Goal: Task Accomplishment & Management: Complete application form

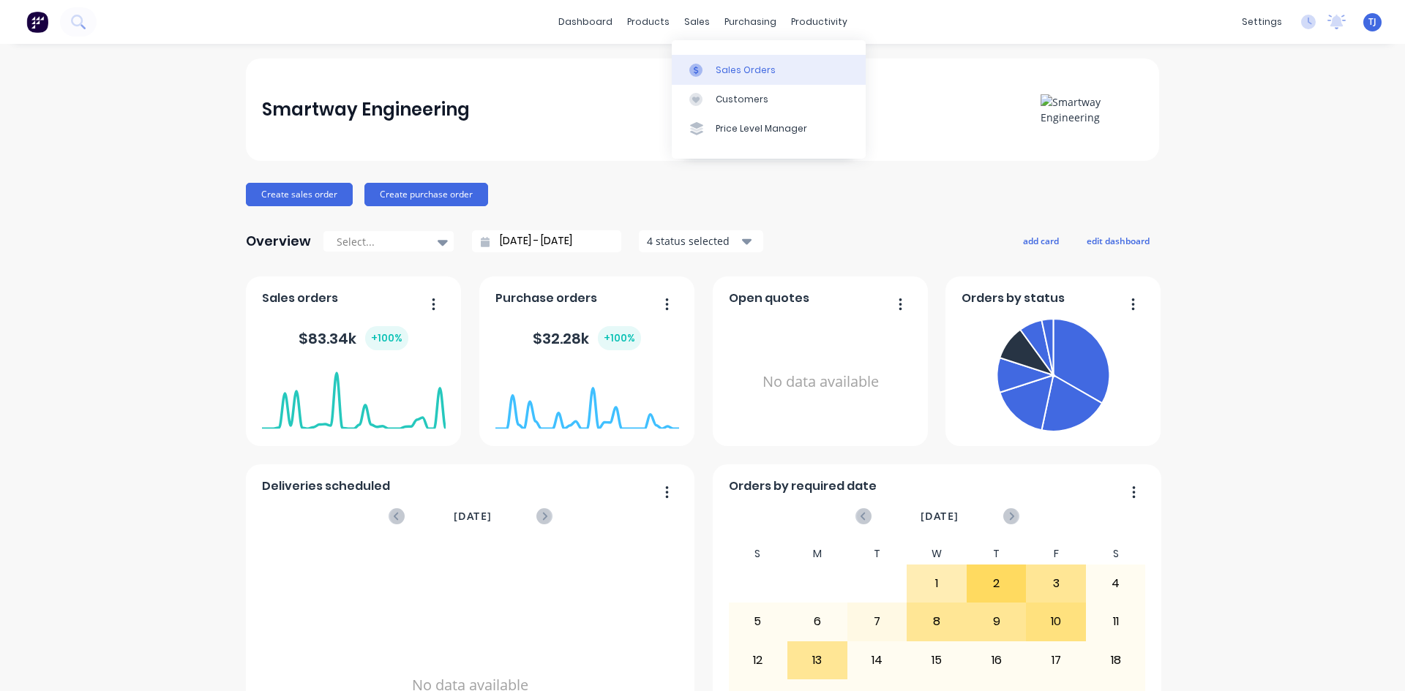
click at [720, 68] on div "Sales Orders" at bounding box center [746, 70] width 60 height 13
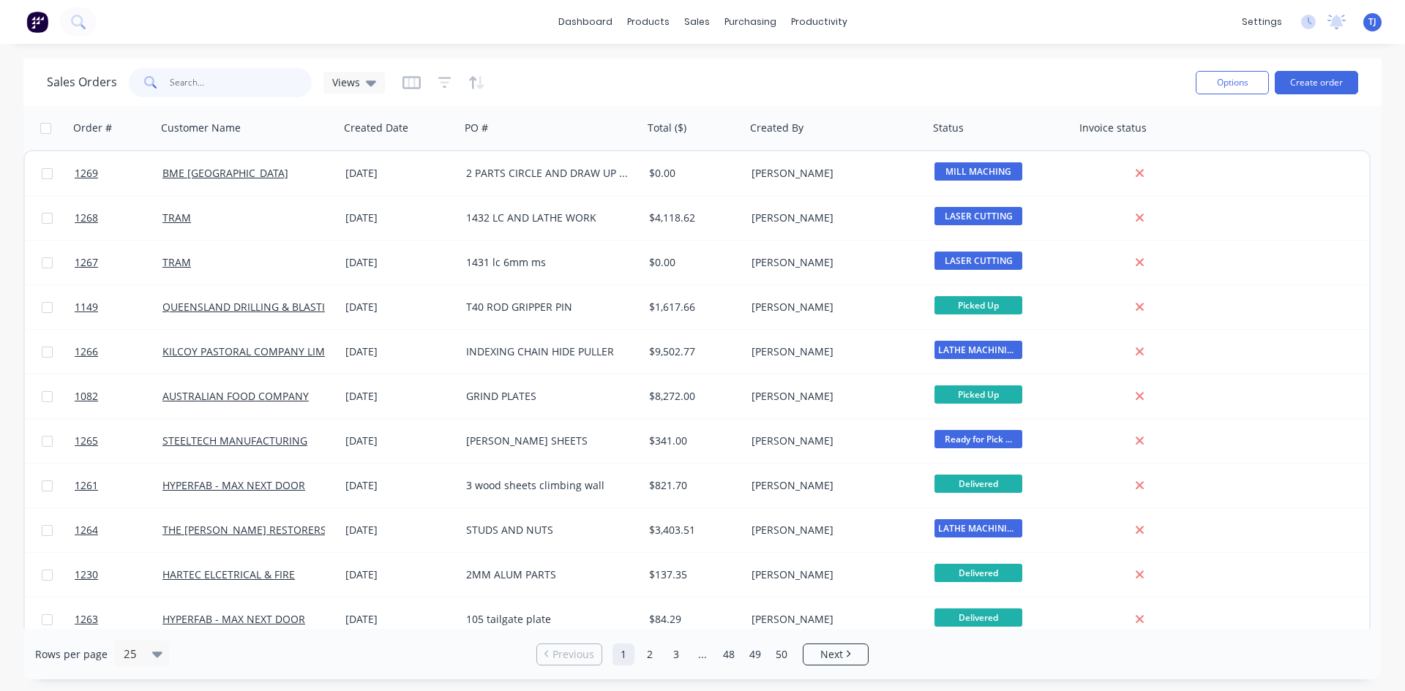
click at [244, 86] on input "text" at bounding box center [241, 82] width 143 height 29
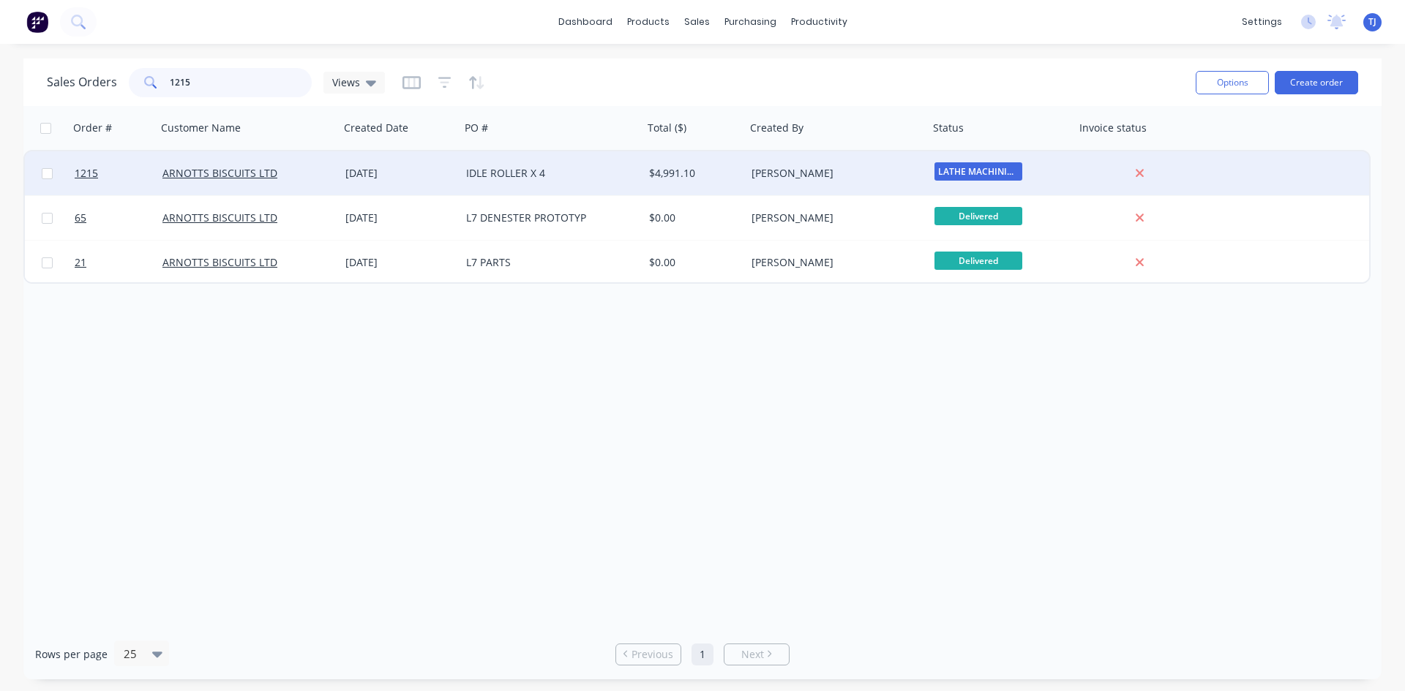
type input "1215"
click at [518, 178] on div "IDLE ROLLER X 4" at bounding box center [547, 173] width 162 height 15
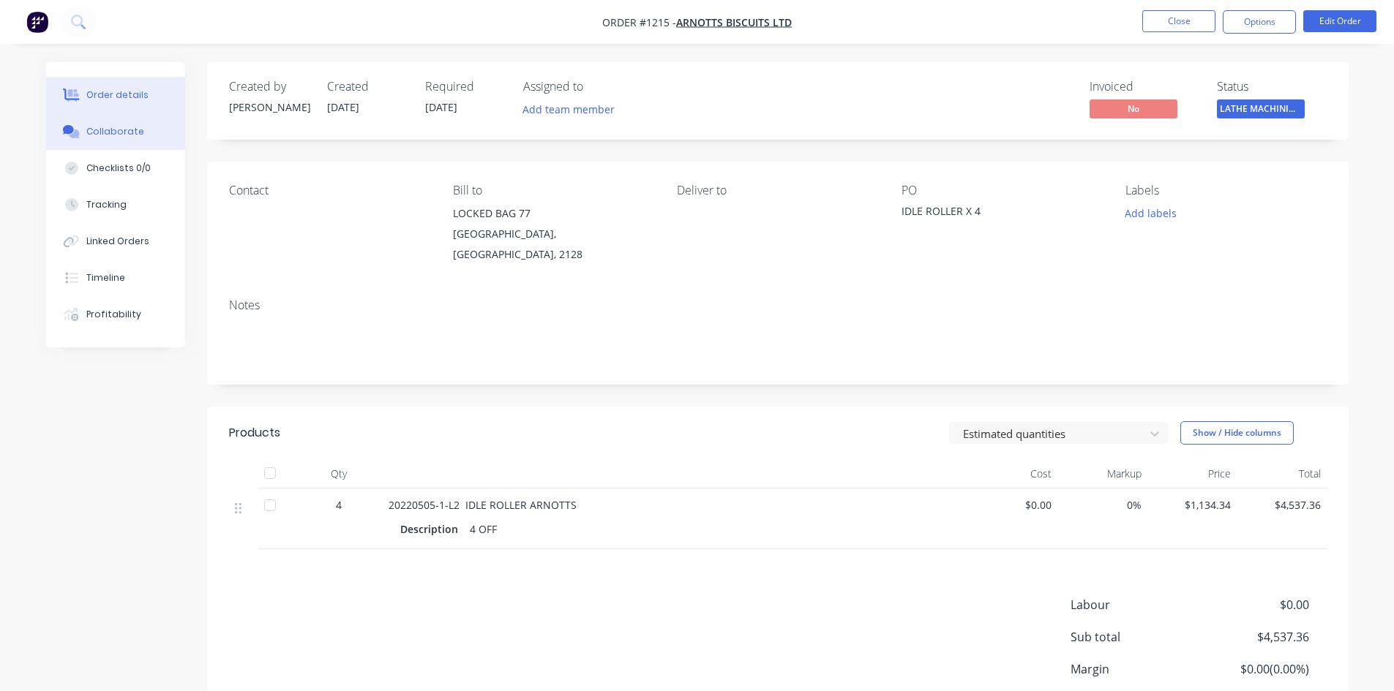
click at [127, 130] on div "Collaborate" at bounding box center [115, 131] width 58 height 13
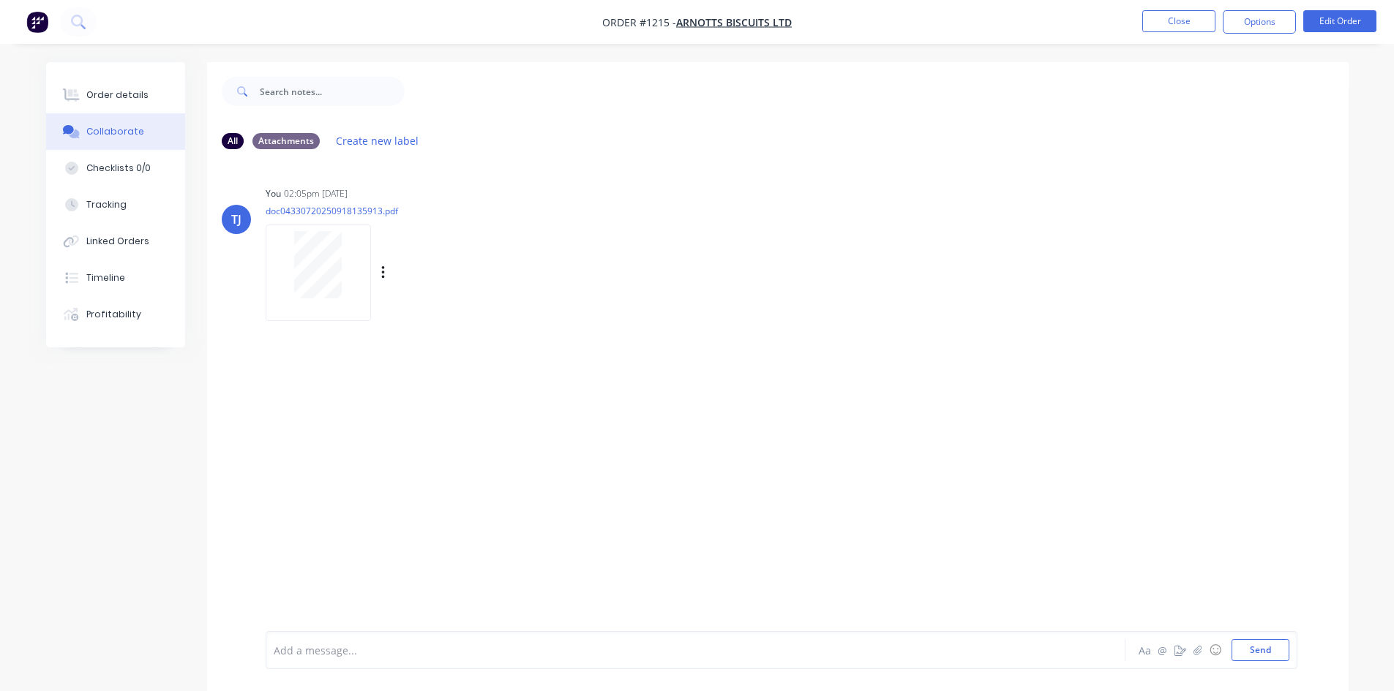
click at [347, 264] on div at bounding box center [318, 264] width 92 height 67
drag, startPoint x: 121, startPoint y: 95, endPoint x: 117, endPoint y: 82, distance: 13.9
click at [121, 95] on div "Order details" at bounding box center [117, 95] width 62 height 13
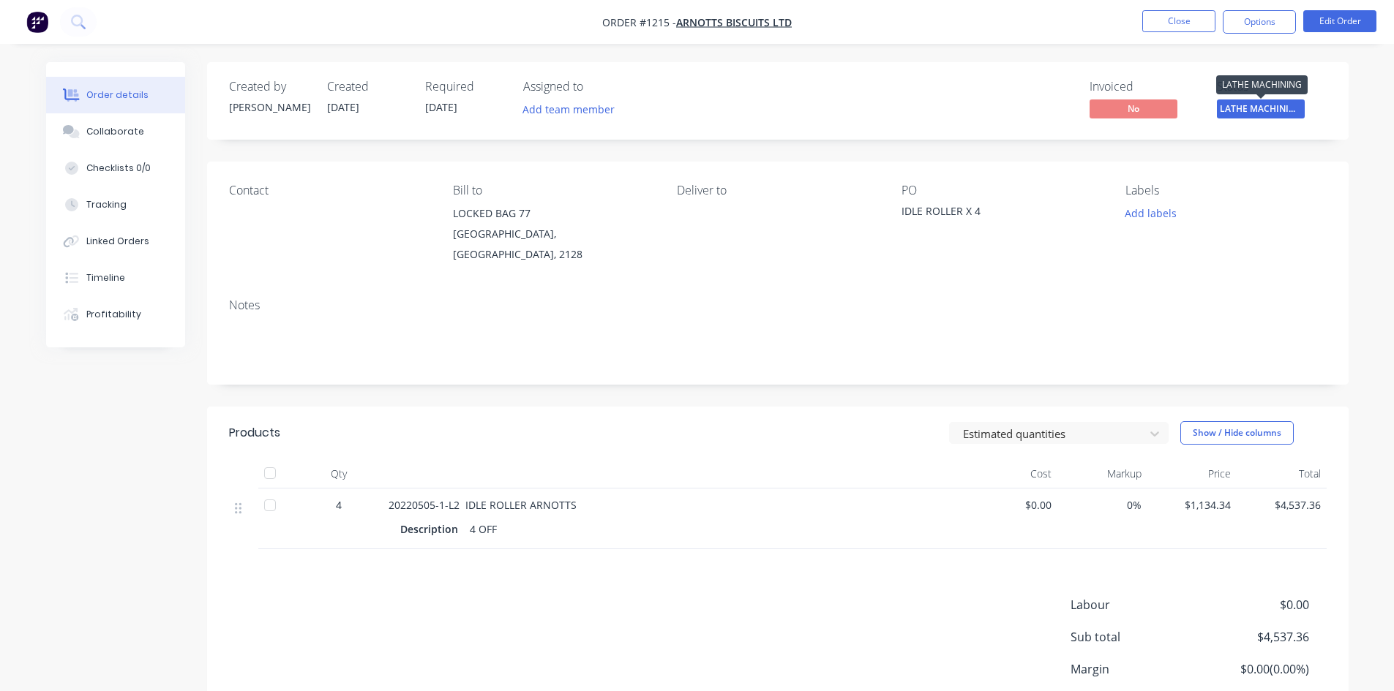
click at [1271, 110] on span "LATHE MACHINING" at bounding box center [1261, 109] width 88 height 18
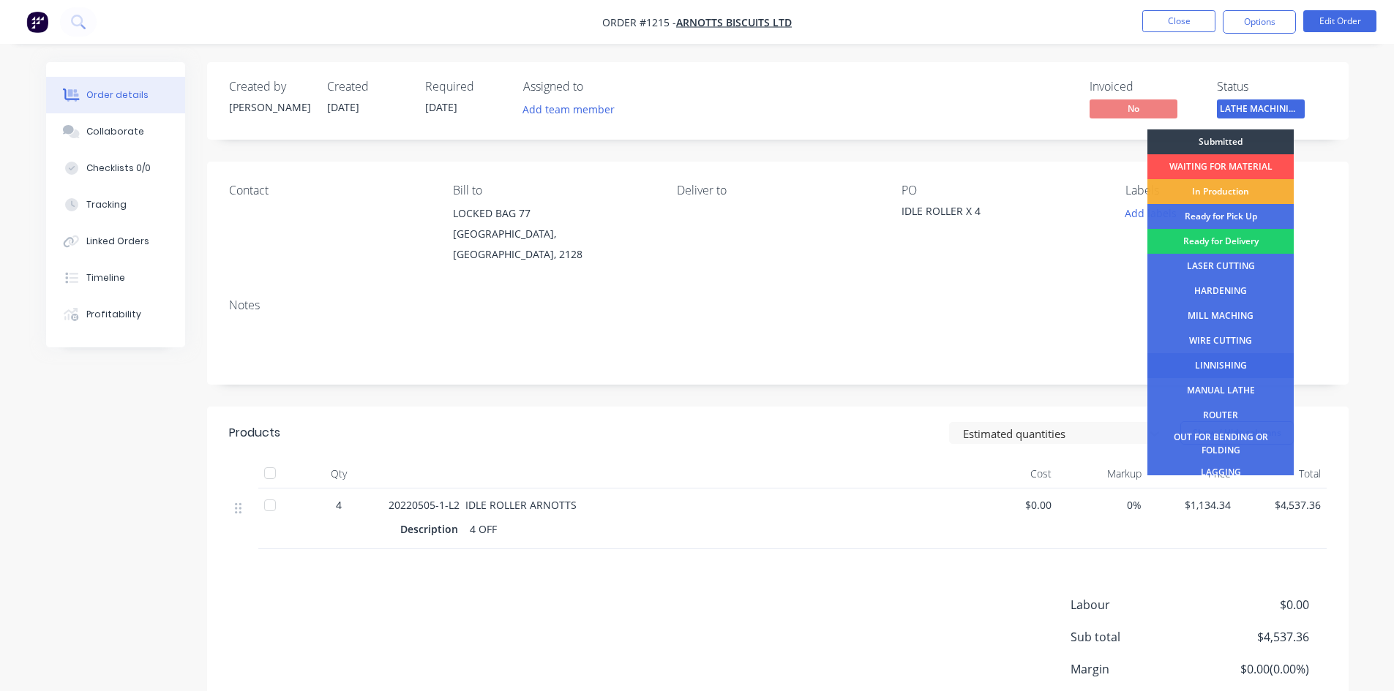
scroll to position [59, 0]
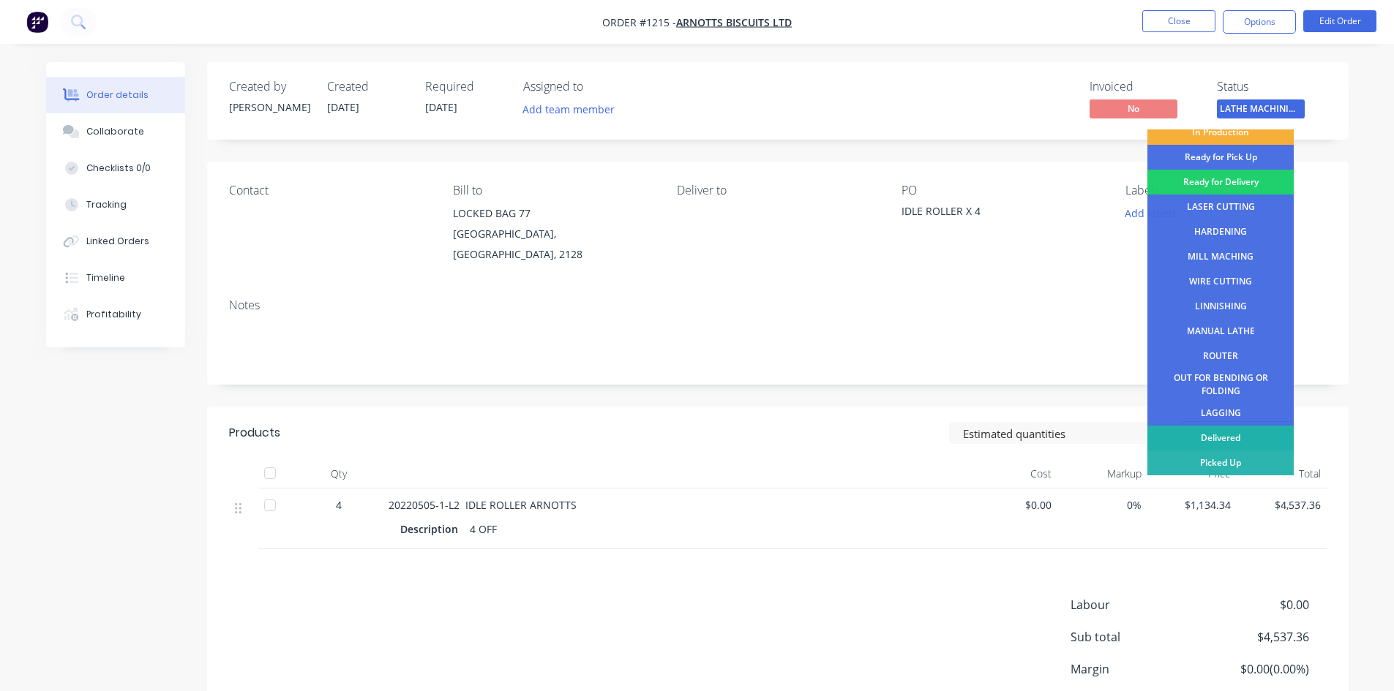
click at [1258, 439] on div "Delivered" at bounding box center [1220, 438] width 146 height 25
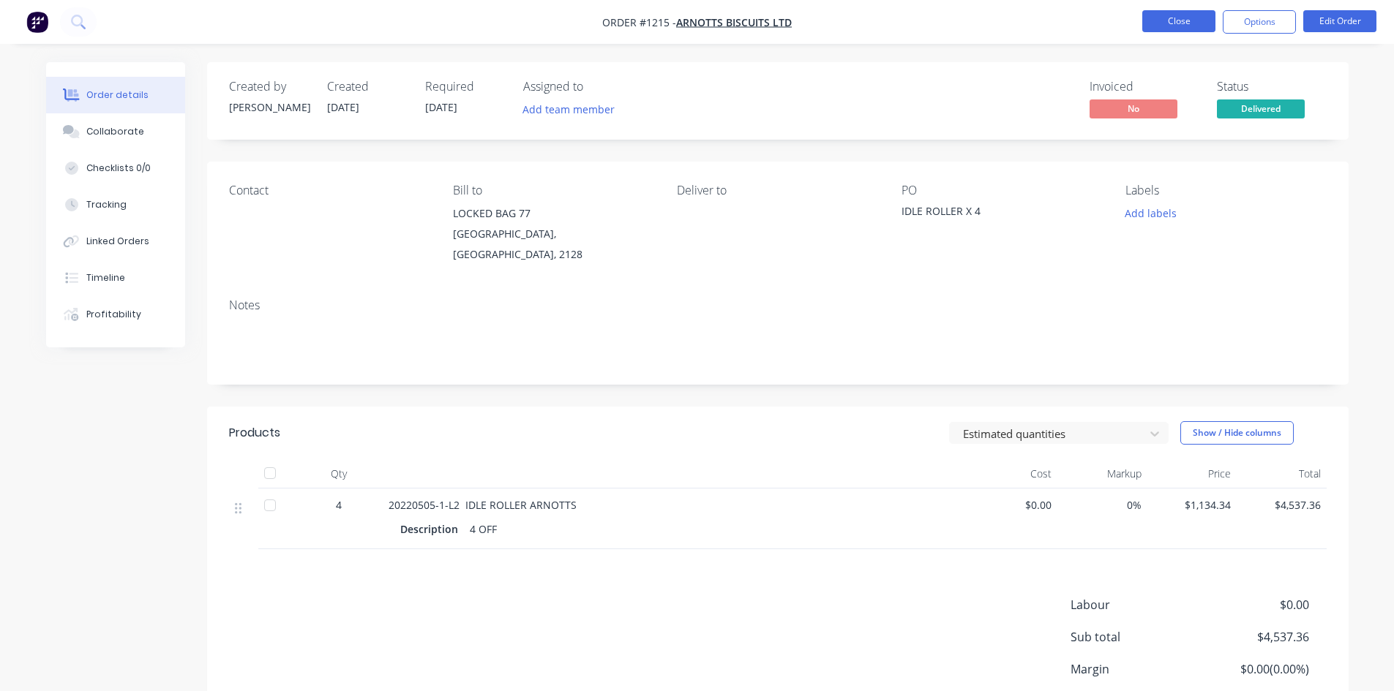
click at [1159, 24] on button "Close" at bounding box center [1178, 21] width 73 height 22
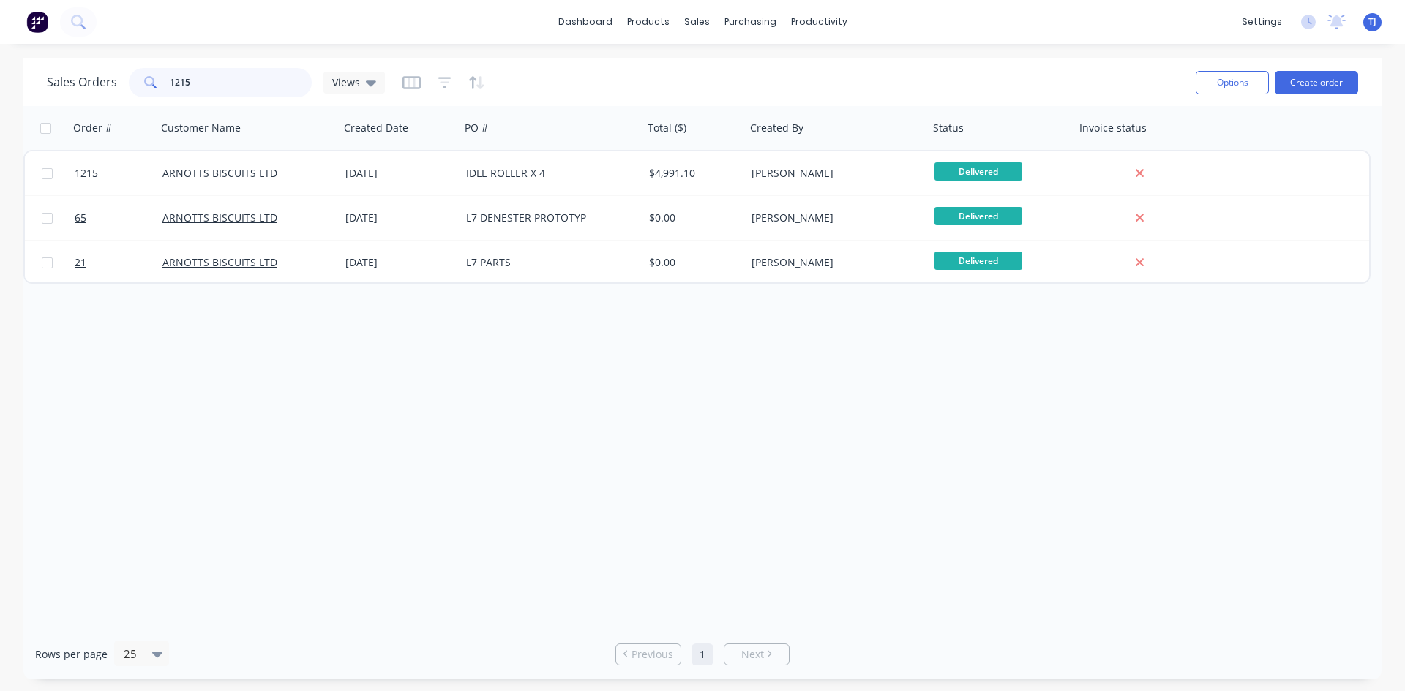
click at [214, 82] on input "1215" at bounding box center [241, 82] width 143 height 29
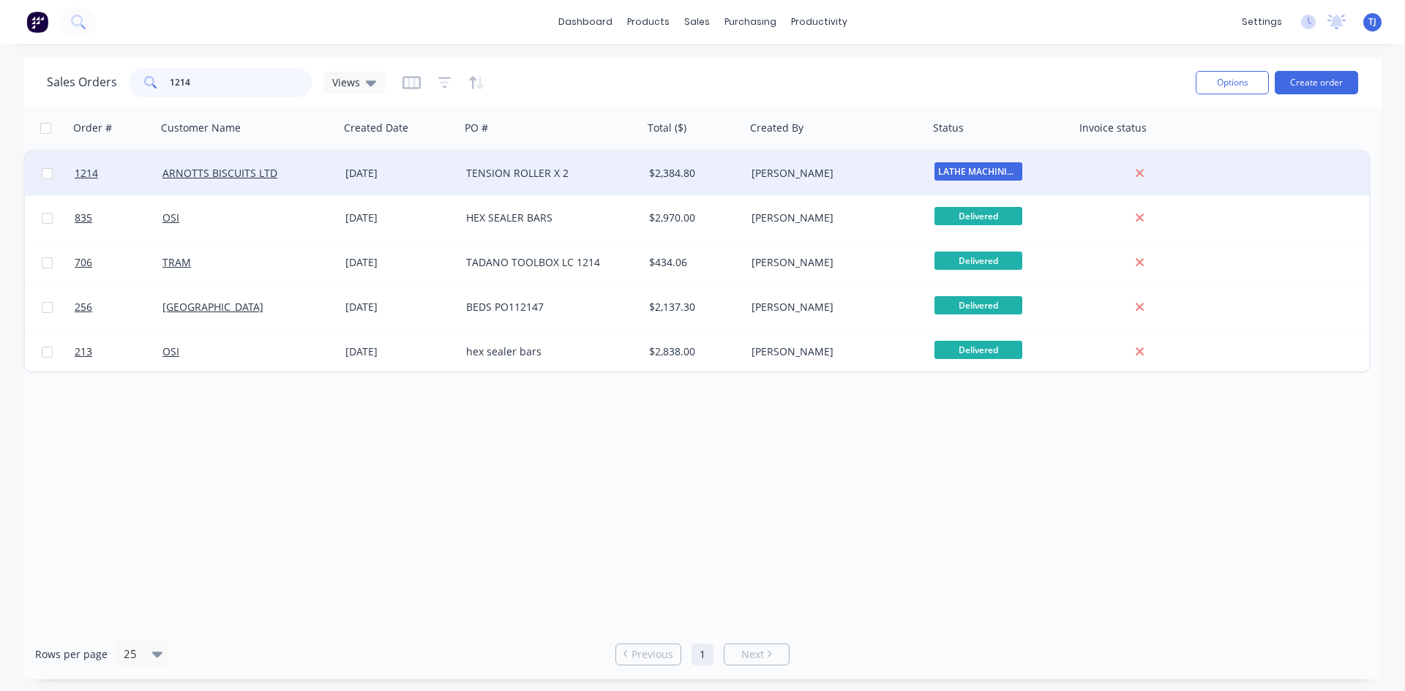
type input "1214"
click at [663, 181] on div "$2,384.80" at bounding box center [694, 173] width 102 height 44
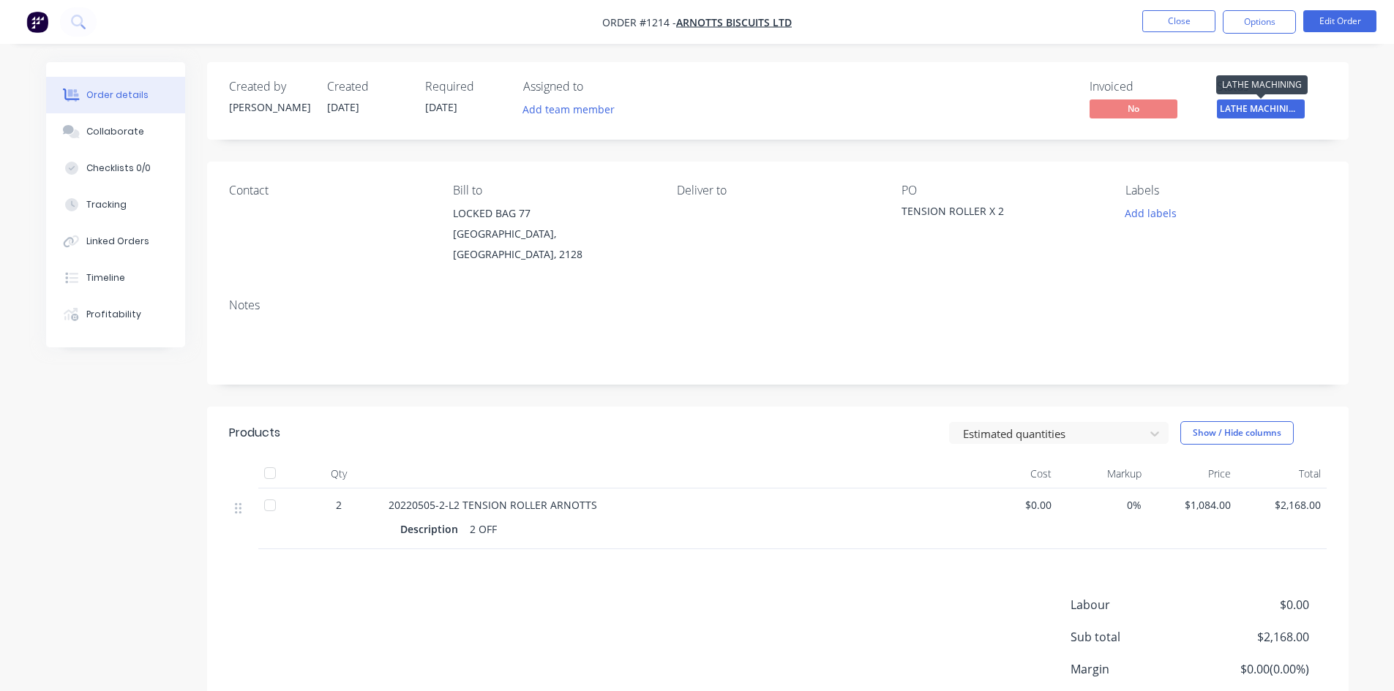
click at [1268, 103] on span "LATHE MACHINING" at bounding box center [1261, 109] width 88 height 18
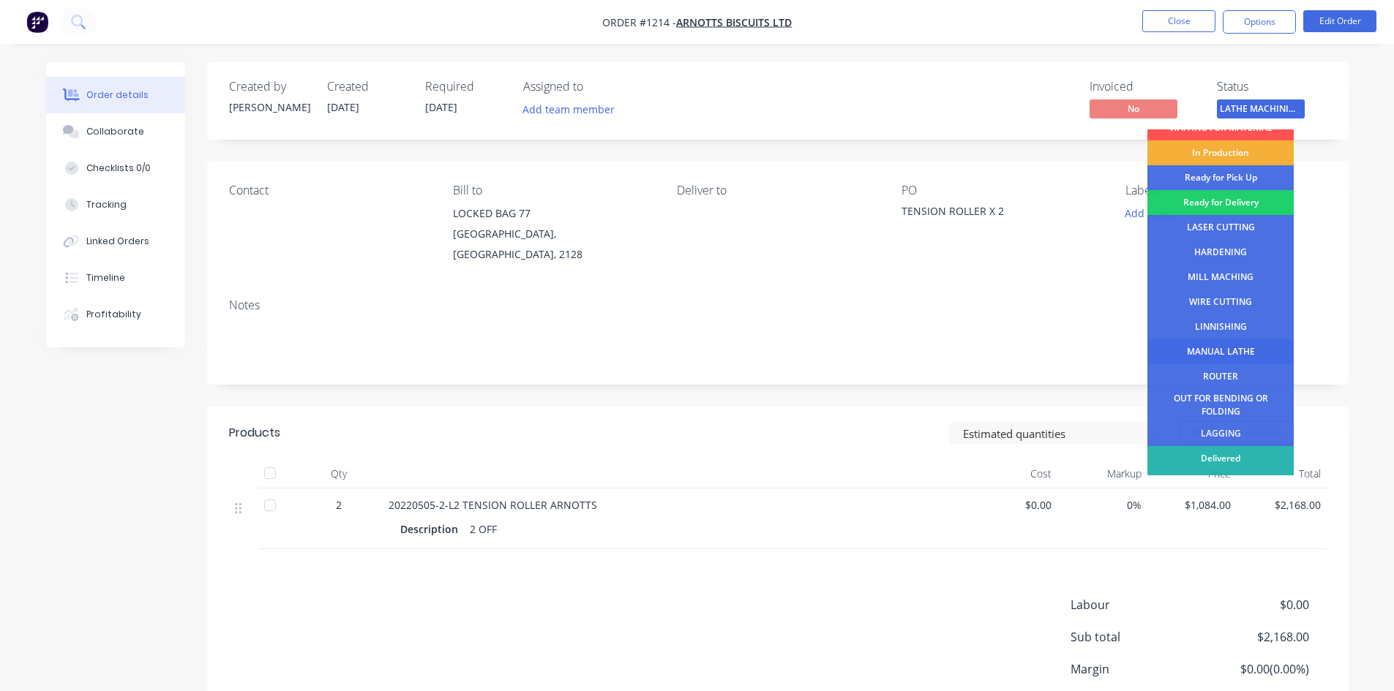
scroll to position [59, 0]
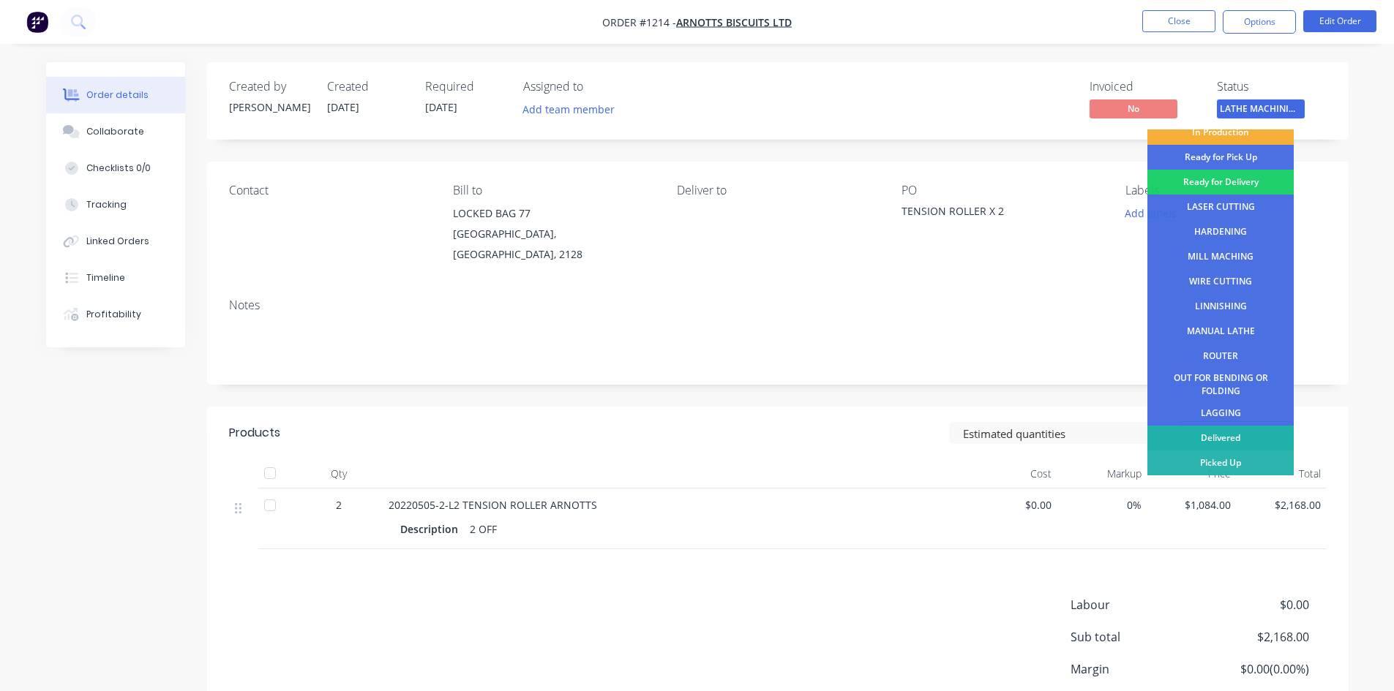
click at [1204, 441] on div "Delivered" at bounding box center [1220, 438] width 146 height 25
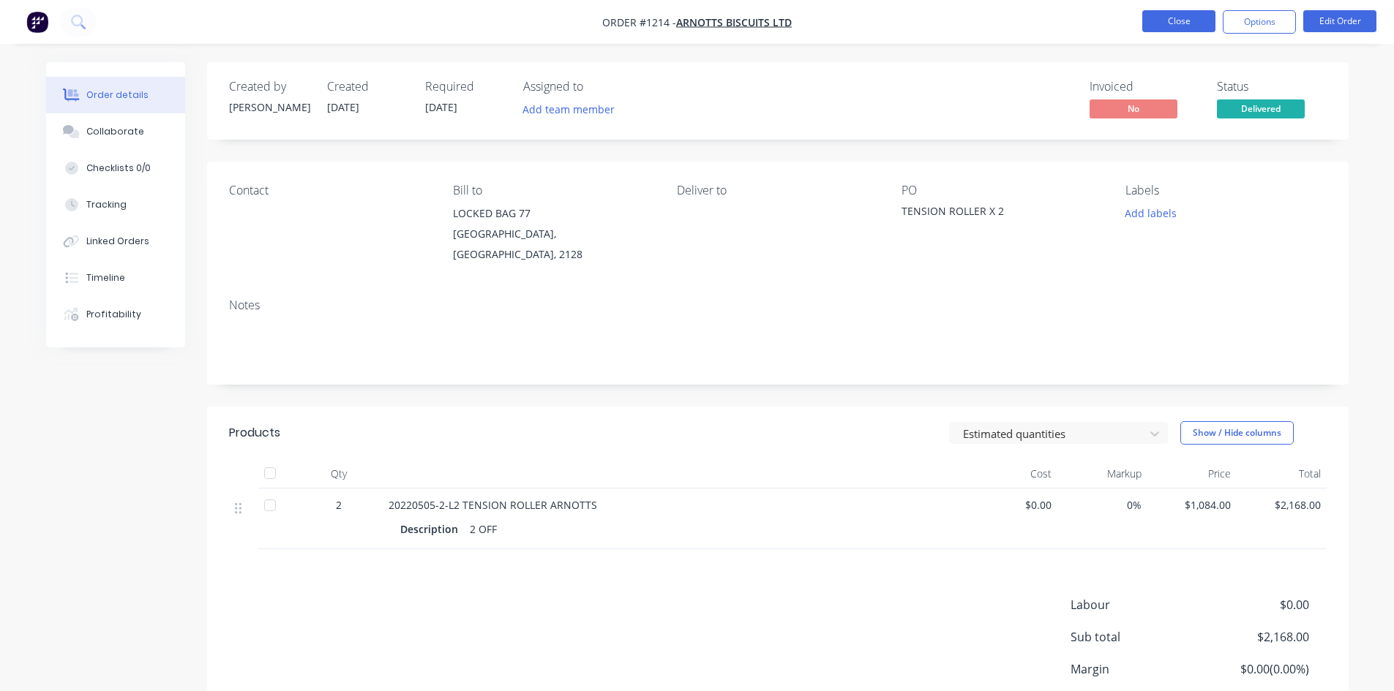
click at [1170, 18] on button "Close" at bounding box center [1178, 21] width 73 height 22
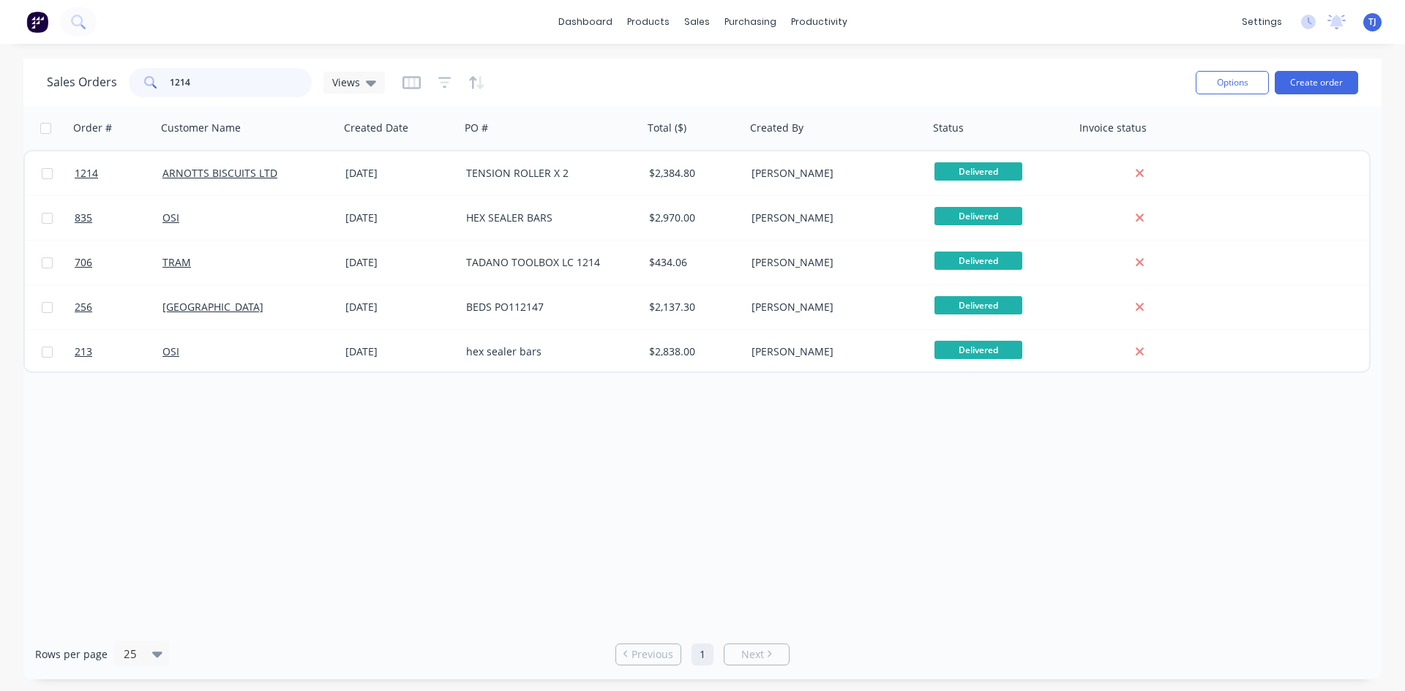
click at [220, 70] on input "1214" at bounding box center [241, 82] width 143 height 29
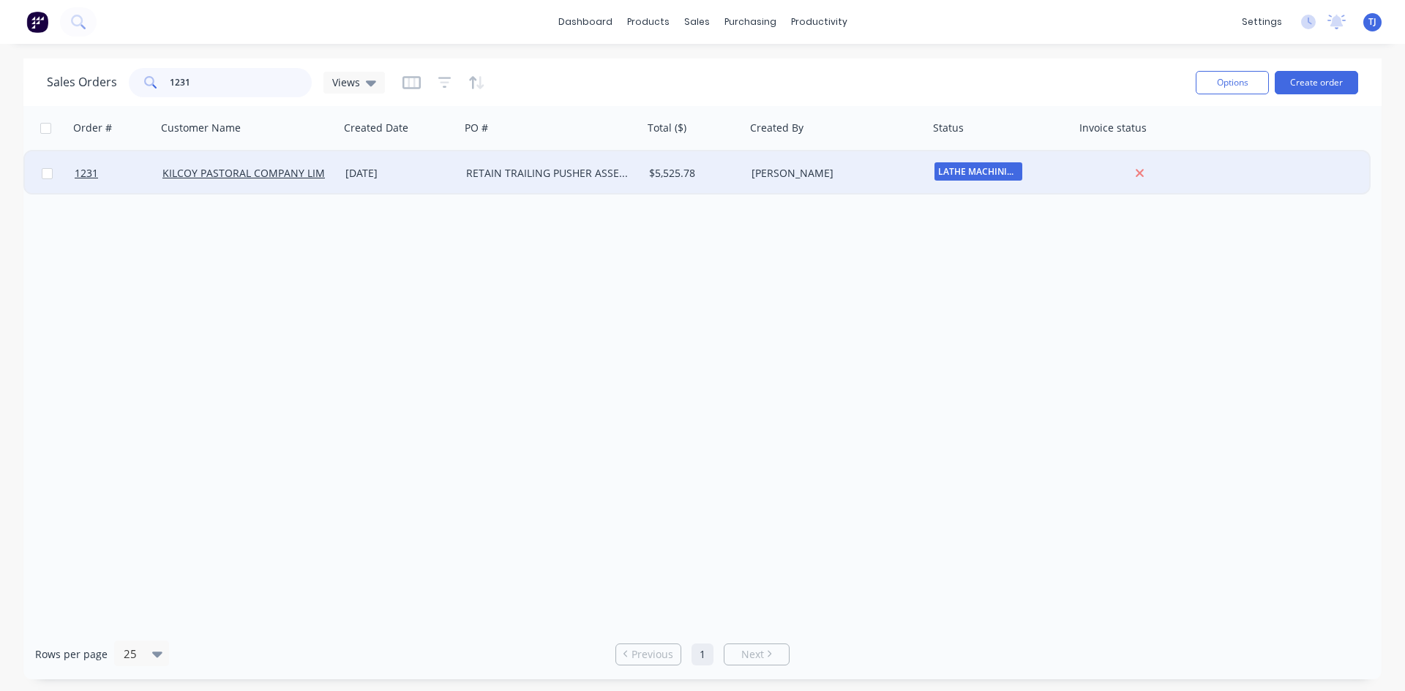
type input "1231"
click at [500, 170] on div "RETAIN TRAILING PUSHER ASSEMBLY" at bounding box center [547, 173] width 162 height 15
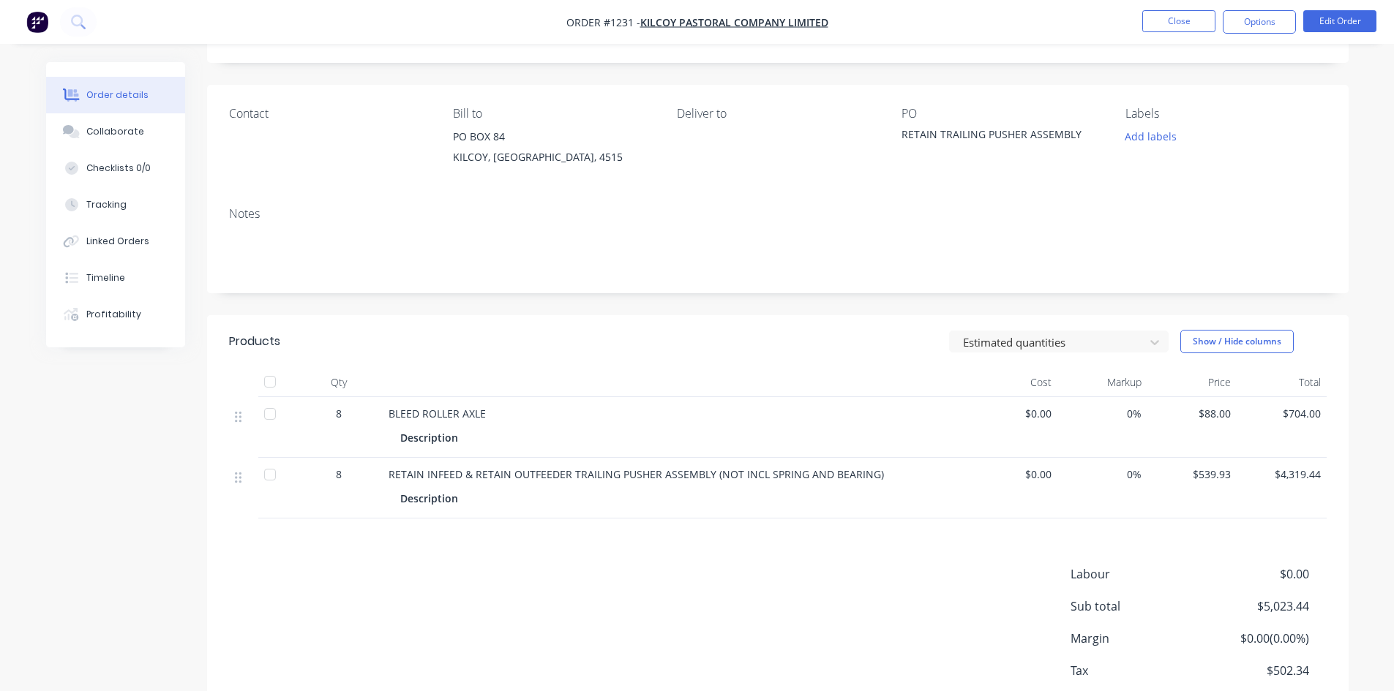
scroll to position [73, 0]
click at [102, 132] on div "Collaborate" at bounding box center [115, 131] width 58 height 13
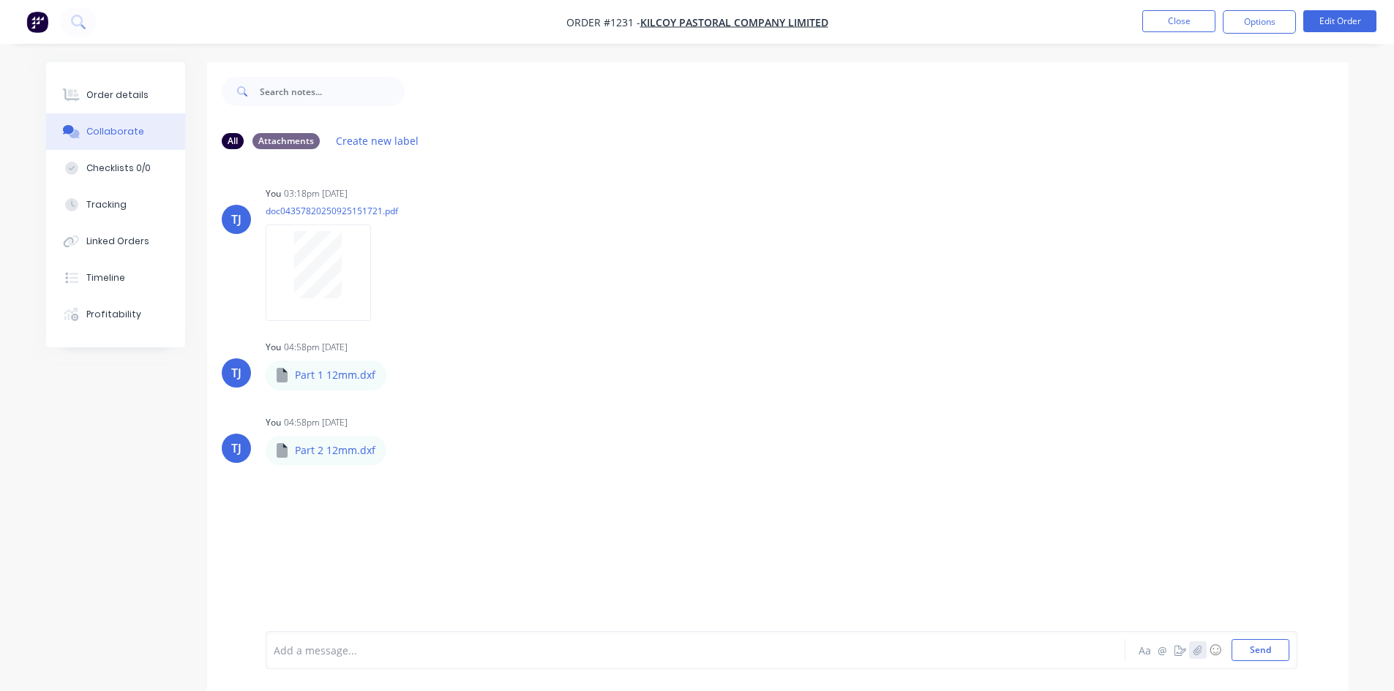
click at [1197, 654] on icon "button" at bounding box center [1197, 650] width 9 height 10
click at [1257, 642] on button "Send" at bounding box center [1260, 650] width 58 height 22
click at [348, 556] on div at bounding box center [318, 568] width 92 height 67
click at [1171, 15] on button "Close" at bounding box center [1178, 21] width 73 height 22
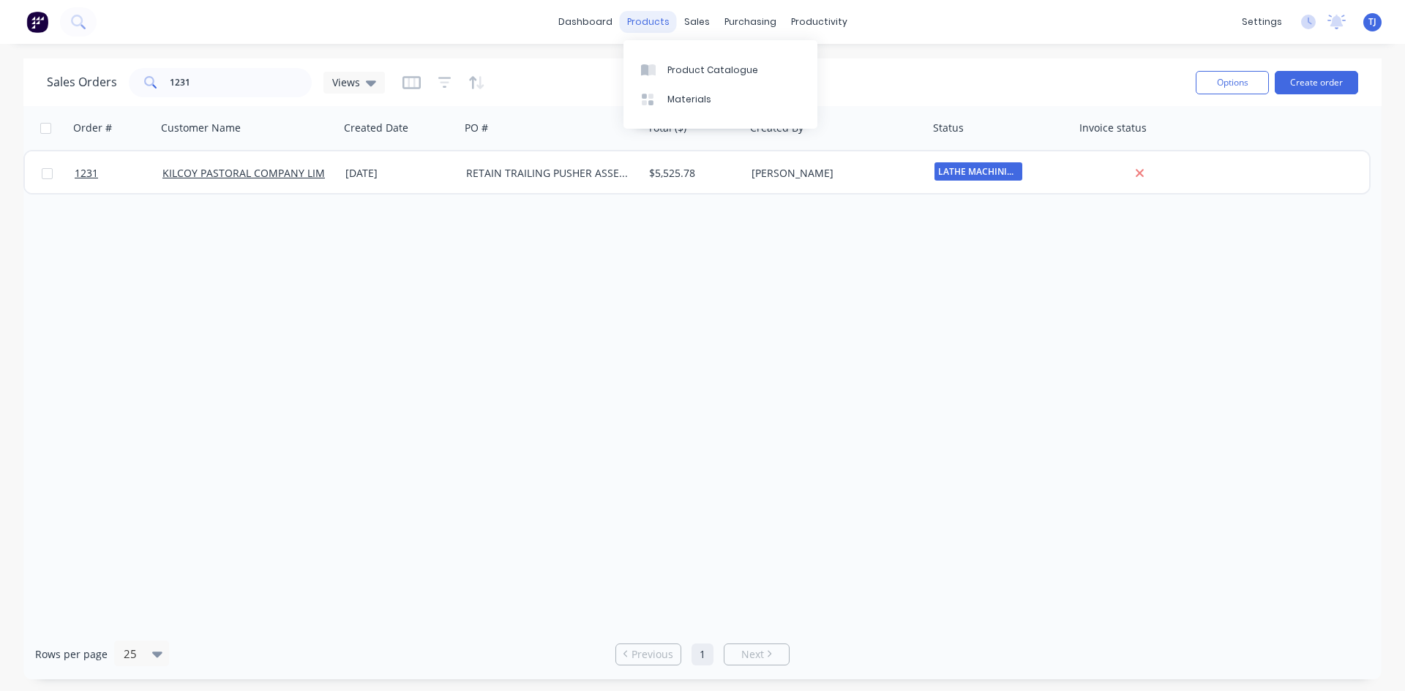
click at [653, 20] on div "products" at bounding box center [648, 22] width 57 height 22
click at [695, 72] on div "Product Catalogue" at bounding box center [712, 70] width 91 height 13
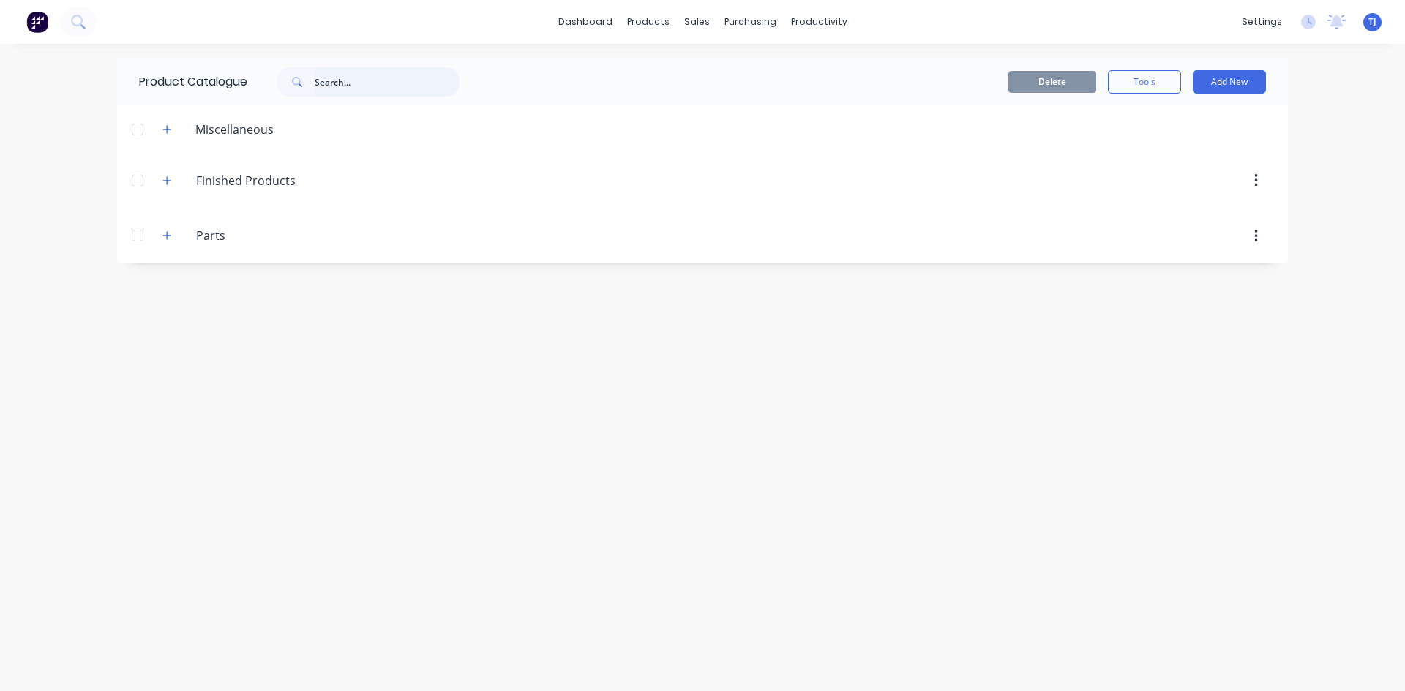
click at [347, 83] on input "text" at bounding box center [387, 81] width 145 height 29
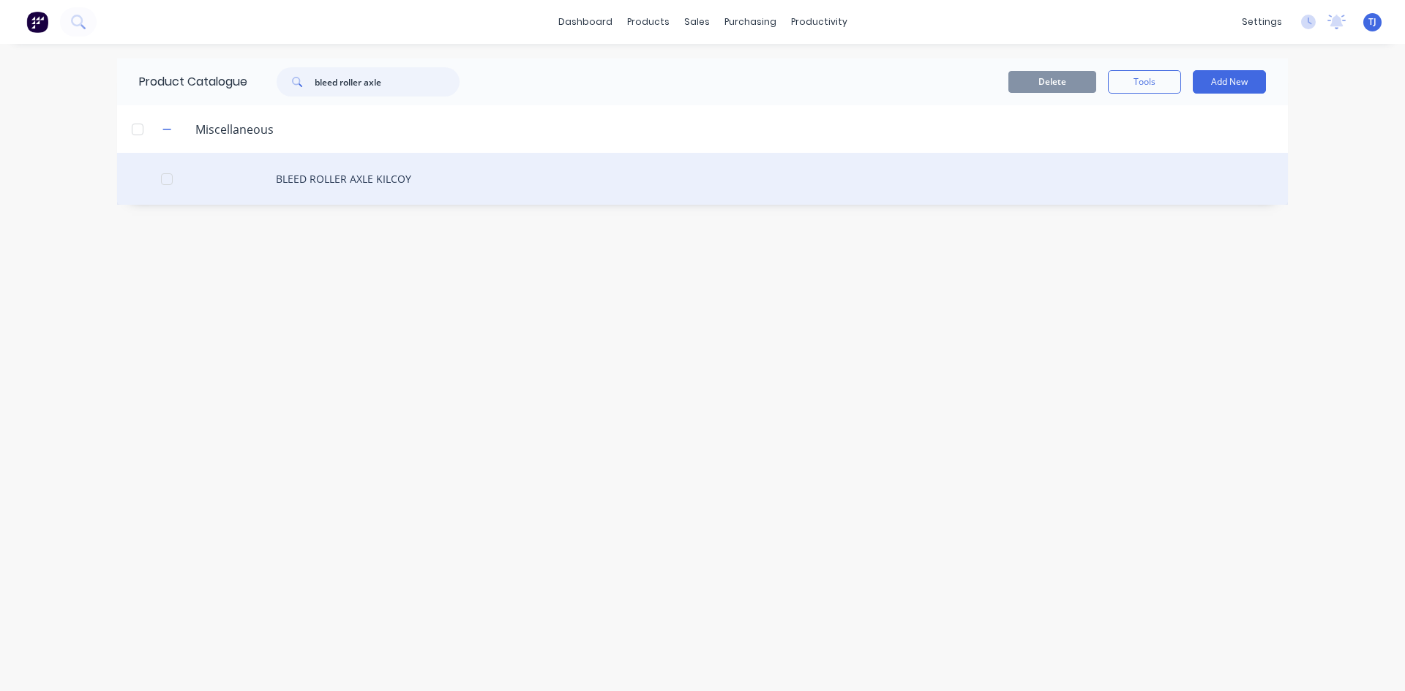
type input "bleed roller axle"
click at [392, 179] on div "BLEED ROLLER AXLE KILCOY" at bounding box center [702, 179] width 1171 height 52
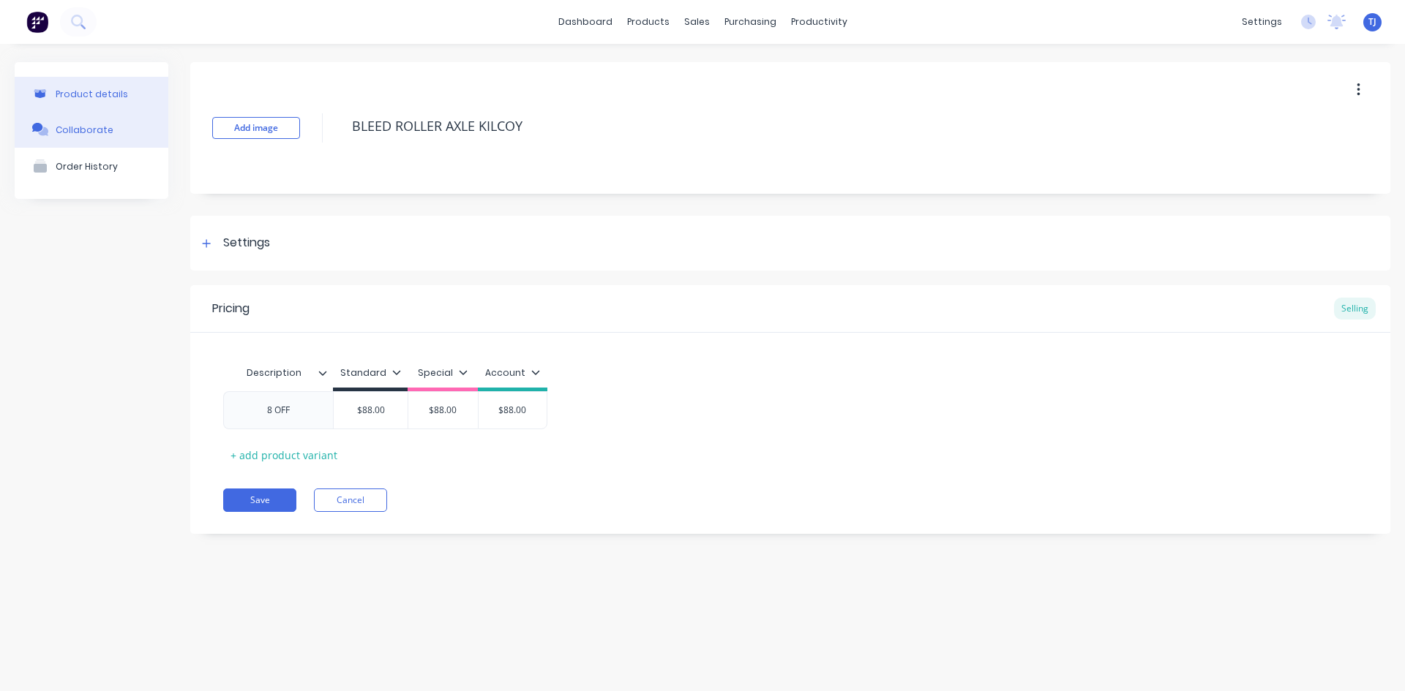
click at [119, 127] on button "Collaborate" at bounding box center [92, 129] width 154 height 37
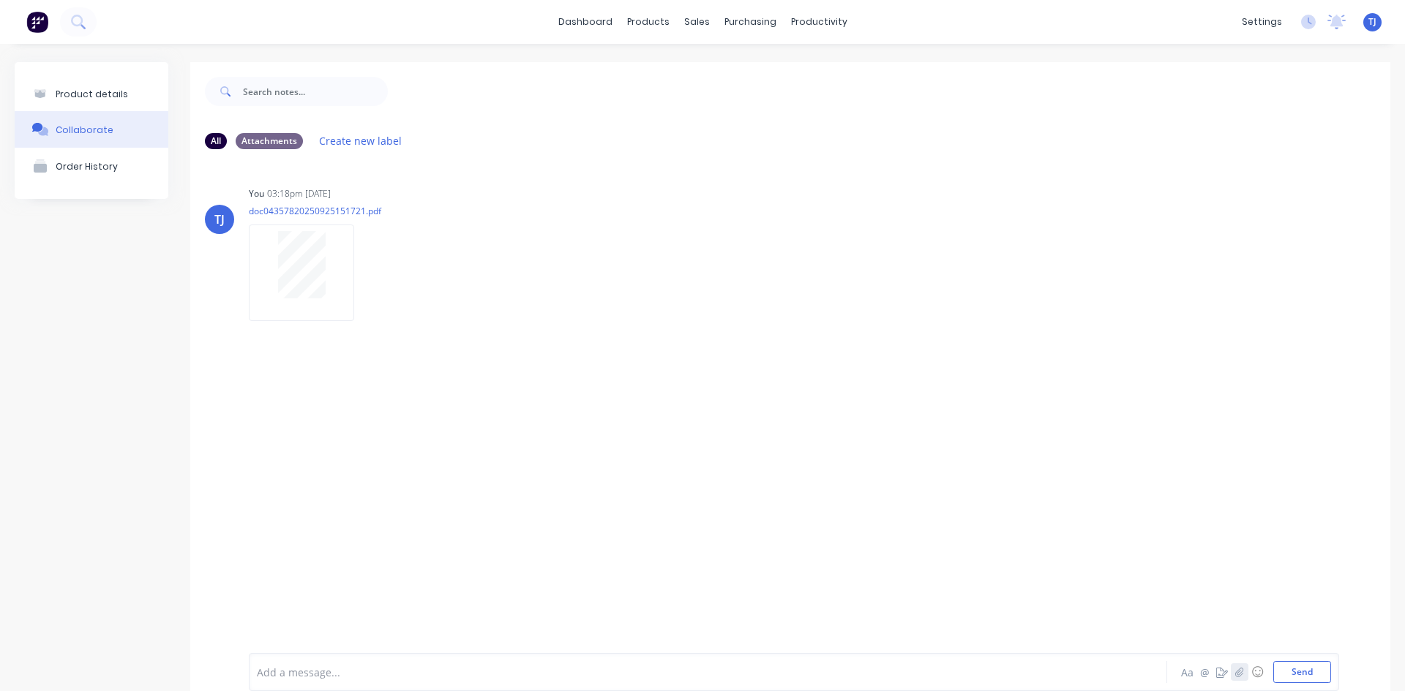
click at [1235, 672] on icon "button" at bounding box center [1239, 673] width 8 height 10
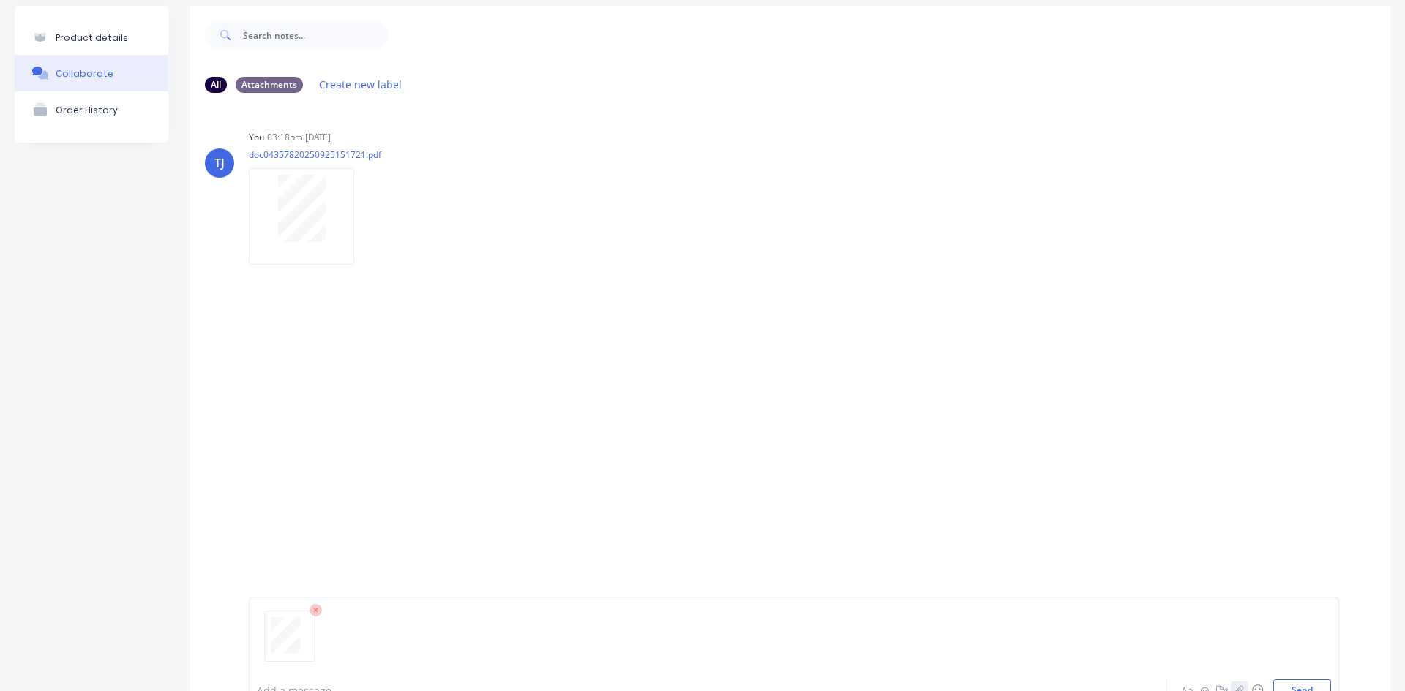
scroll to position [115, 0]
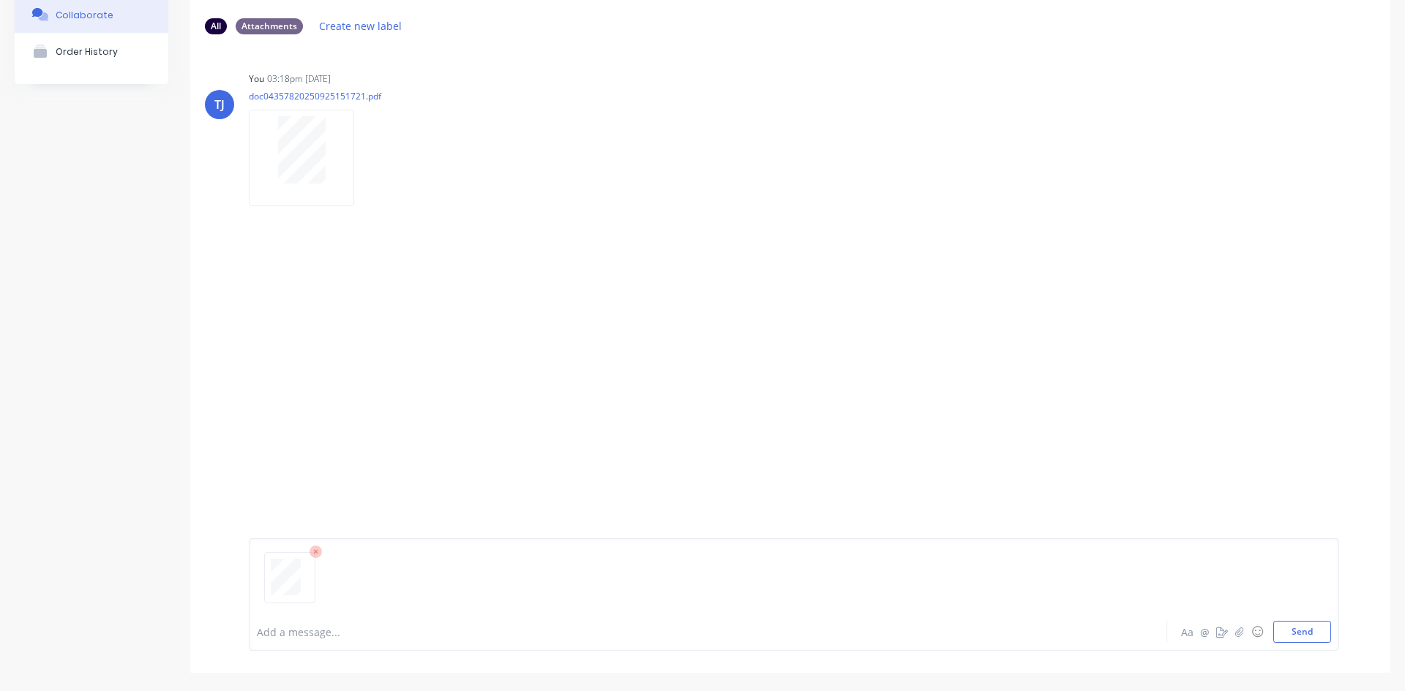
click at [1285, 646] on div "Add a message... Aa @ ☺ Send" at bounding box center [794, 595] width 1090 height 113
click at [1299, 632] on button "Send" at bounding box center [1302, 632] width 58 height 22
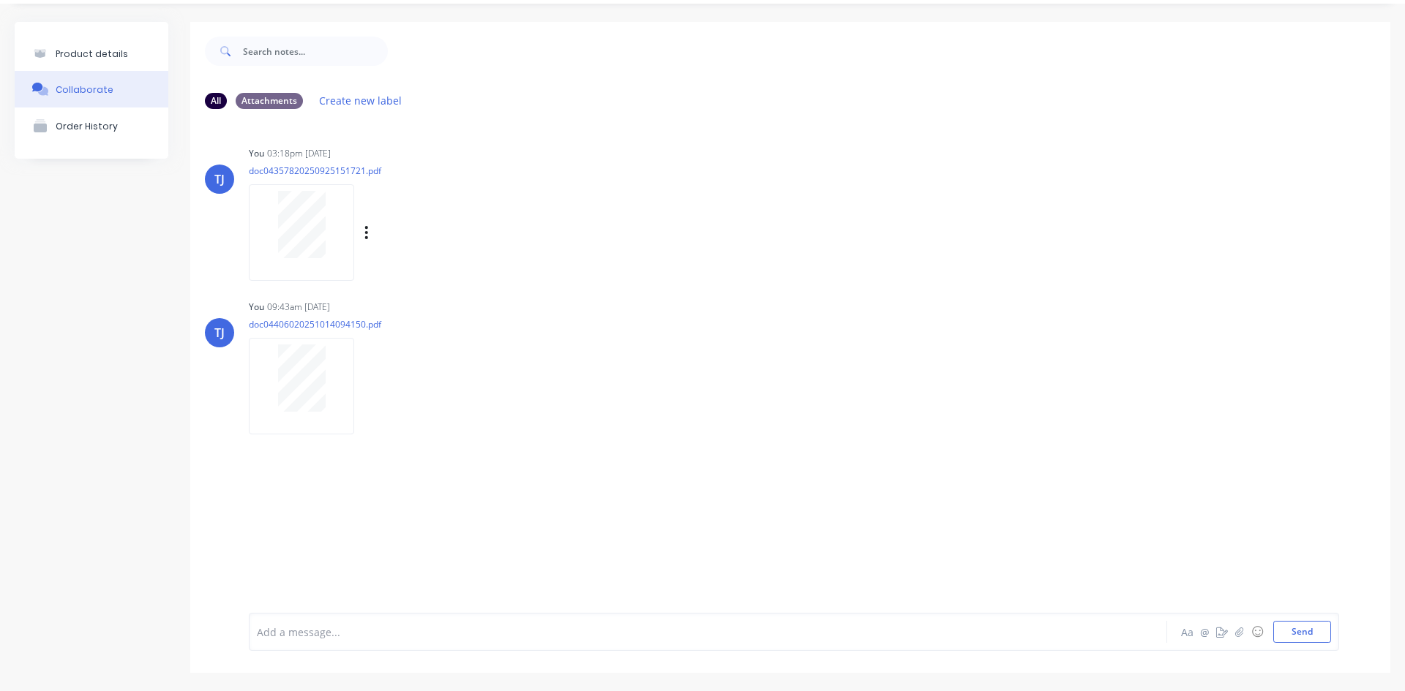
click at [362, 233] on div "Labels Auto-attach to new orders Sales Orders Purchase Orders Download Delete" at bounding box center [442, 232] width 165 height 21
click at [368, 233] on icon "button" at bounding box center [366, 233] width 4 height 17
click at [476, 269] on button "Auto-attach to new orders" at bounding box center [462, 272] width 165 height 34
click at [369, 383] on button "button" at bounding box center [367, 386] width 6 height 21
click at [468, 432] on button "Auto-attach to new orders" at bounding box center [462, 426] width 165 height 34
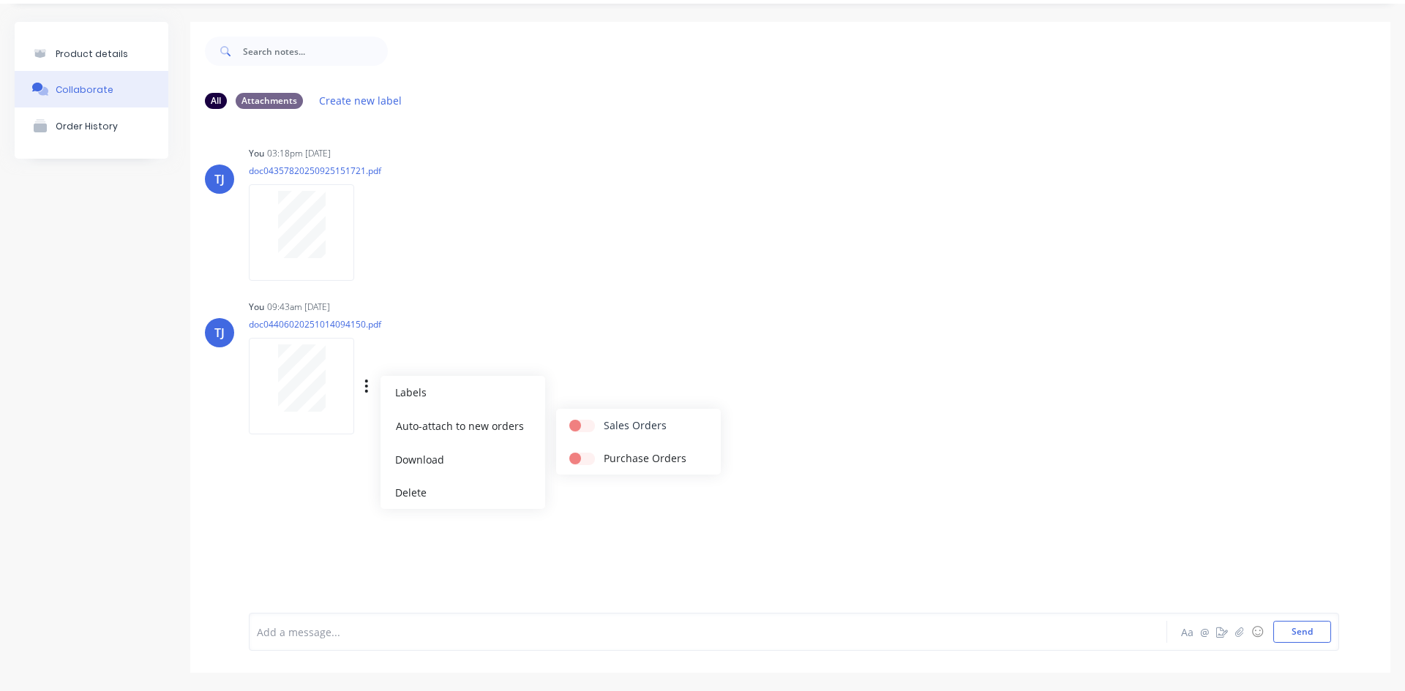
click at [604, 418] on label at bounding box center [604, 418] width 0 height 0
click at [581, 427] on input "checkbox" at bounding box center [575, 425] width 12 height 14
checkbox input "true"
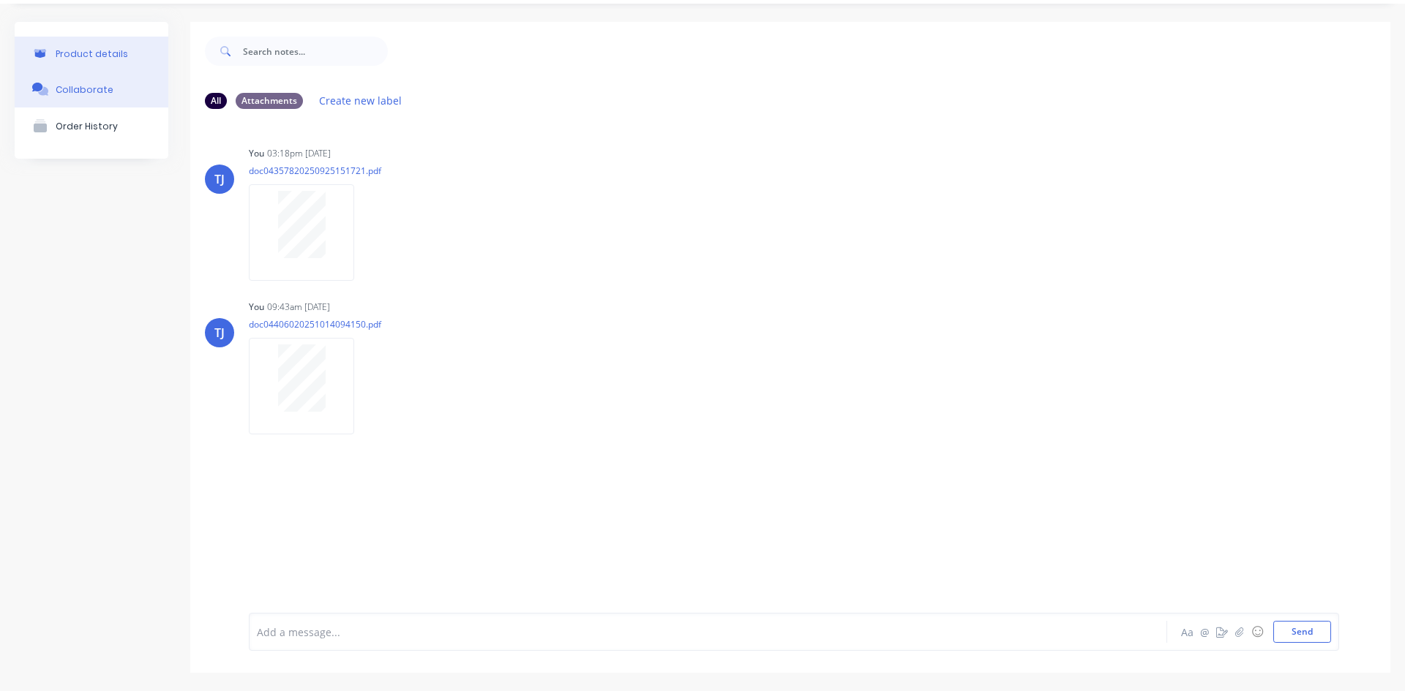
click at [80, 60] on button "Product details" at bounding box center [92, 54] width 154 height 34
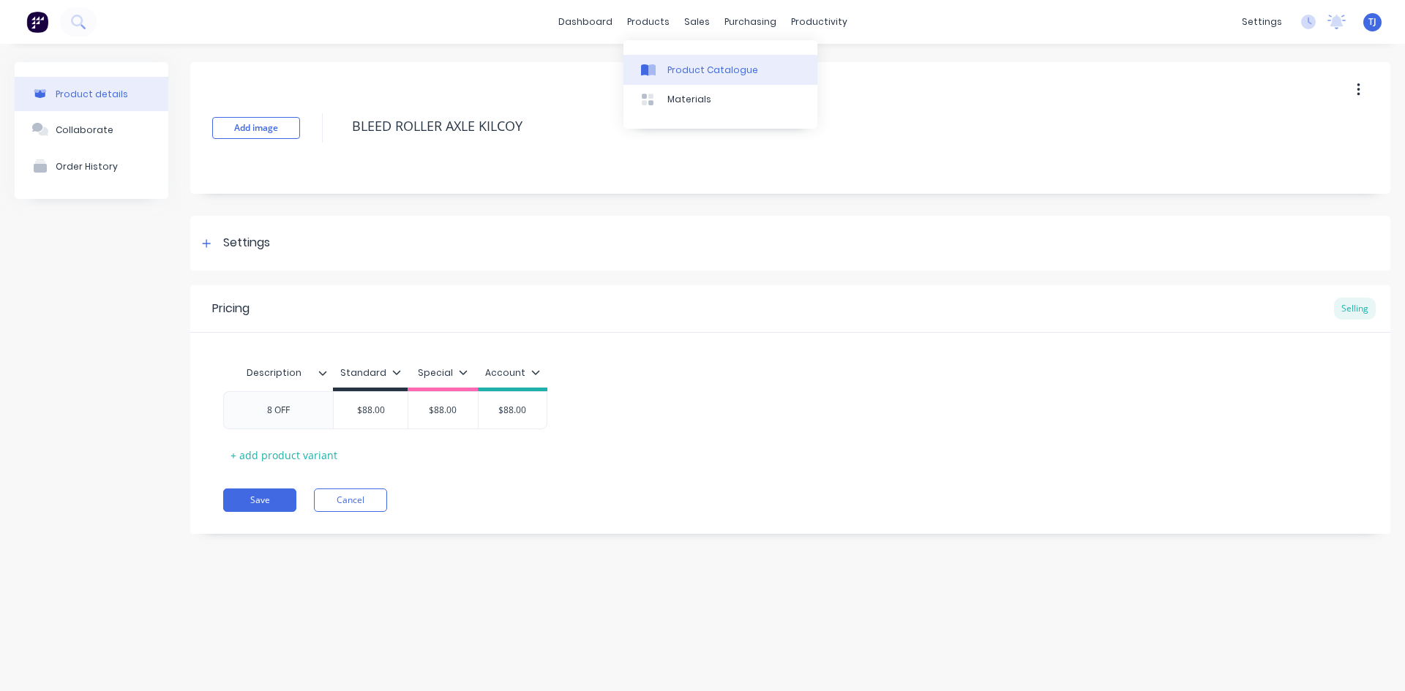
click at [672, 67] on div "Product Catalogue" at bounding box center [712, 70] width 91 height 13
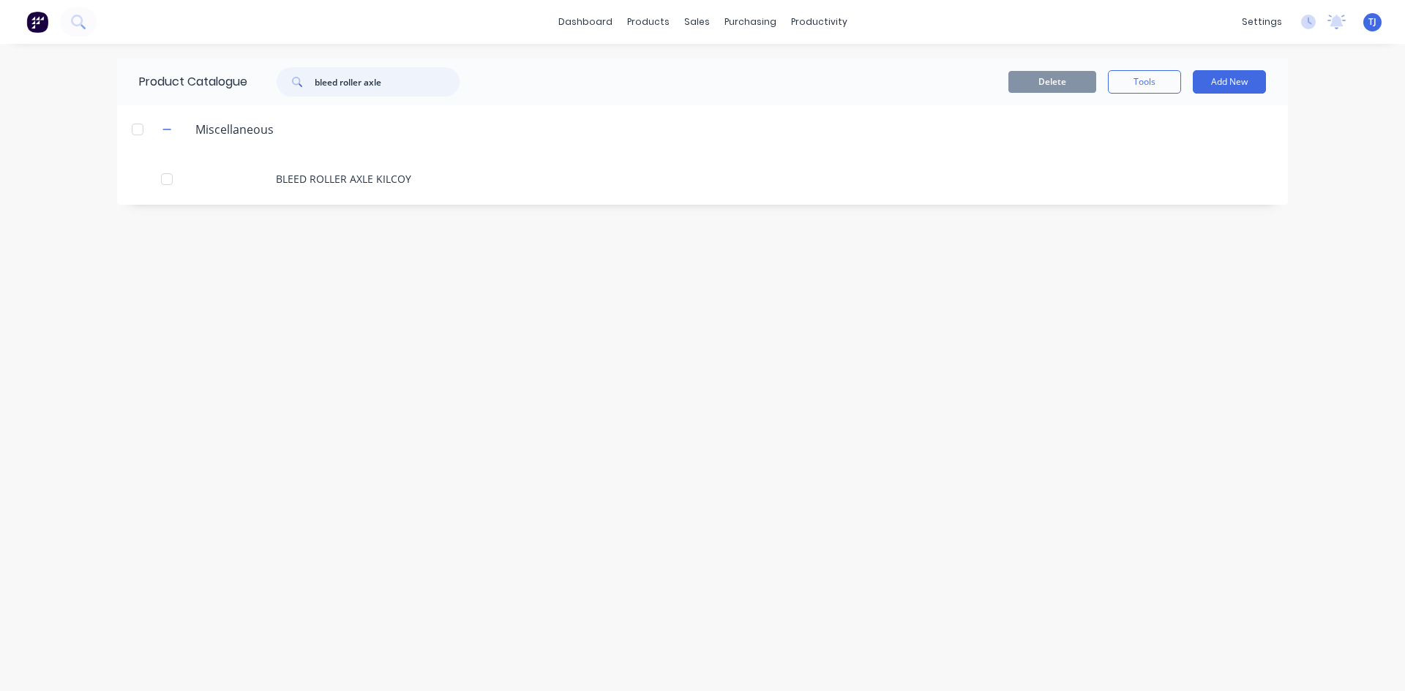
click at [369, 93] on input "bleed roller axle" at bounding box center [387, 81] width 145 height 29
type input "retain infeeder"
click at [1241, 89] on button "Add New" at bounding box center [1229, 81] width 73 height 23
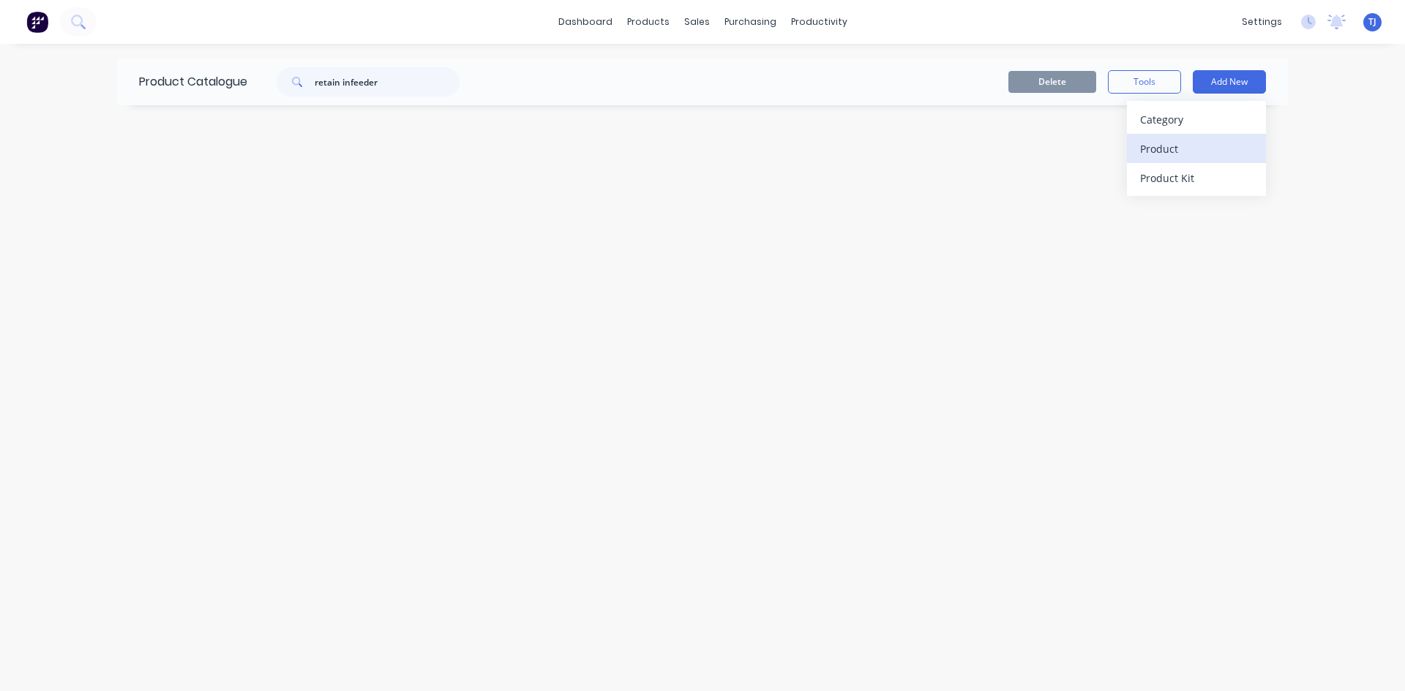
click at [1185, 145] on div "Product" at bounding box center [1196, 148] width 113 height 21
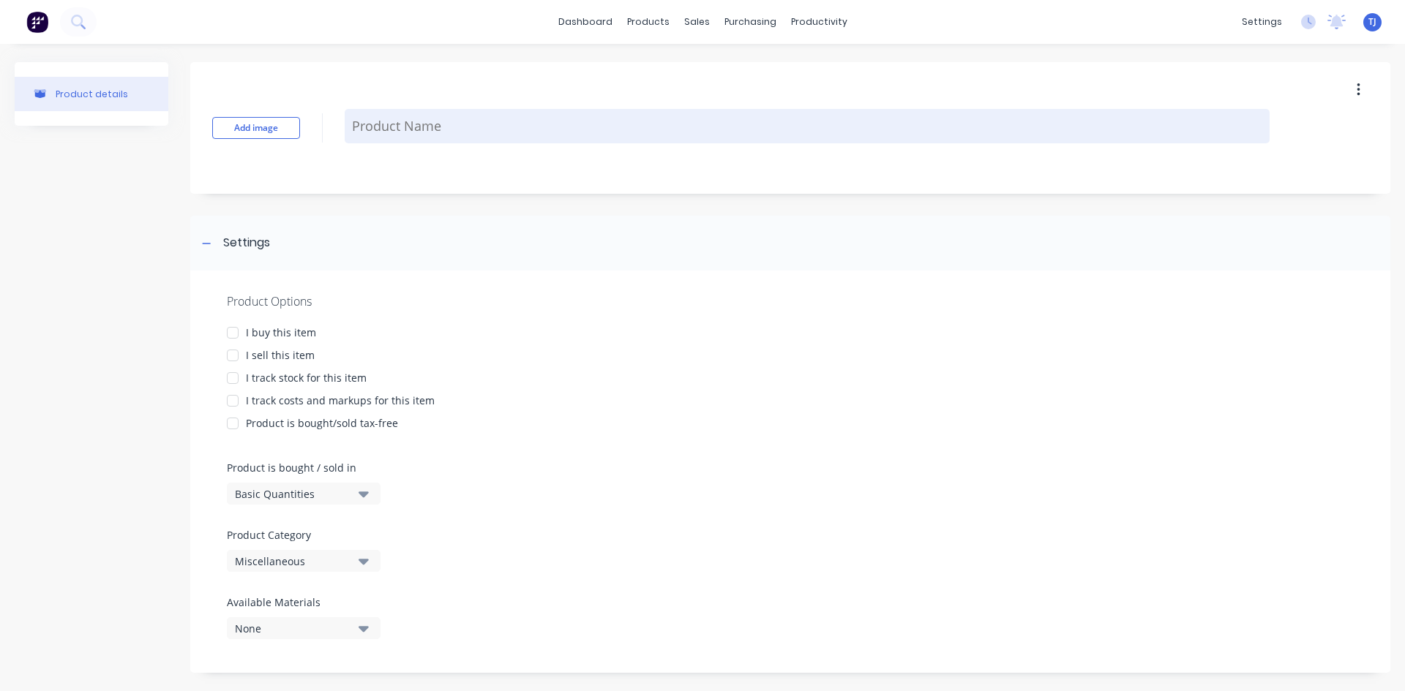
click at [434, 140] on textarea at bounding box center [807, 126] width 925 height 34
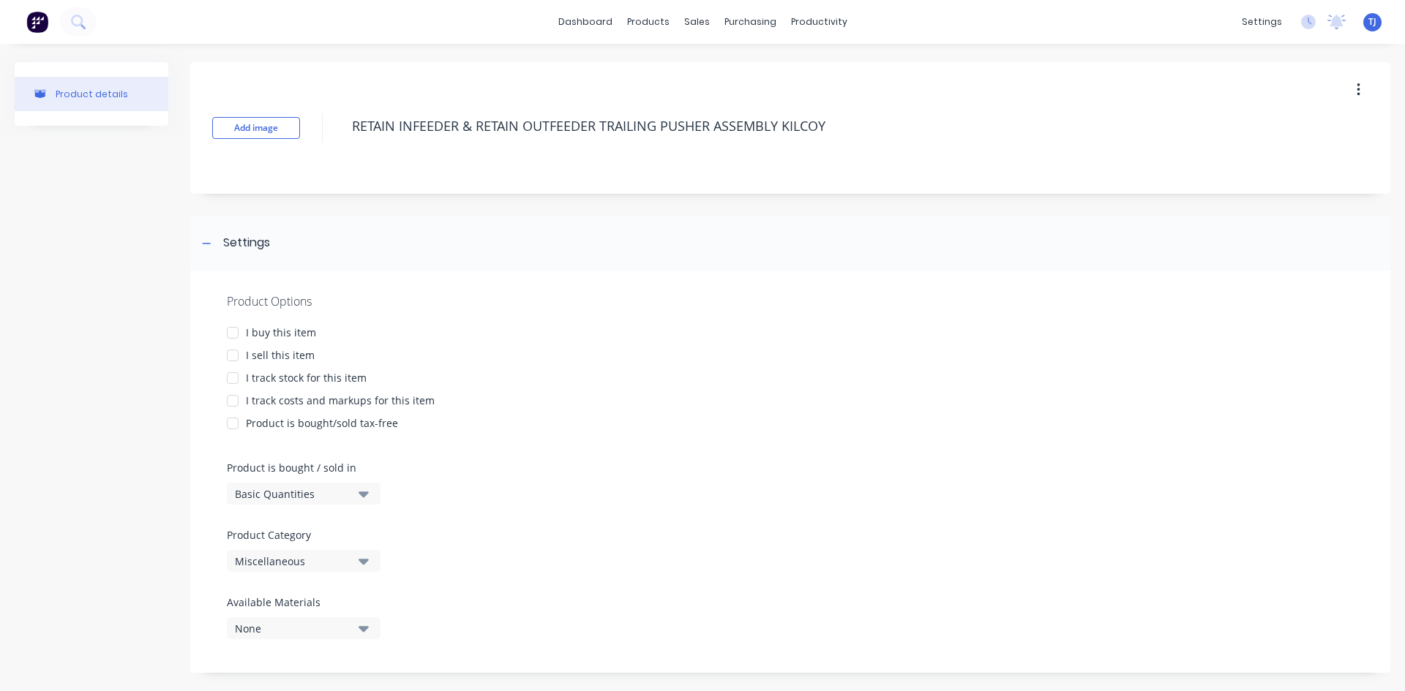
click at [233, 359] on div at bounding box center [232, 355] width 29 height 29
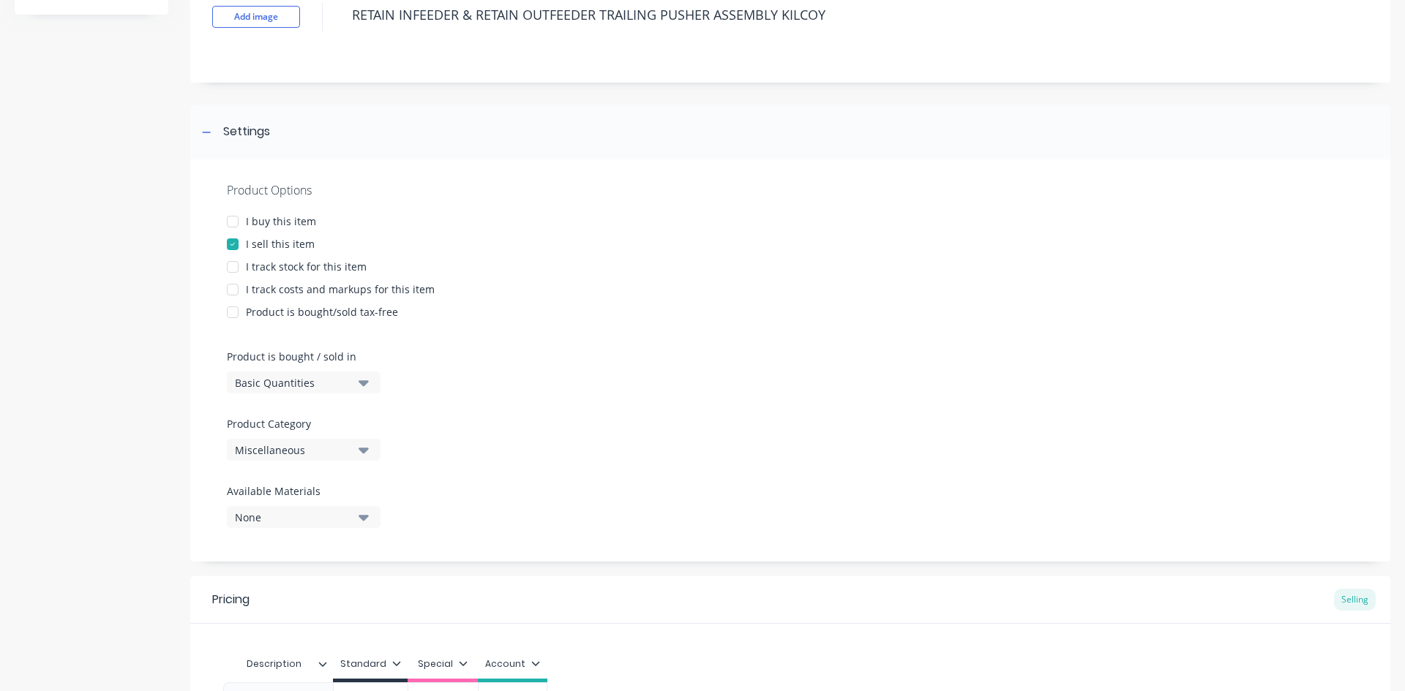
scroll to position [285, 0]
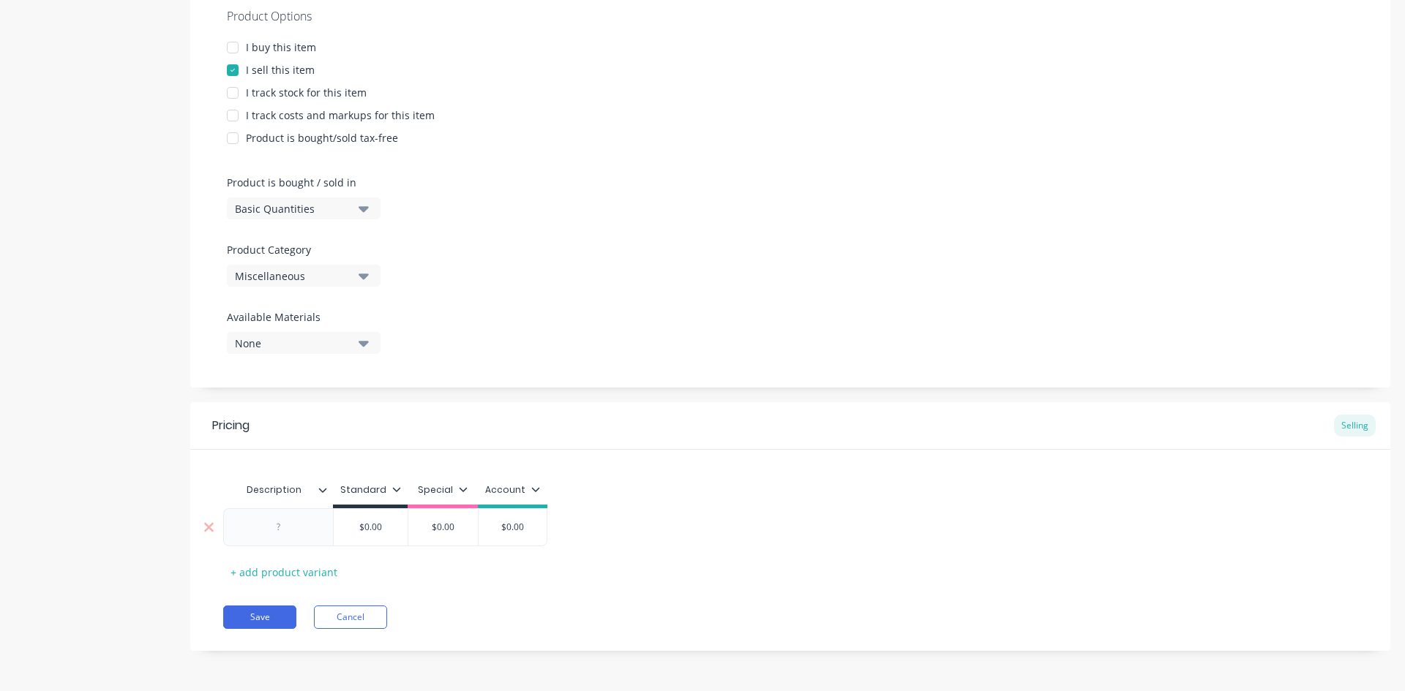
type textarea "RETAIN INFEEDER & RETAIN OUTFEEDER TRAILING PUSHER ASSEMBLY KILCOY"
click at [279, 532] on div at bounding box center [278, 527] width 73 height 19
type input "$"
type input "539.93"
click at [270, 609] on button "Save" at bounding box center [259, 617] width 73 height 23
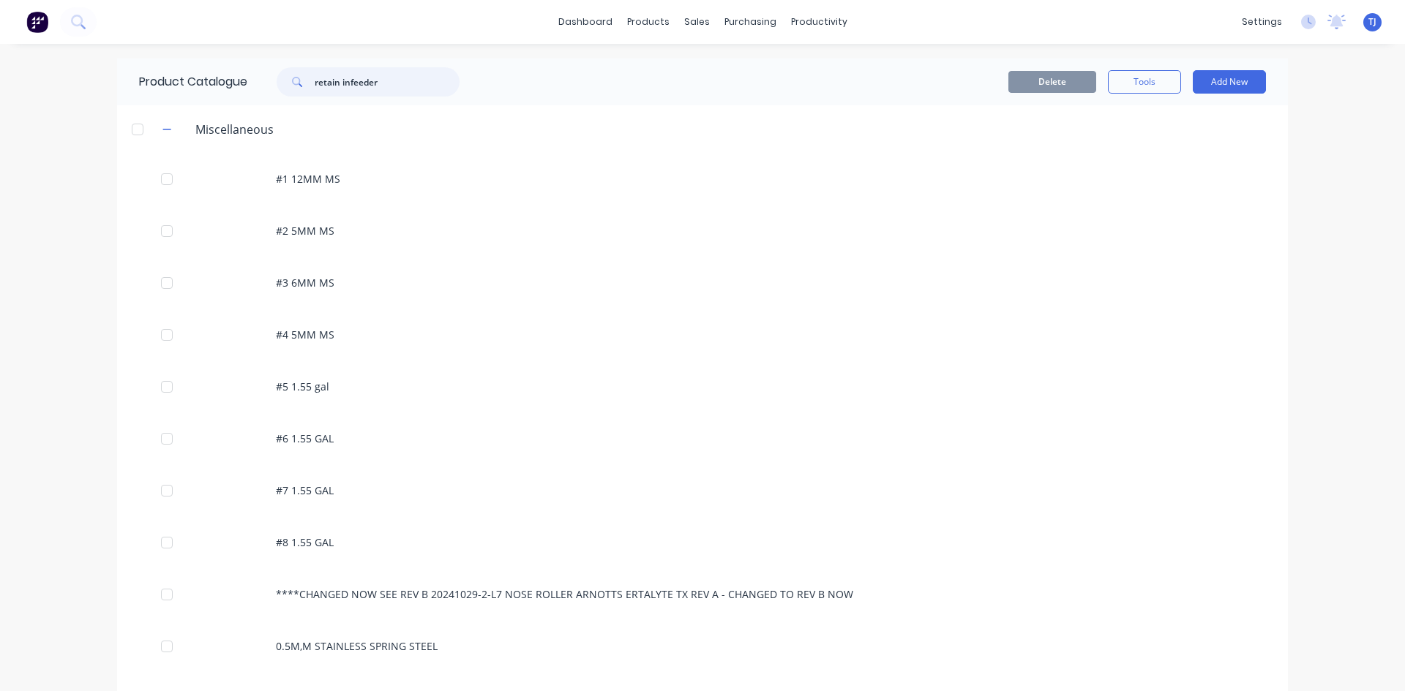
click at [404, 83] on input "retain infeeder" at bounding box center [387, 81] width 145 height 29
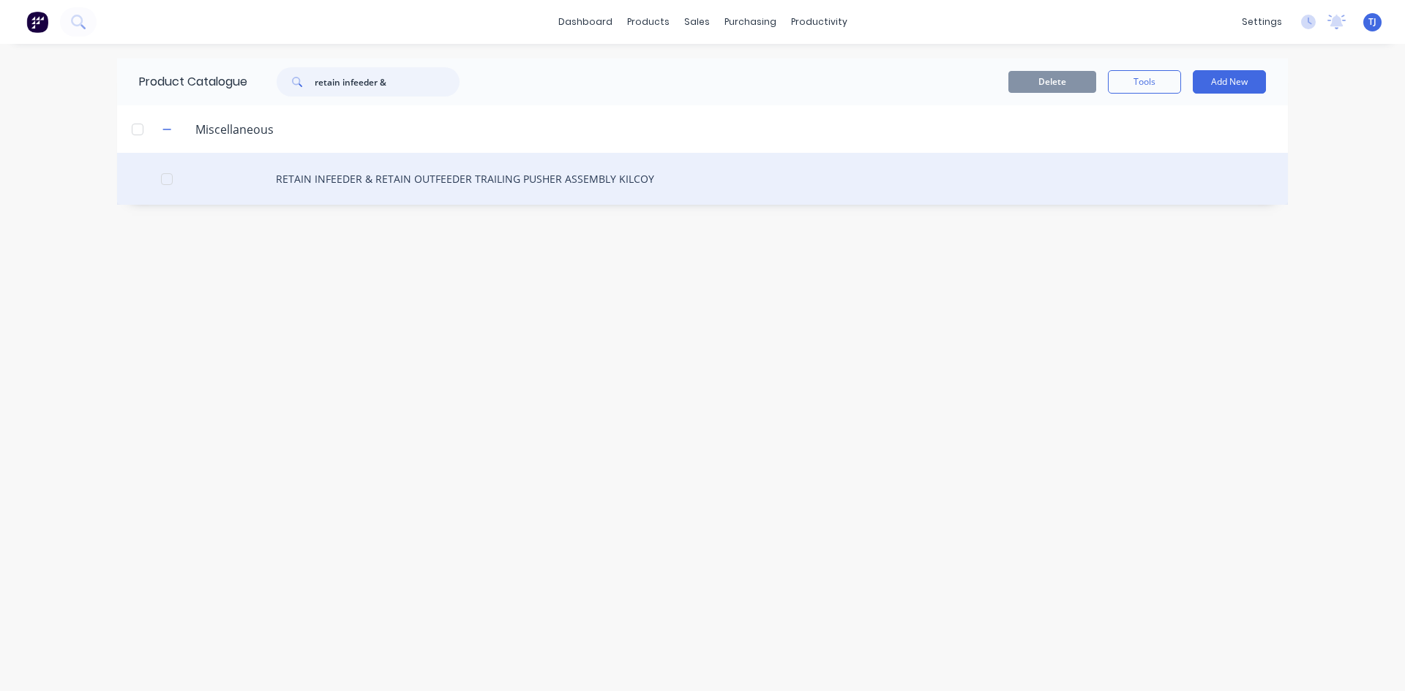
type input "retain infeeder &"
click at [459, 179] on div "RETAIN INFEEDER & RETAIN OUTFEEDER TRAILING PUSHER ASSEMBLY KILCOY" at bounding box center [702, 179] width 1171 height 52
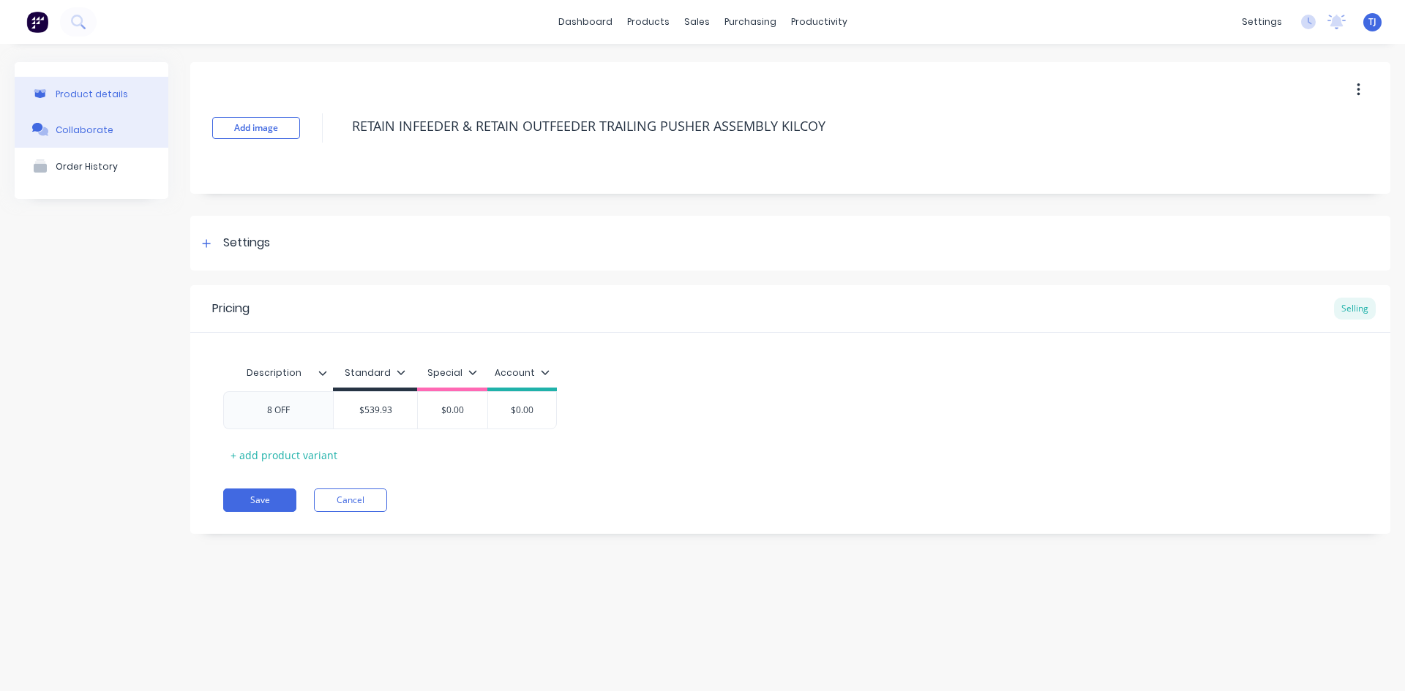
click at [100, 137] on button "Collaborate" at bounding box center [92, 129] width 154 height 37
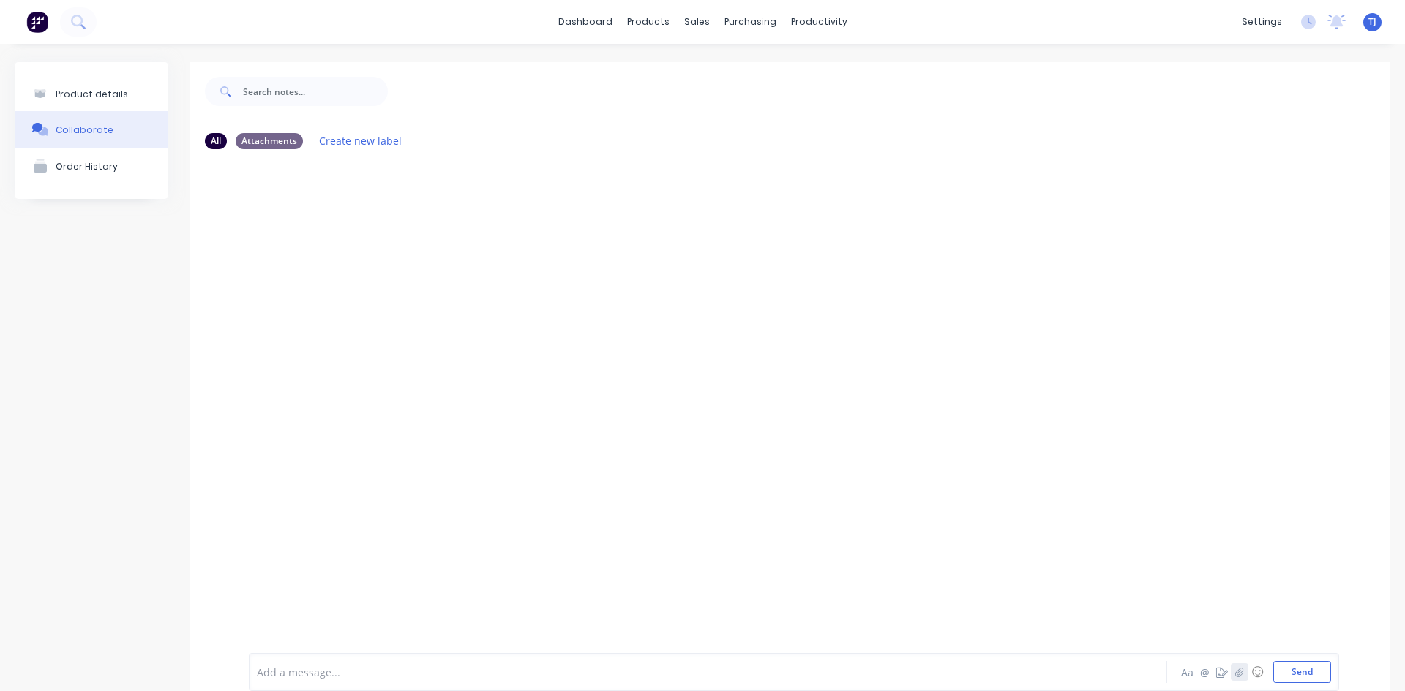
click at [1235, 672] on icon "button" at bounding box center [1239, 672] width 9 height 10
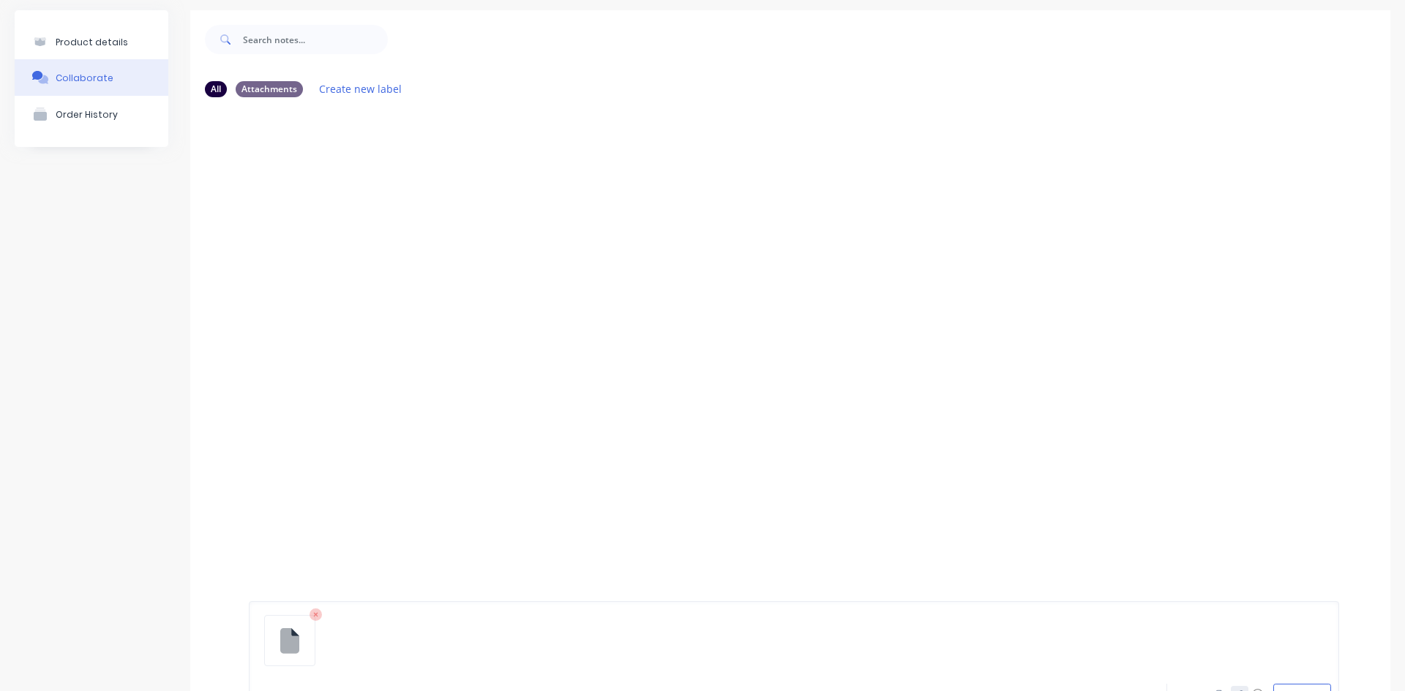
scroll to position [115, 0]
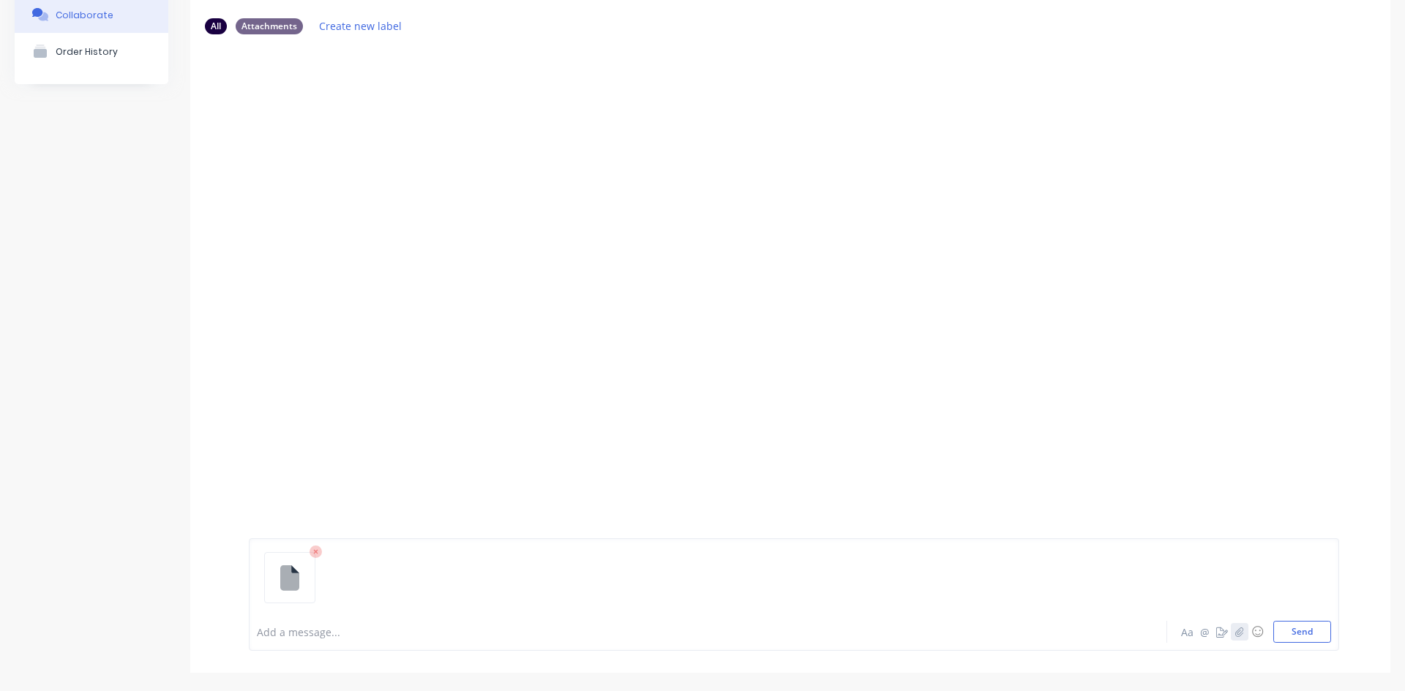
click at [1231, 639] on button "button" at bounding box center [1240, 632] width 18 height 18
click at [1235, 634] on icon "button" at bounding box center [1239, 632] width 9 height 10
click at [1274, 633] on button "Send" at bounding box center [1302, 632] width 58 height 22
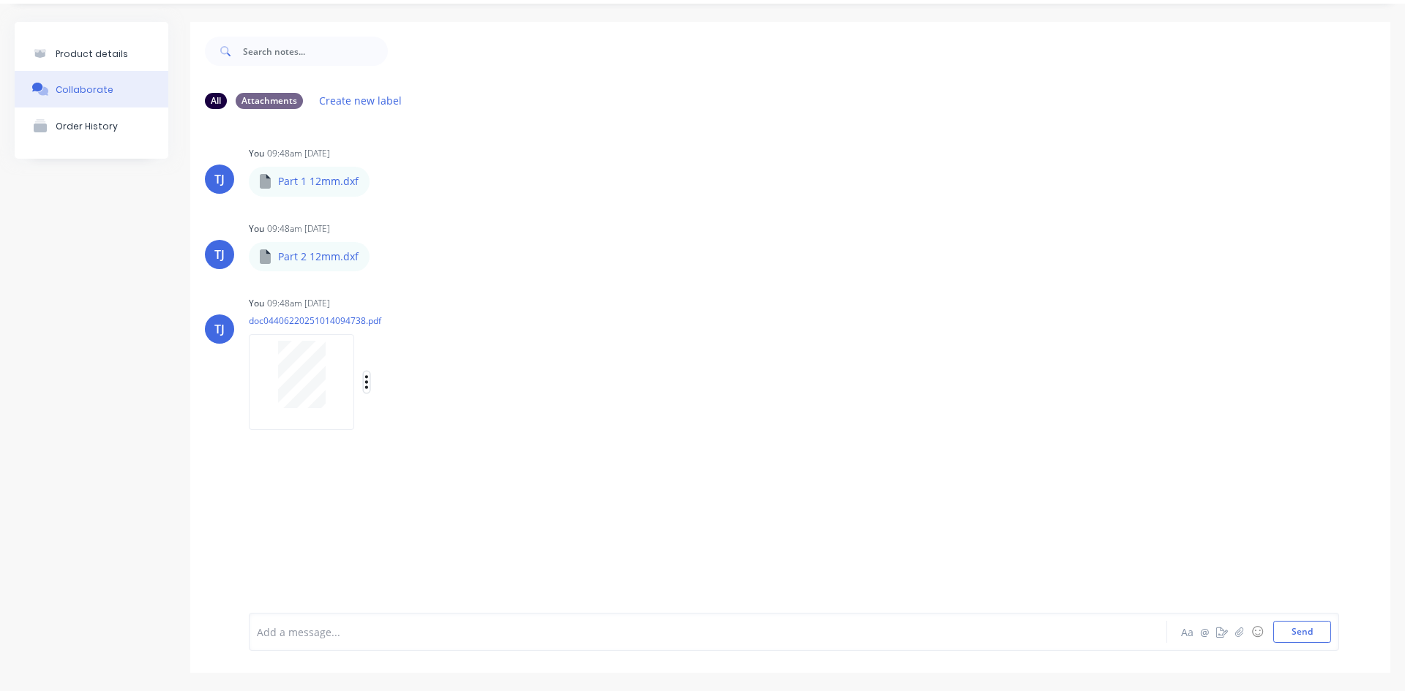
click at [368, 384] on icon "button" at bounding box center [366, 382] width 4 height 17
click at [468, 424] on button "Auto-attach to new orders" at bounding box center [462, 422] width 165 height 34
click at [604, 413] on label at bounding box center [604, 413] width 0 height 0
click at [581, 421] on input "checkbox" at bounding box center [575, 420] width 12 height 14
checkbox input "true"
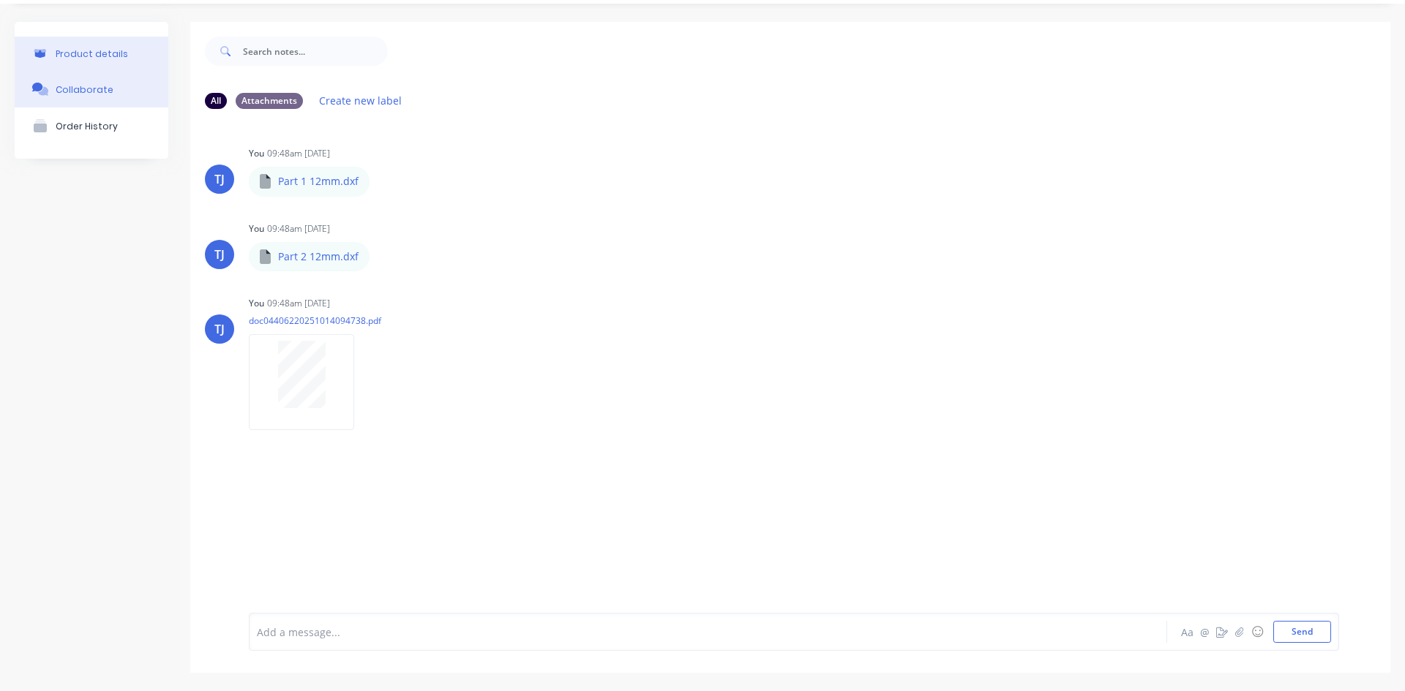
click at [71, 45] on button "Product details" at bounding box center [92, 54] width 154 height 34
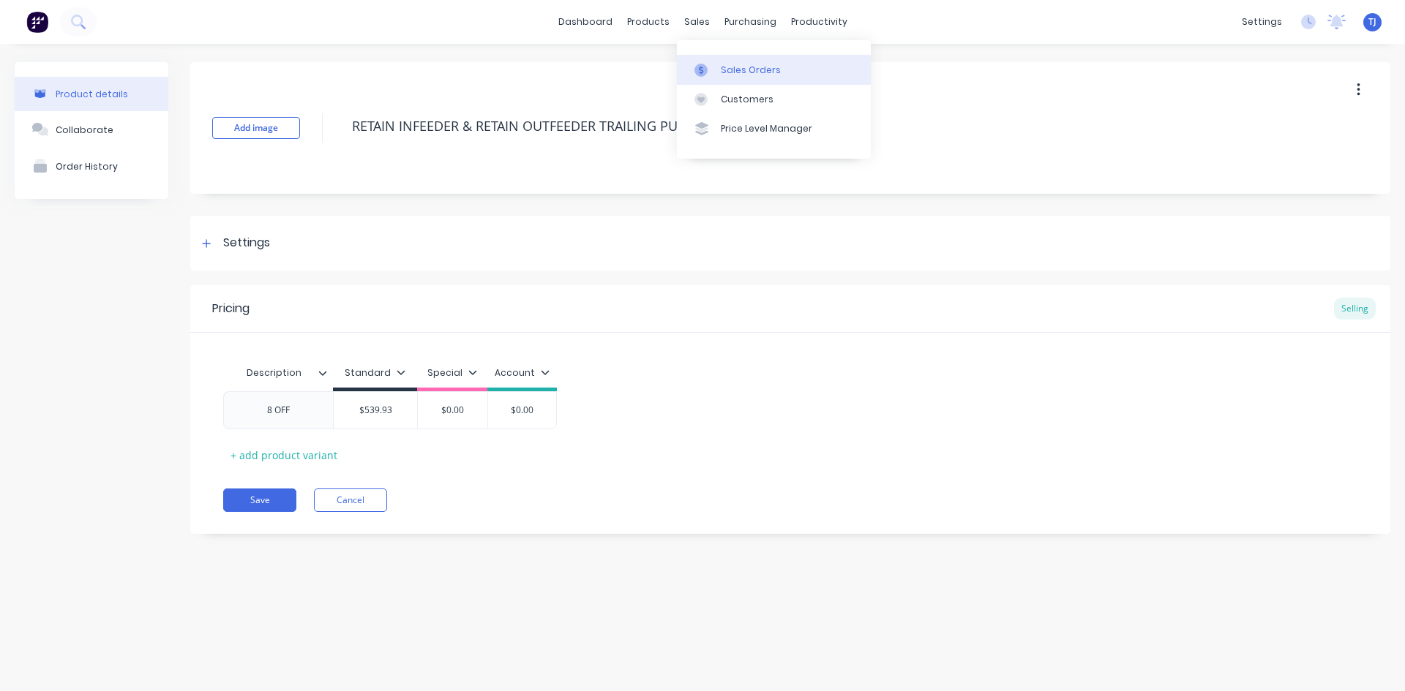
click at [720, 74] on link "Sales Orders" at bounding box center [774, 69] width 194 height 29
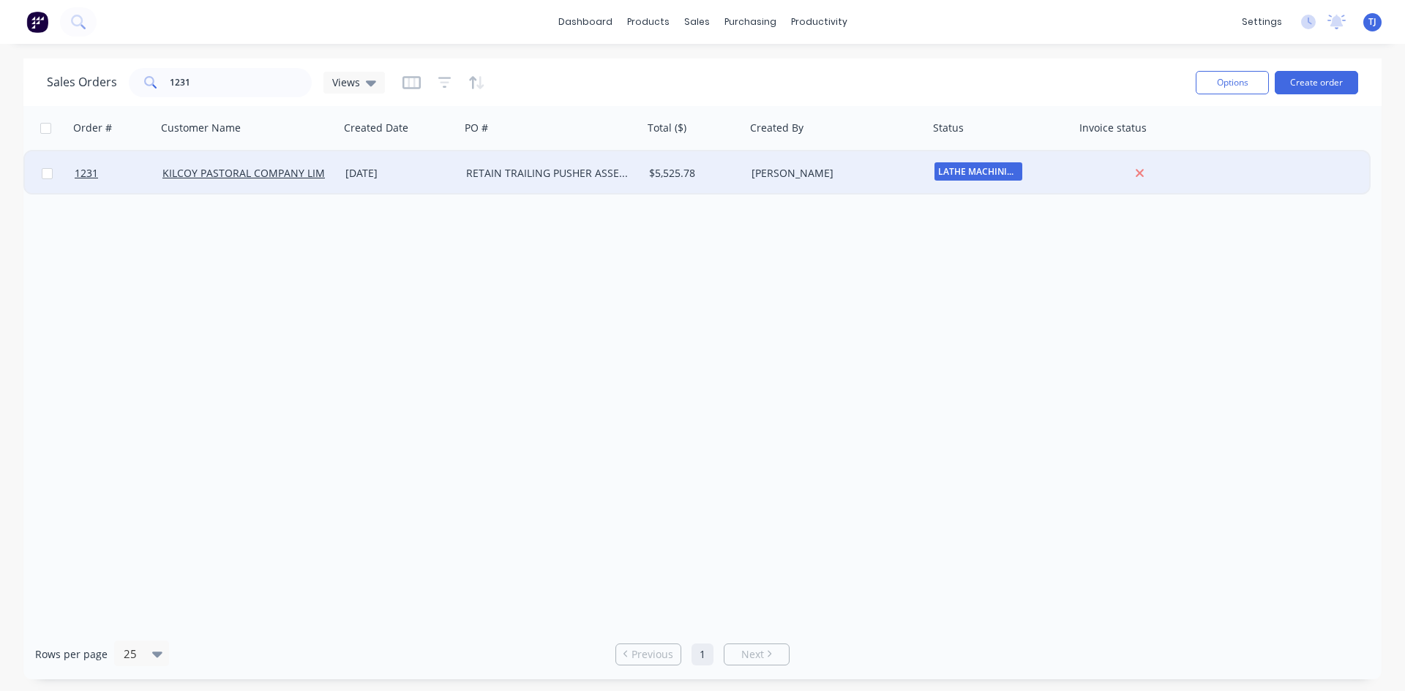
click at [529, 181] on div "RETAIN TRAILING PUSHER ASSEMBLY" at bounding box center [551, 173] width 183 height 44
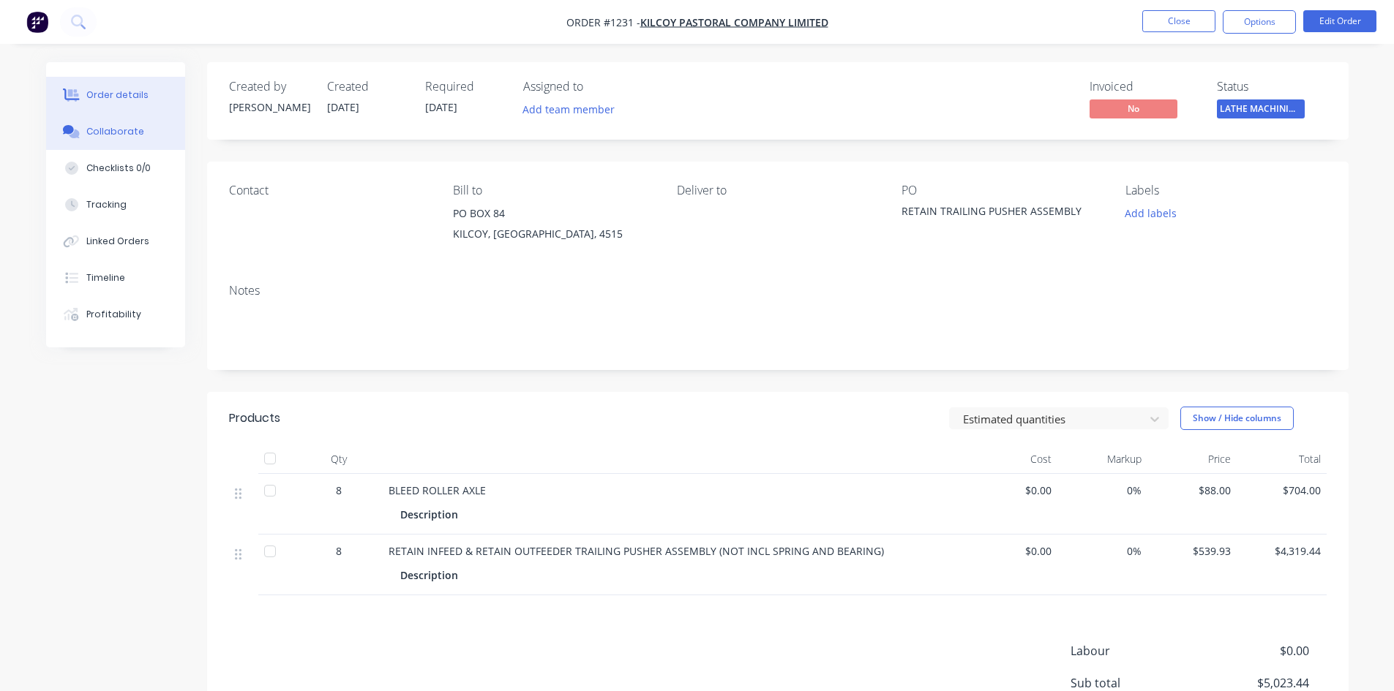
click at [110, 130] on div "Collaborate" at bounding box center [115, 131] width 58 height 13
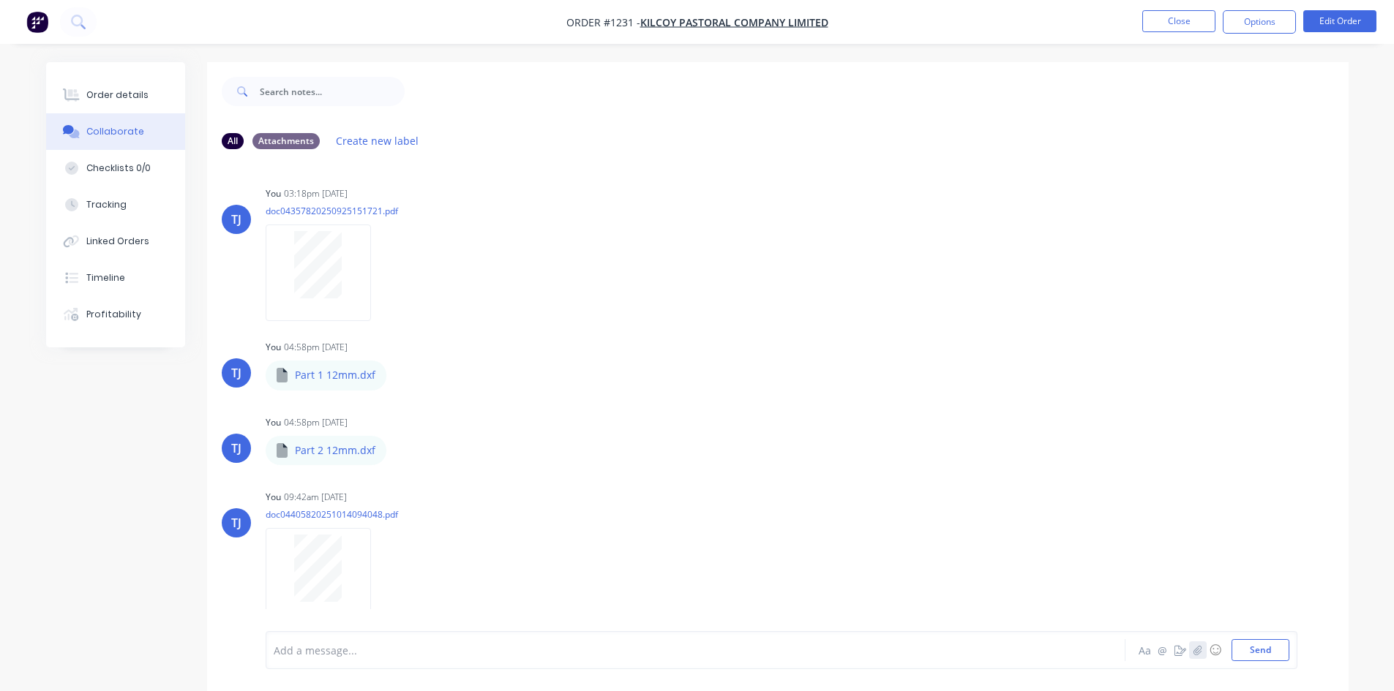
click at [1201, 652] on icon "button" at bounding box center [1197, 650] width 9 height 10
click at [1268, 650] on button "Send" at bounding box center [1260, 650] width 58 height 22
click at [134, 94] on div "Order details" at bounding box center [117, 95] width 62 height 13
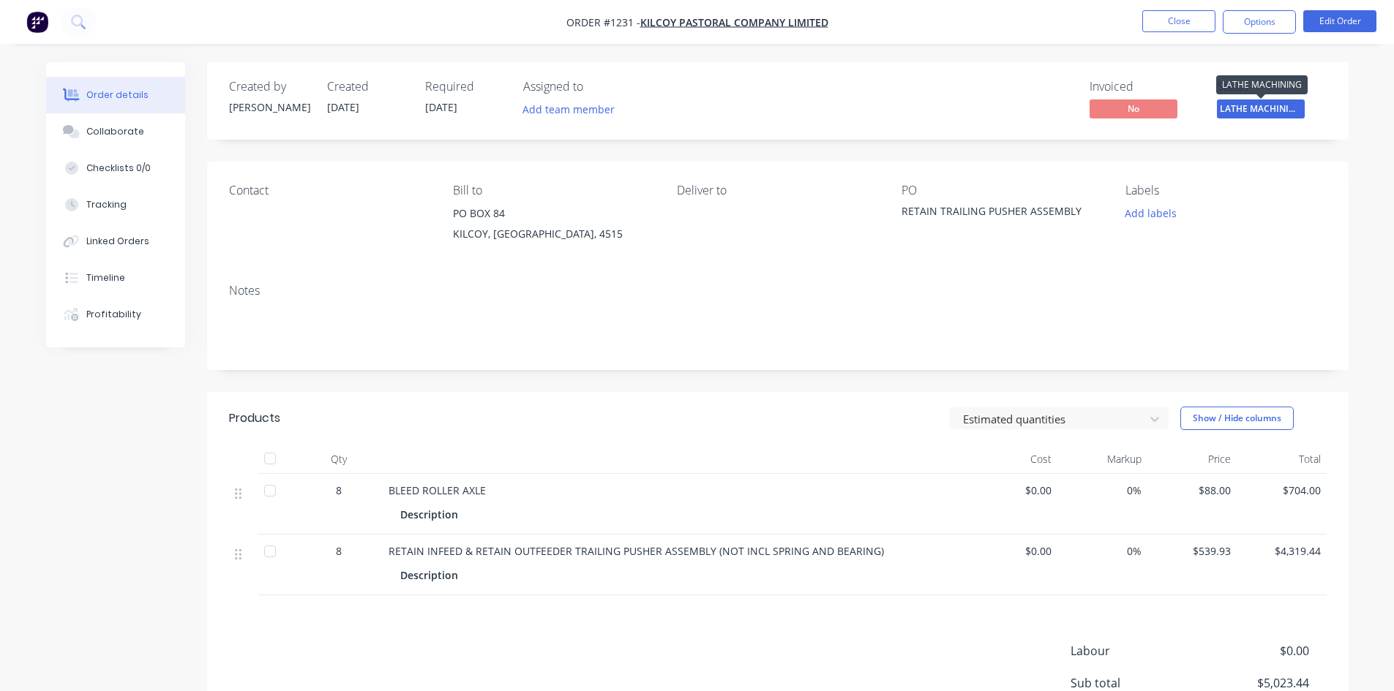
click at [1281, 101] on span "LATHE MACHINING" at bounding box center [1261, 109] width 88 height 18
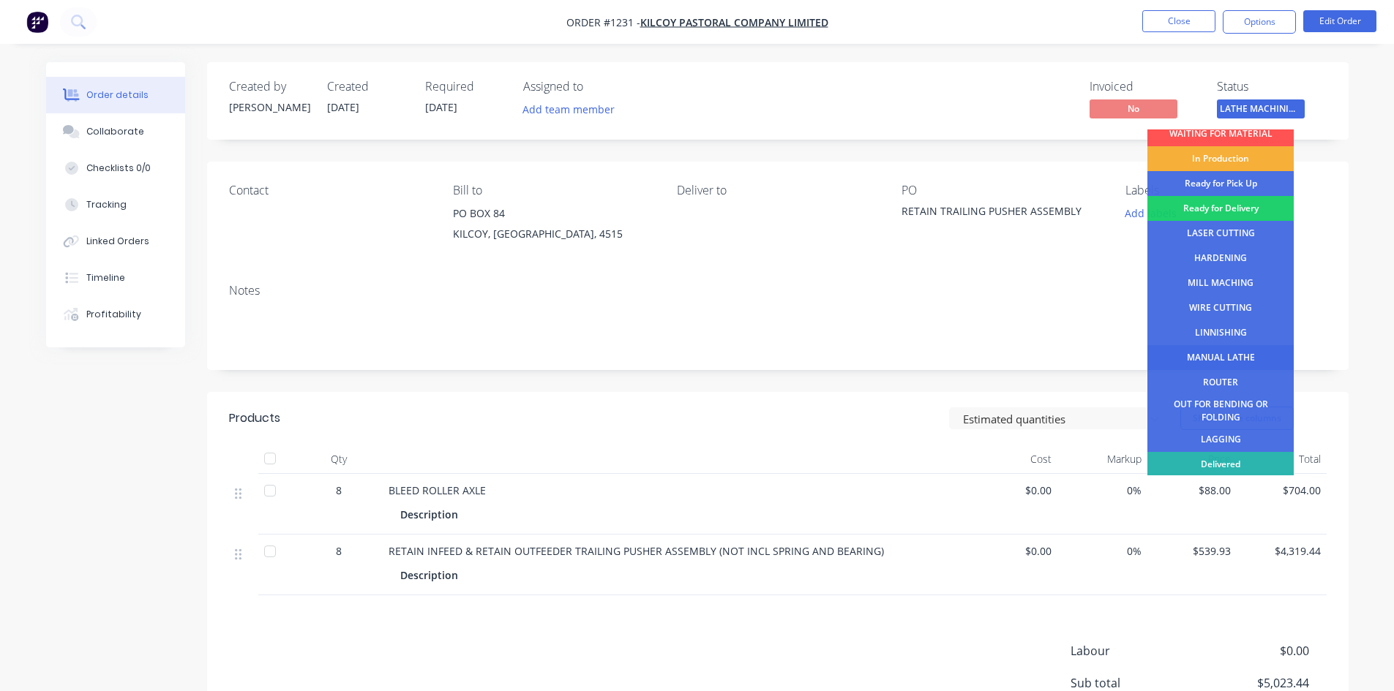
scroll to position [59, 0]
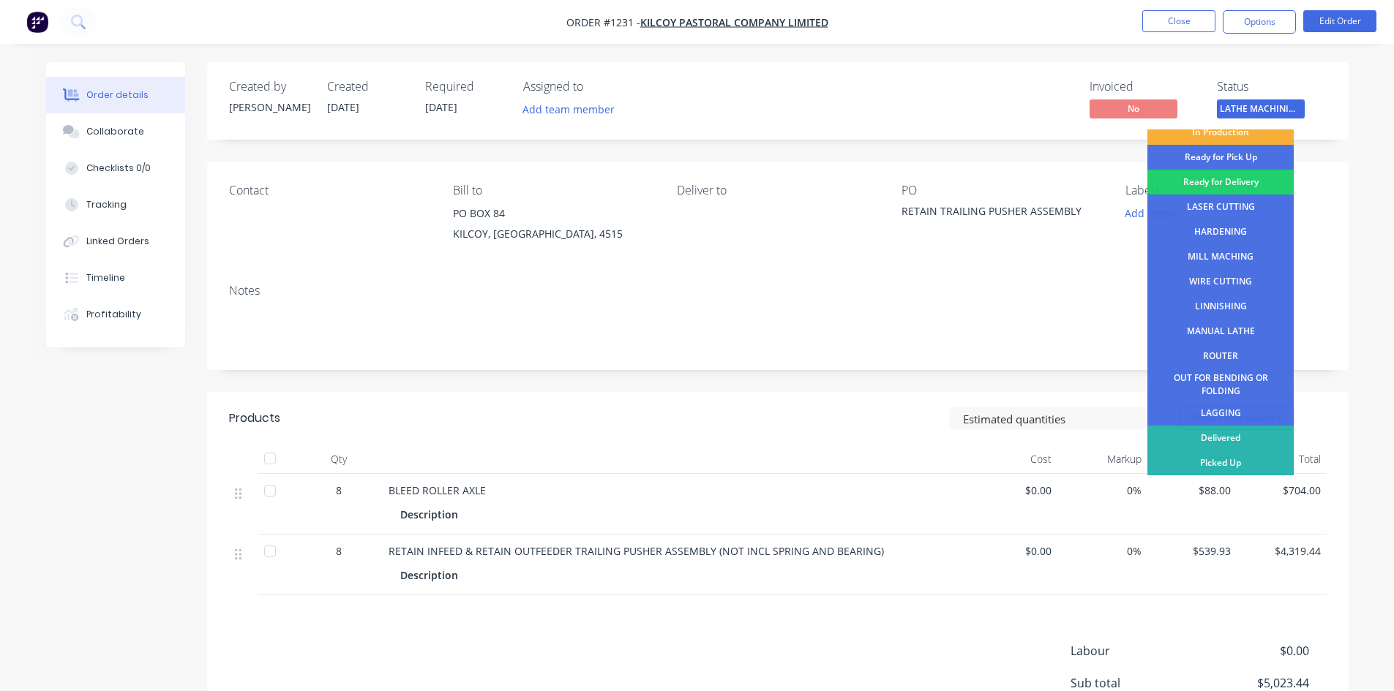
click at [1237, 439] on div "Delivered" at bounding box center [1220, 438] width 146 height 25
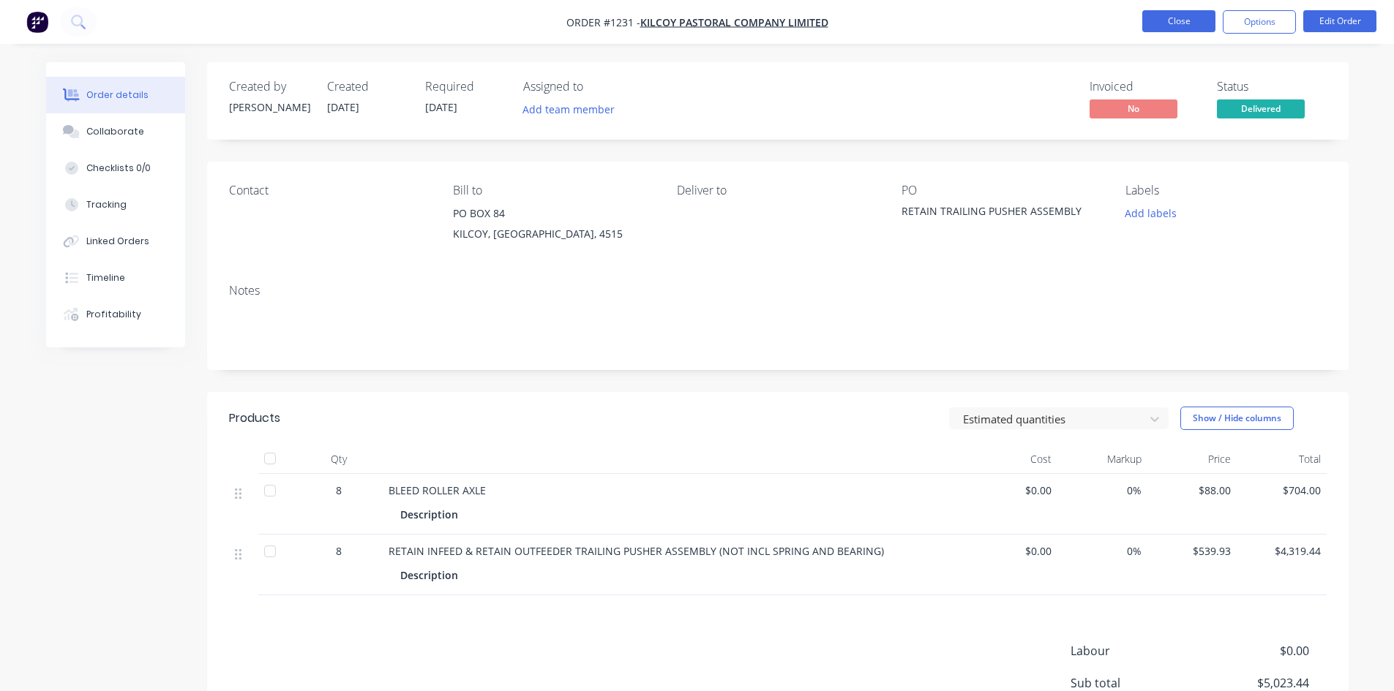
click at [1158, 18] on button "Close" at bounding box center [1178, 21] width 73 height 22
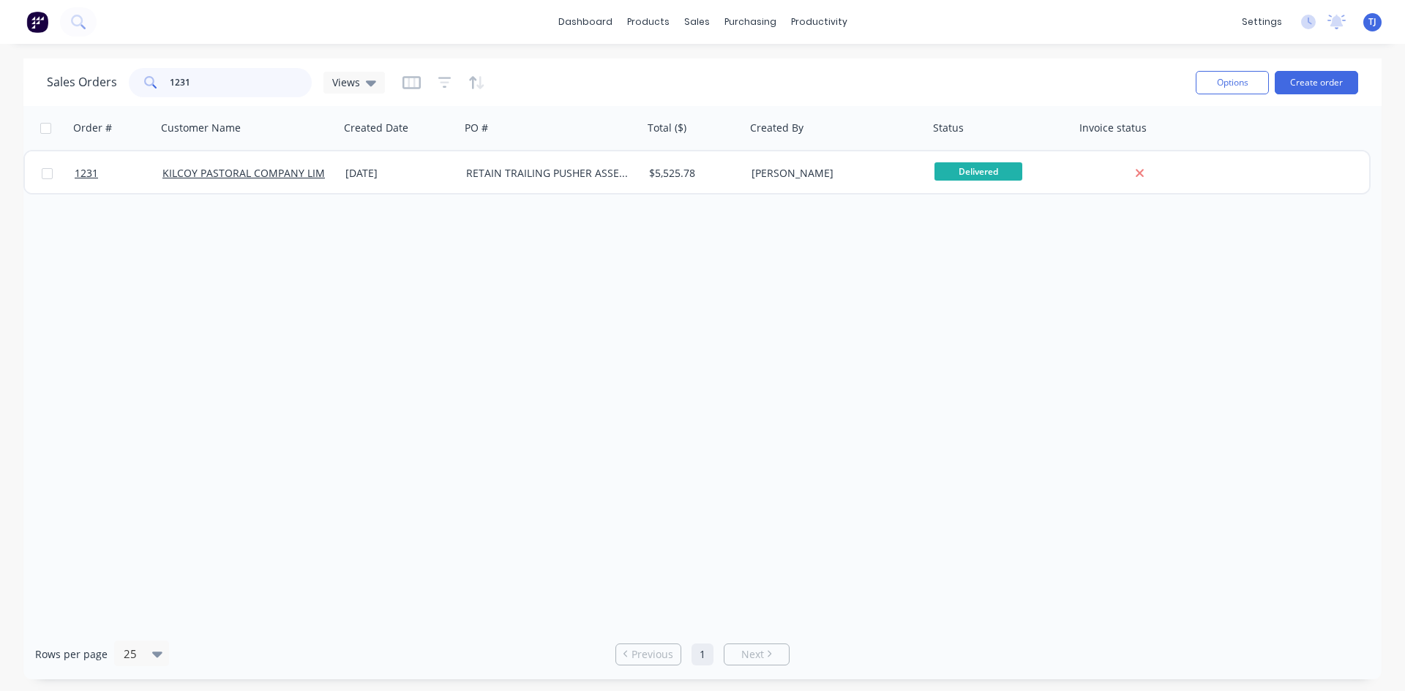
click at [243, 74] on input "1231" at bounding box center [241, 82] width 143 height 29
click at [243, 73] on input "1231" at bounding box center [241, 82] width 143 height 29
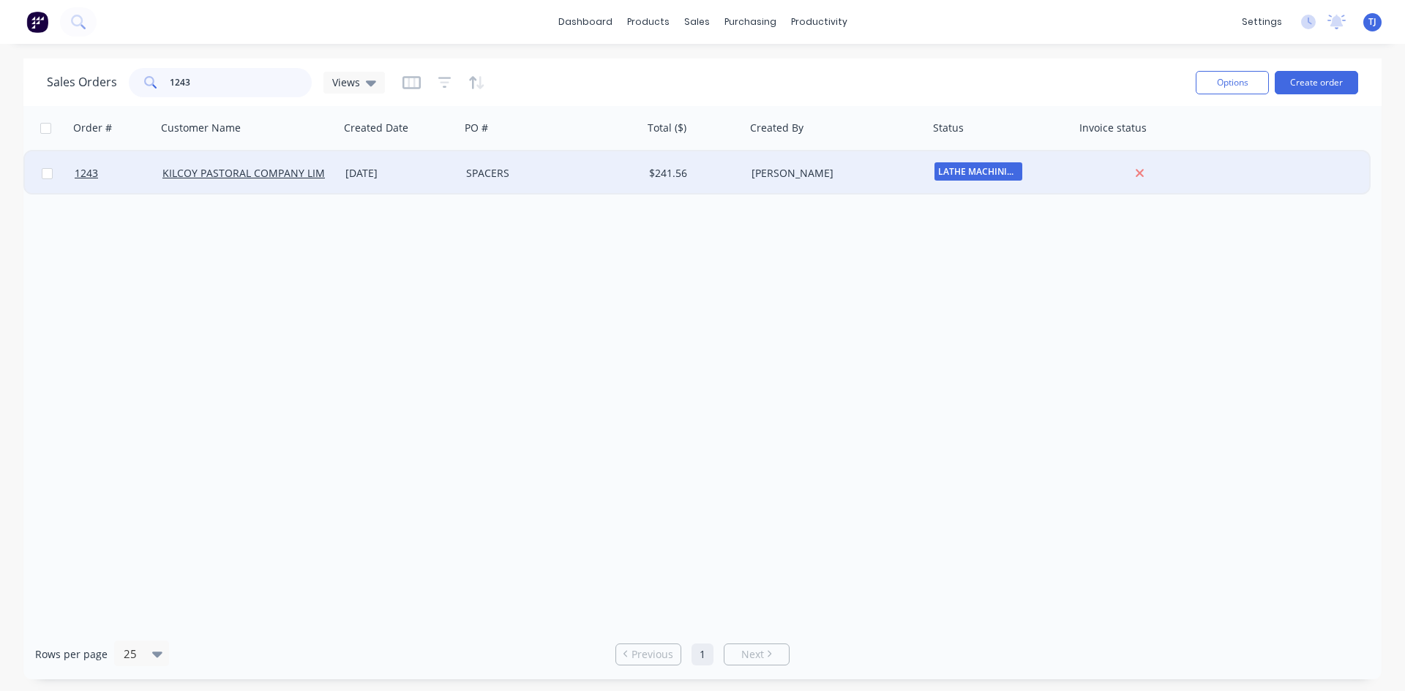
type input "1243"
click at [383, 171] on div "[DATE]" at bounding box center [399, 173] width 109 height 15
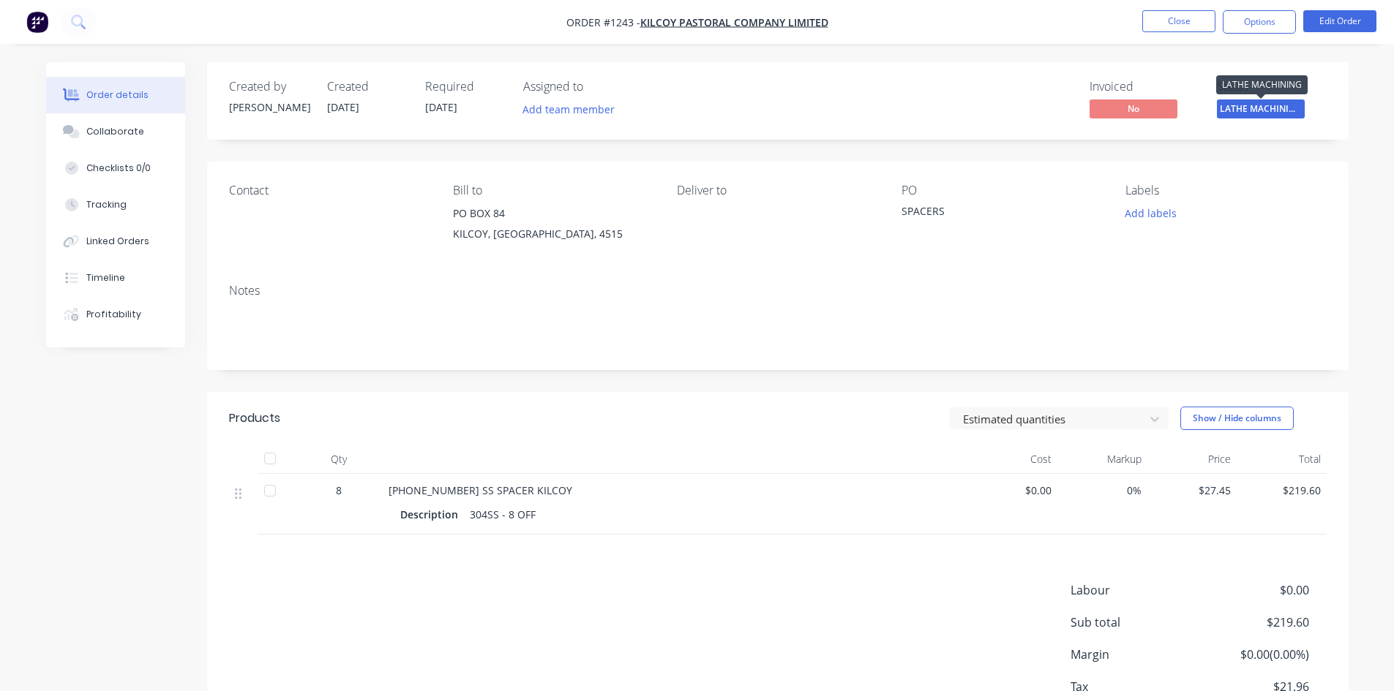
click at [1287, 103] on span "LATHE MACHINING" at bounding box center [1261, 109] width 88 height 18
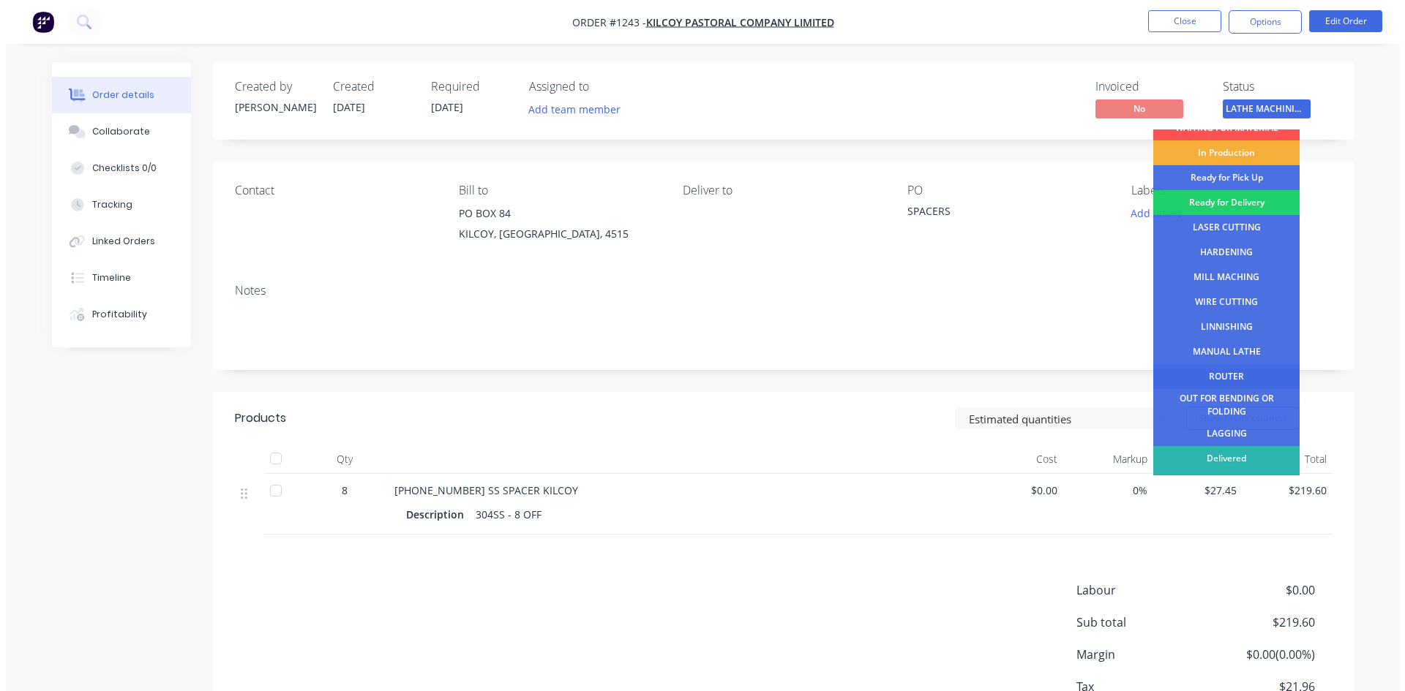
scroll to position [59, 0]
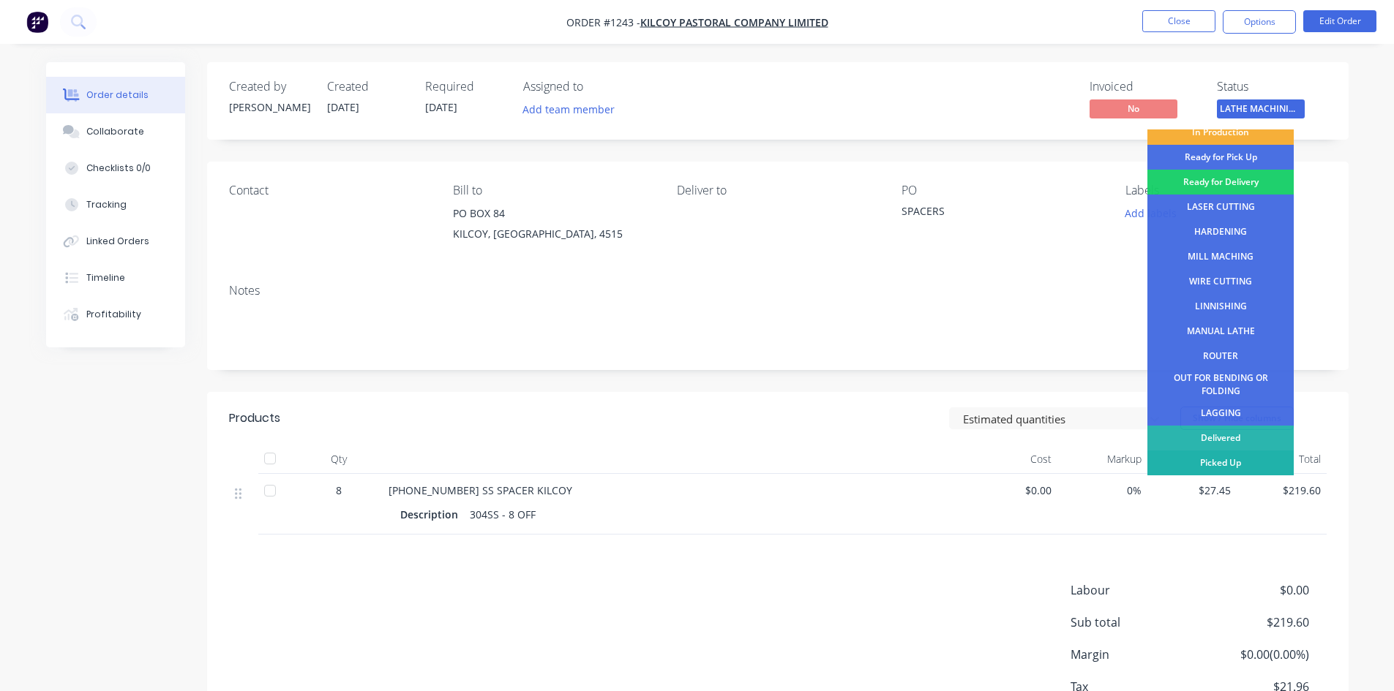
click at [1243, 458] on div "Picked Up" at bounding box center [1220, 463] width 146 height 25
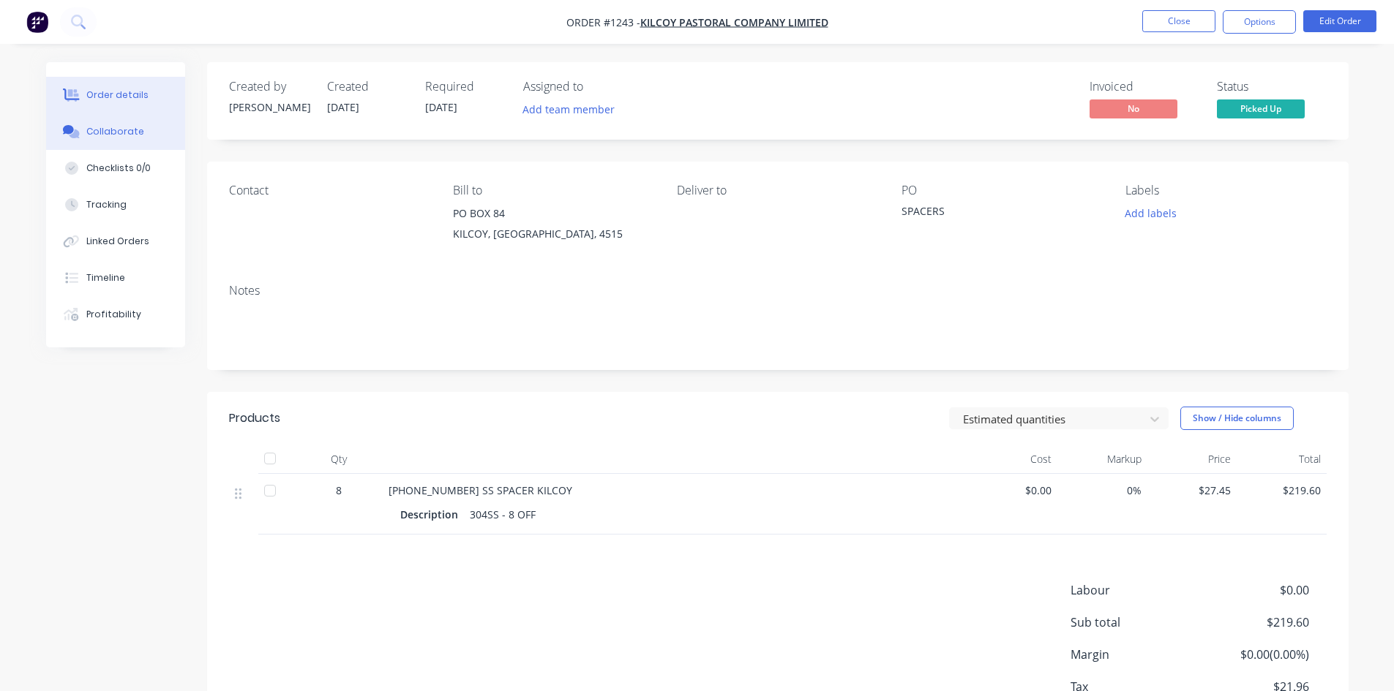
click at [100, 135] on div "Collaborate" at bounding box center [115, 131] width 58 height 13
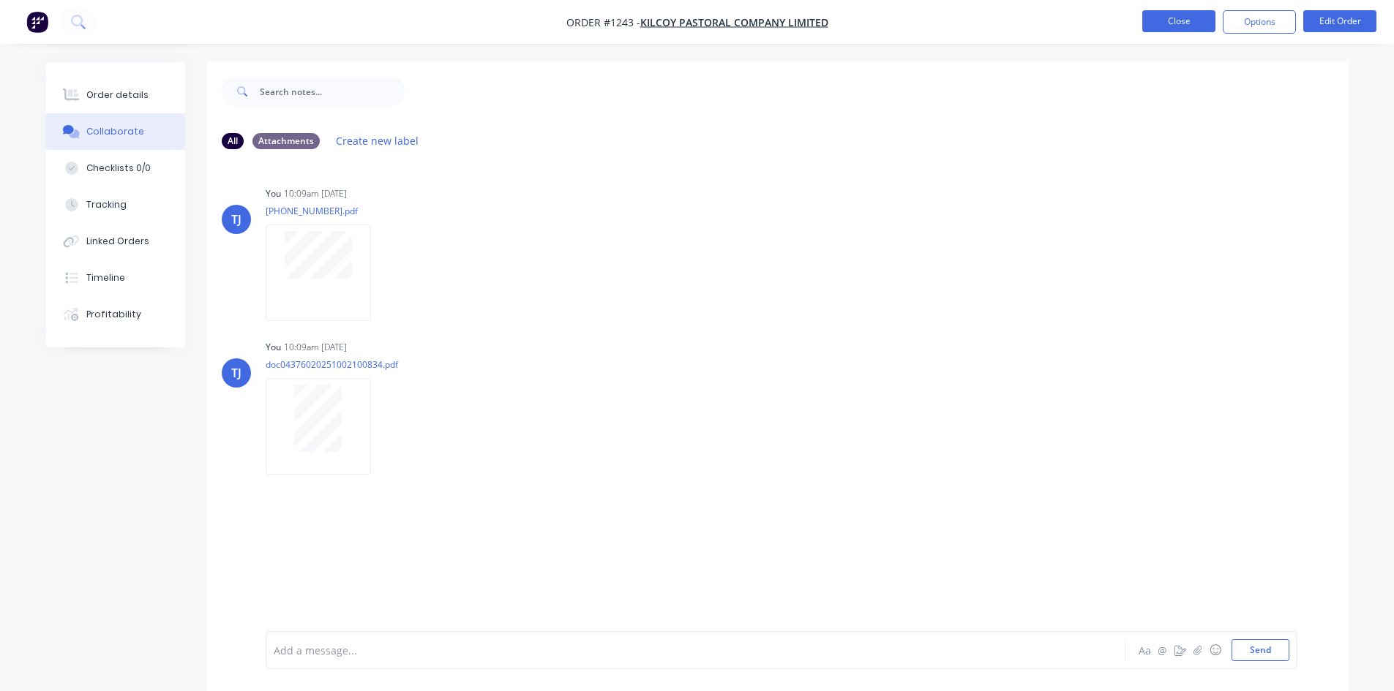
click at [1166, 26] on button "Close" at bounding box center [1178, 21] width 73 height 22
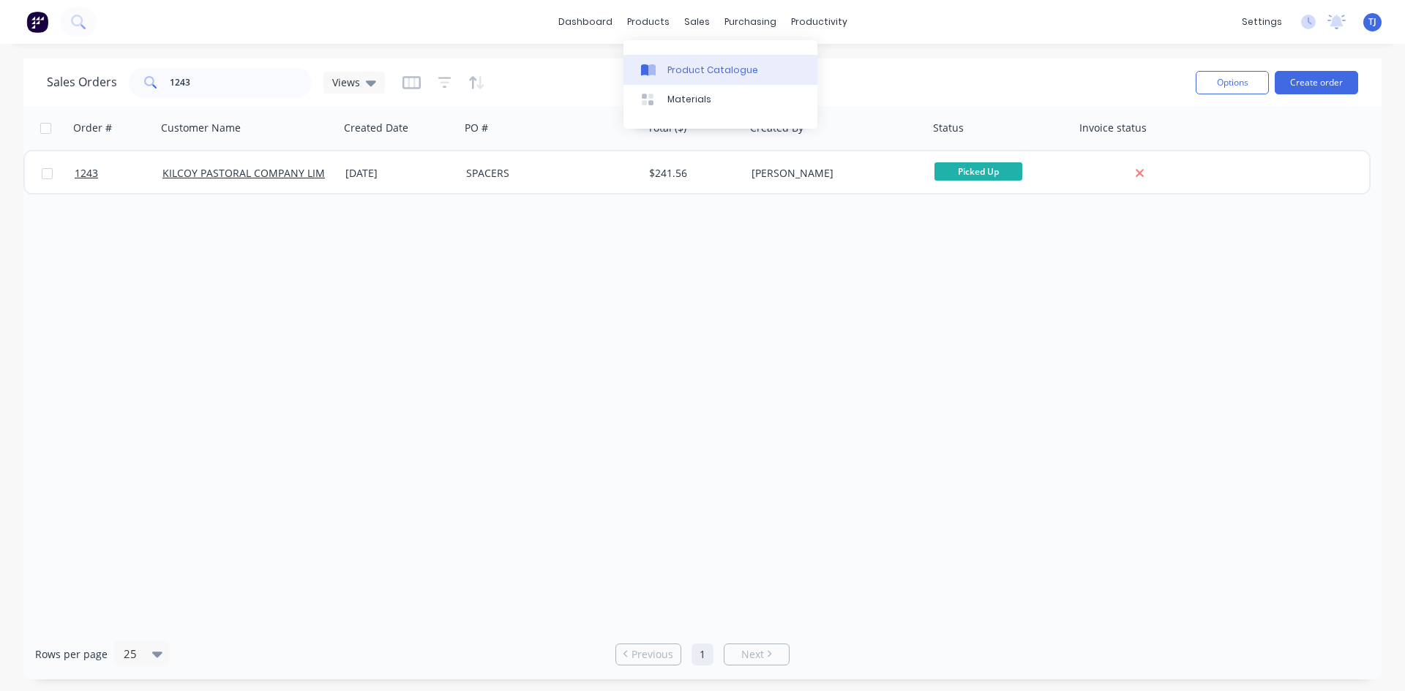
click at [680, 71] on div "Product Catalogue" at bounding box center [712, 70] width 91 height 13
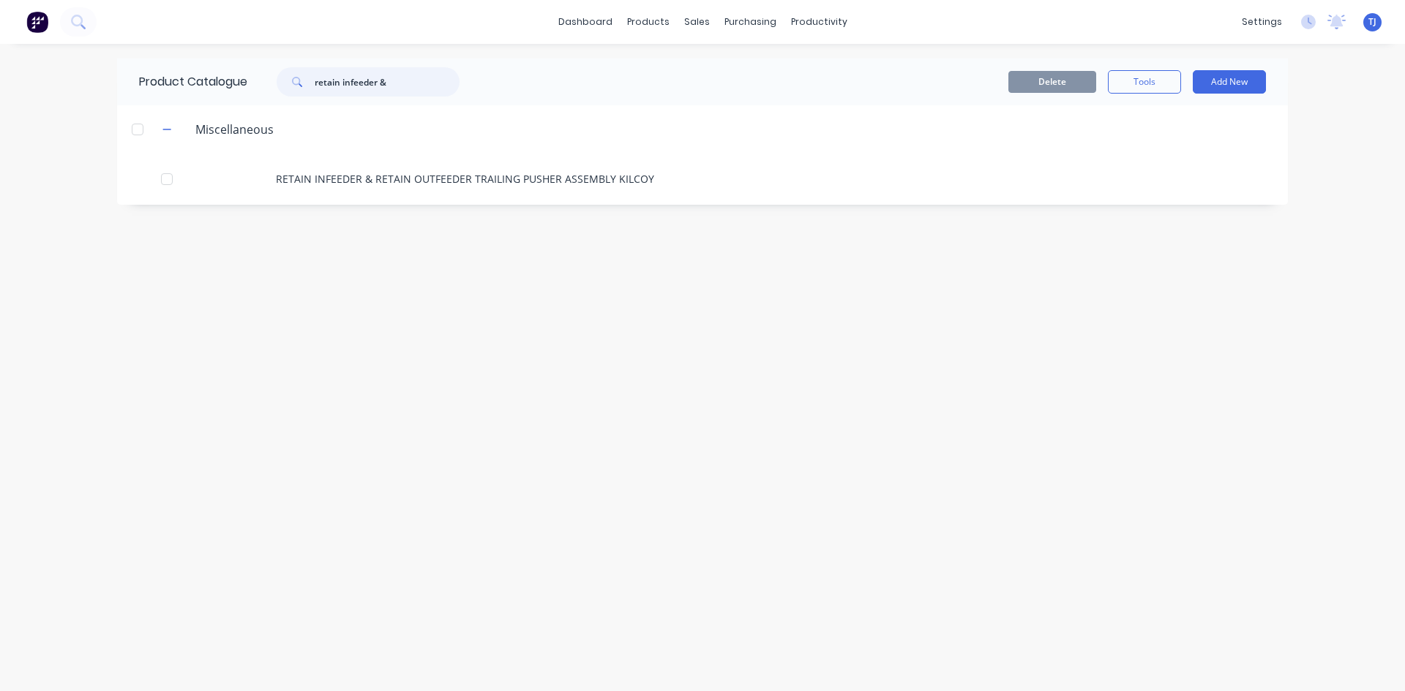
click at [352, 86] on input "retain infeeder &" at bounding box center [387, 81] width 145 height 29
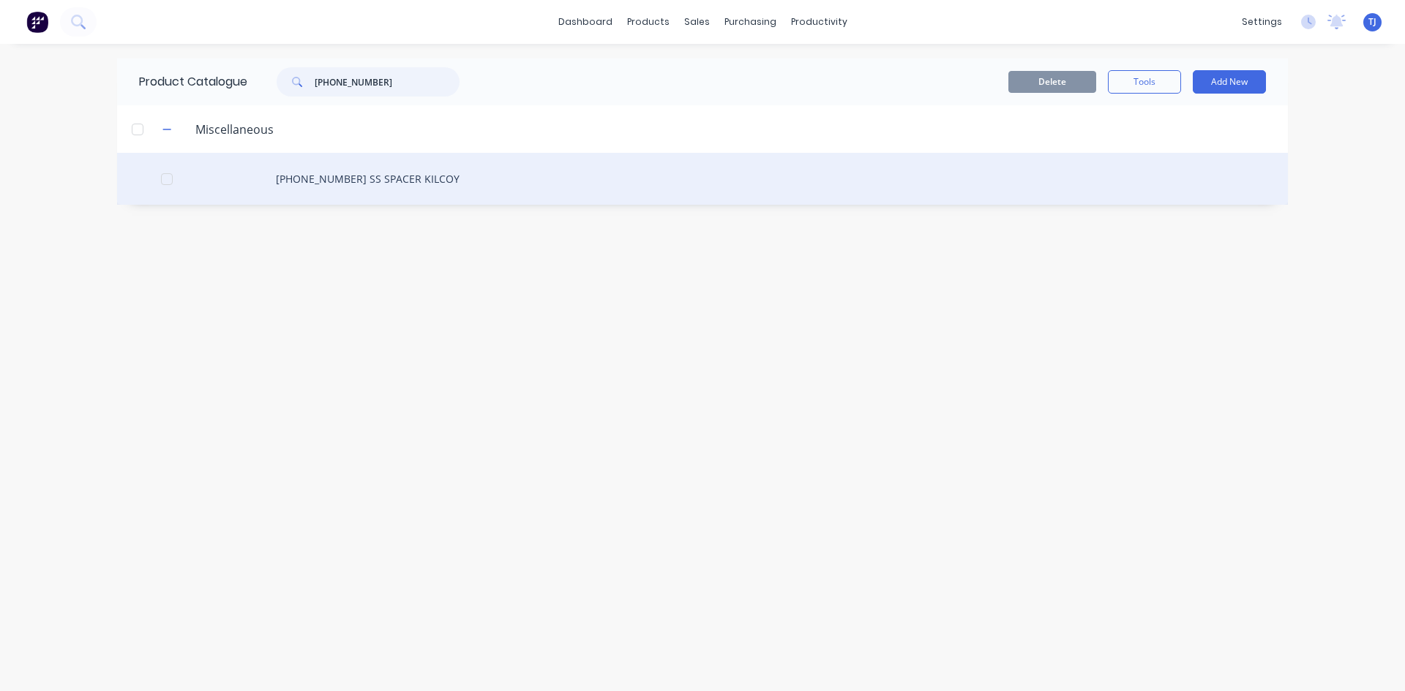
type input "[PHONE_NUMBER]"
click at [382, 176] on div "[PHONE_NUMBER] SS SPACER KILCOY" at bounding box center [702, 179] width 1171 height 52
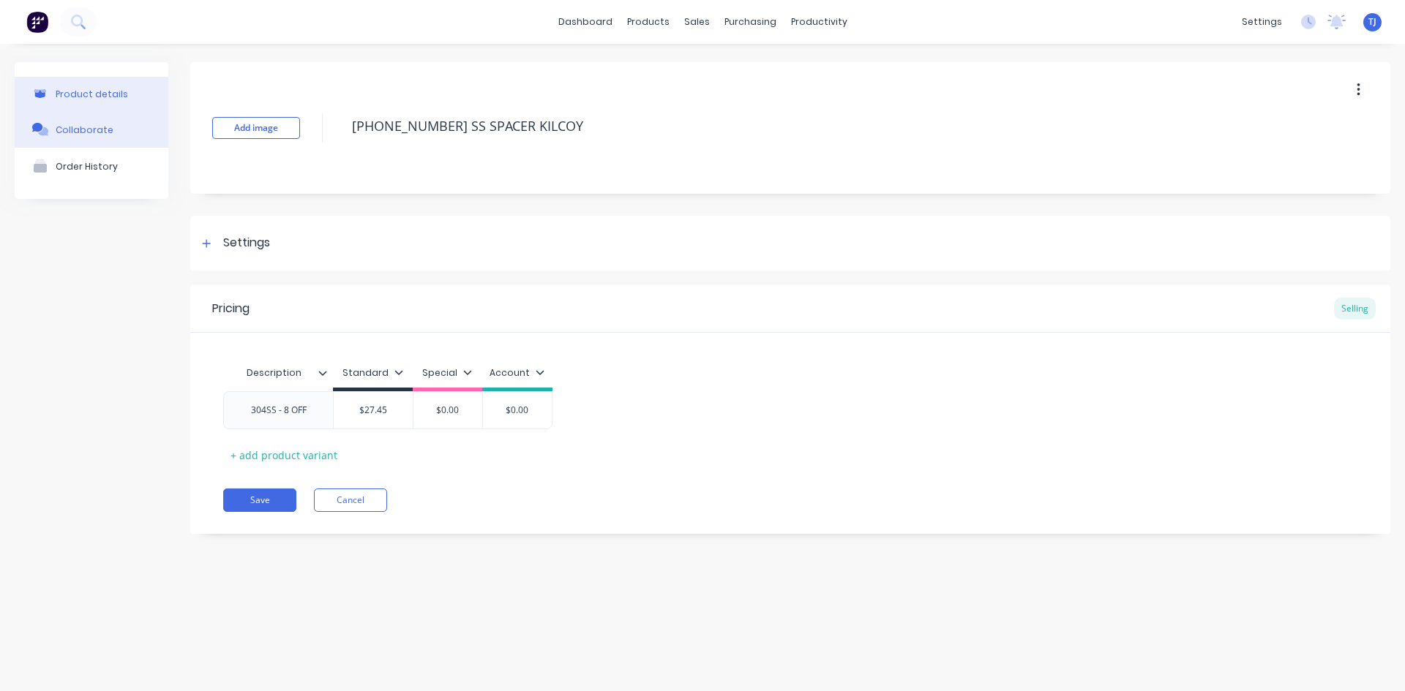
click at [70, 129] on div "Collaborate" at bounding box center [85, 129] width 58 height 11
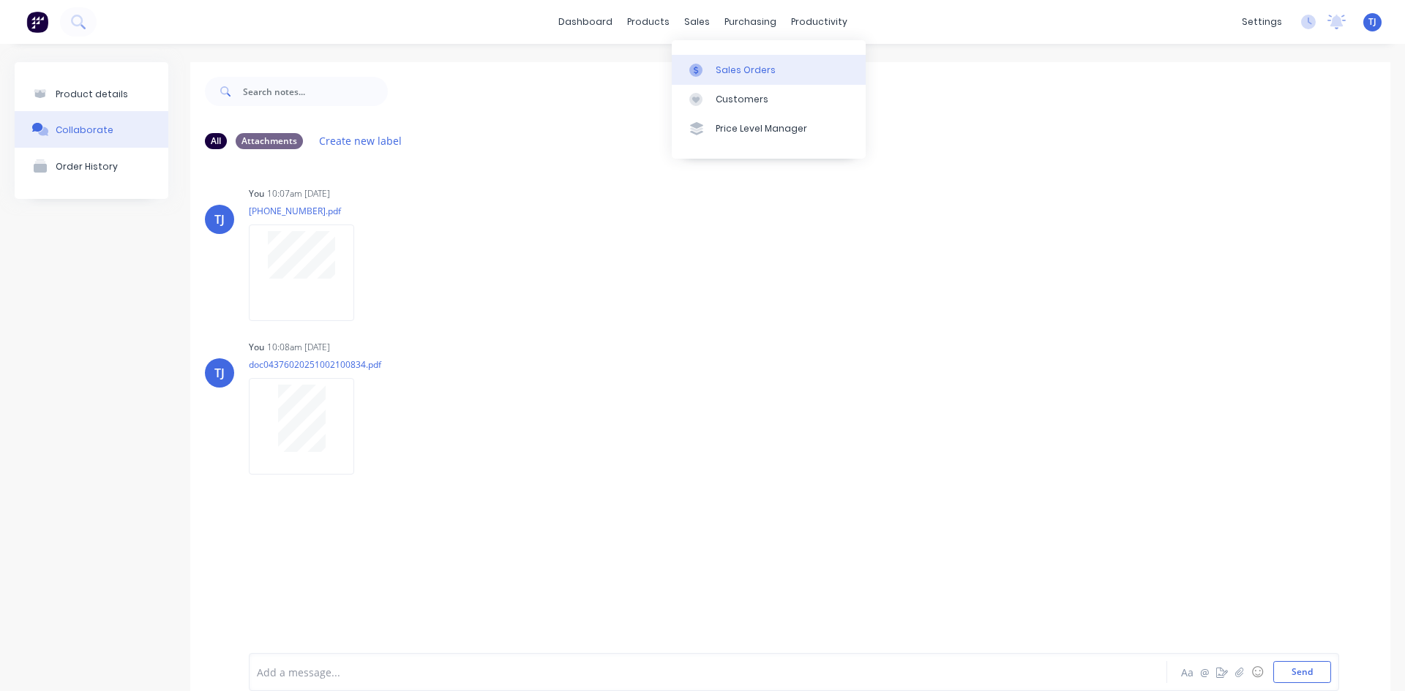
click at [734, 73] on div "Sales Orders" at bounding box center [746, 70] width 60 height 13
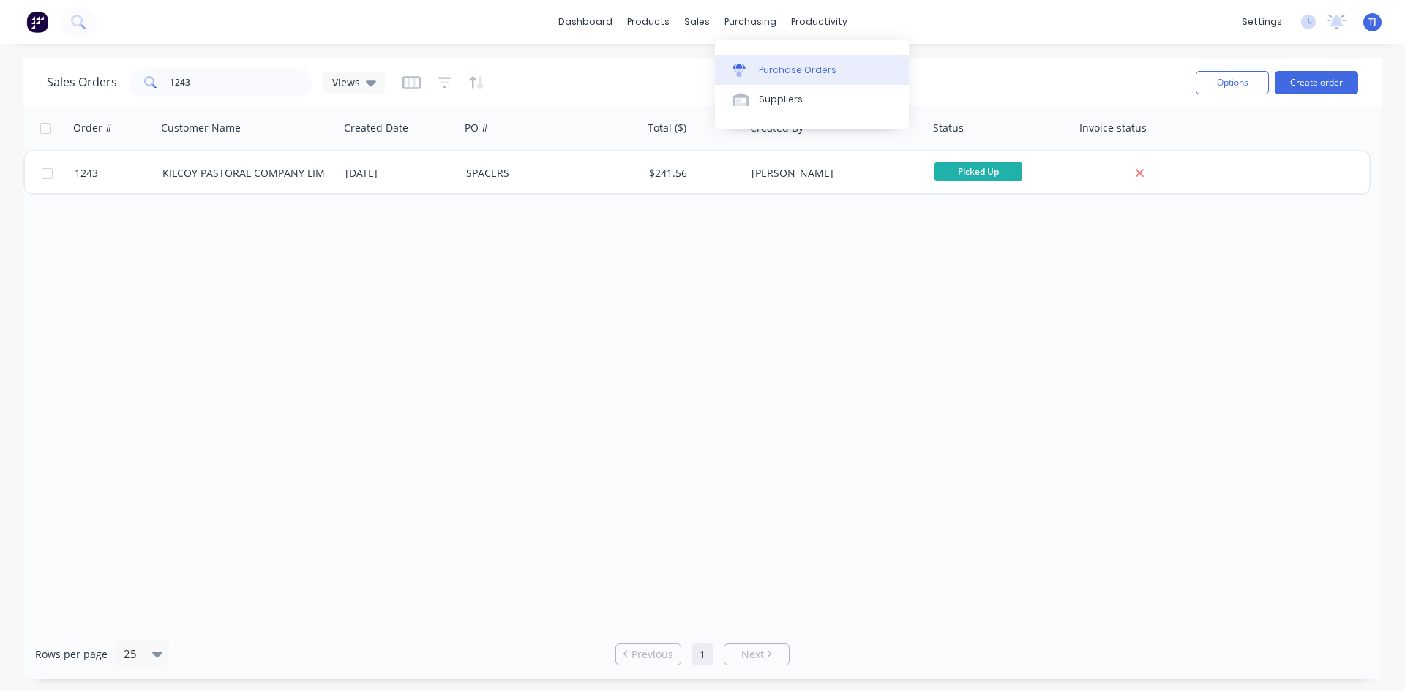
click at [776, 72] on div "Purchase Orders" at bounding box center [798, 70] width 78 height 13
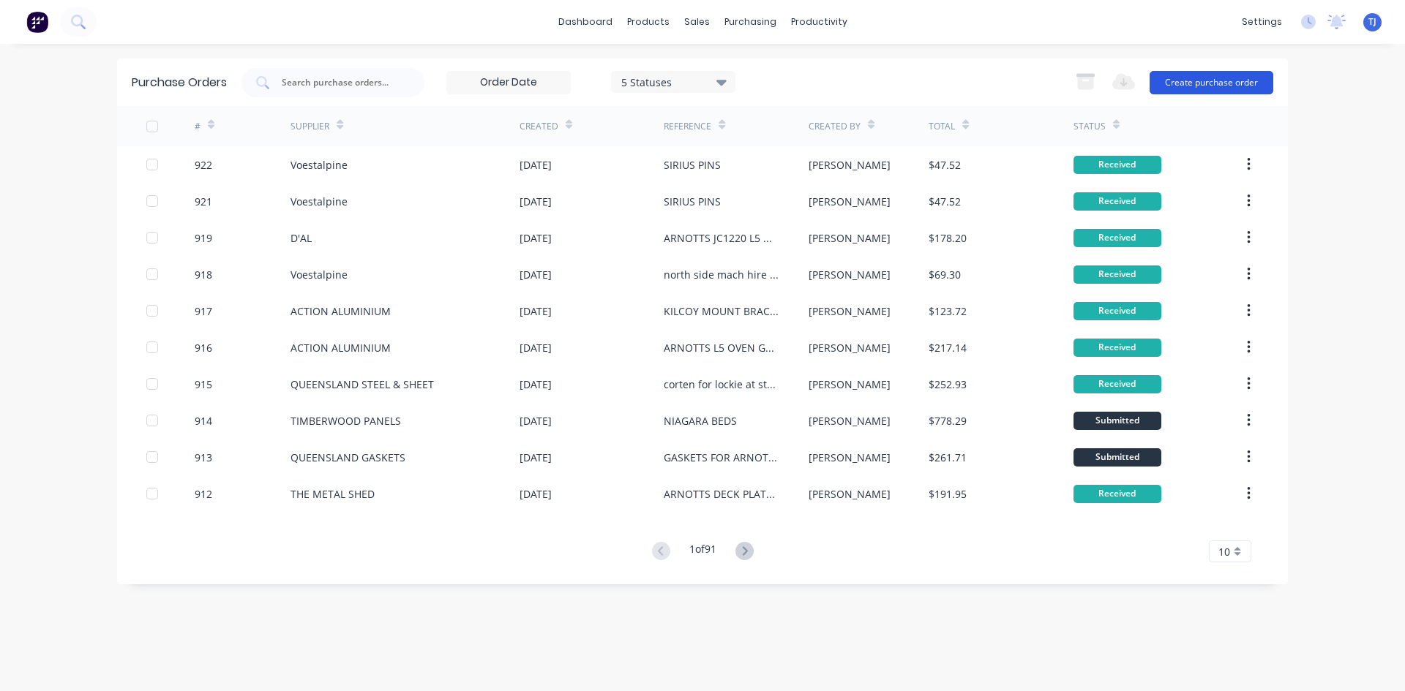
click at [1226, 84] on button "Create purchase order" at bounding box center [1211, 82] width 124 height 23
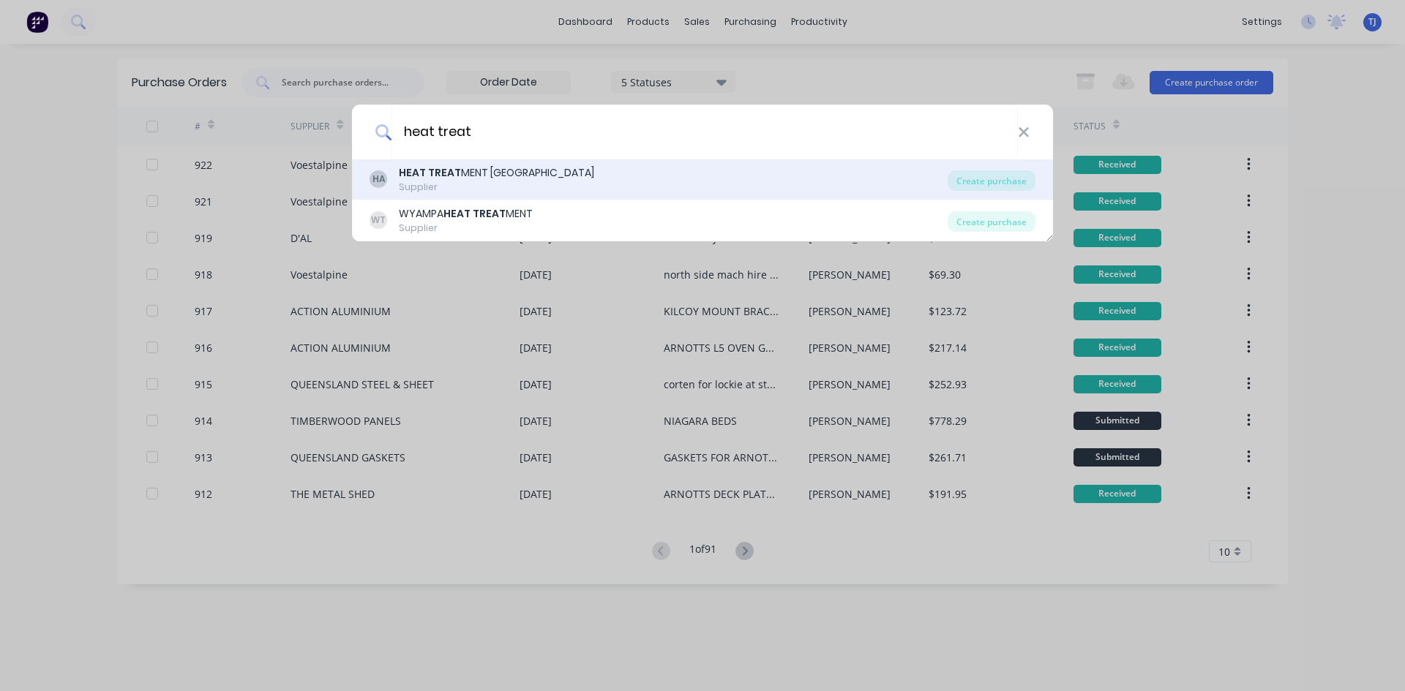
type input "heat treat"
click at [450, 177] on b "HEAT TREAT" at bounding box center [430, 172] width 62 height 15
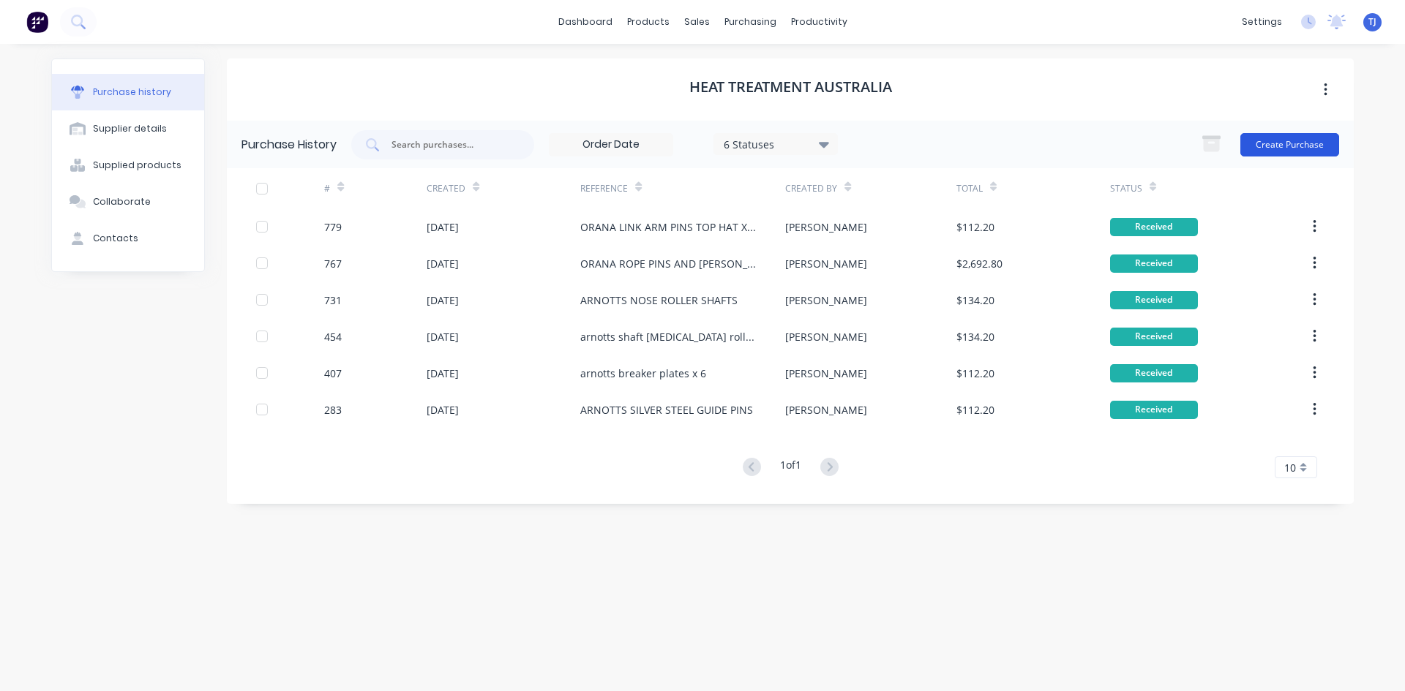
click at [1266, 143] on button "Create Purchase" at bounding box center [1289, 144] width 99 height 23
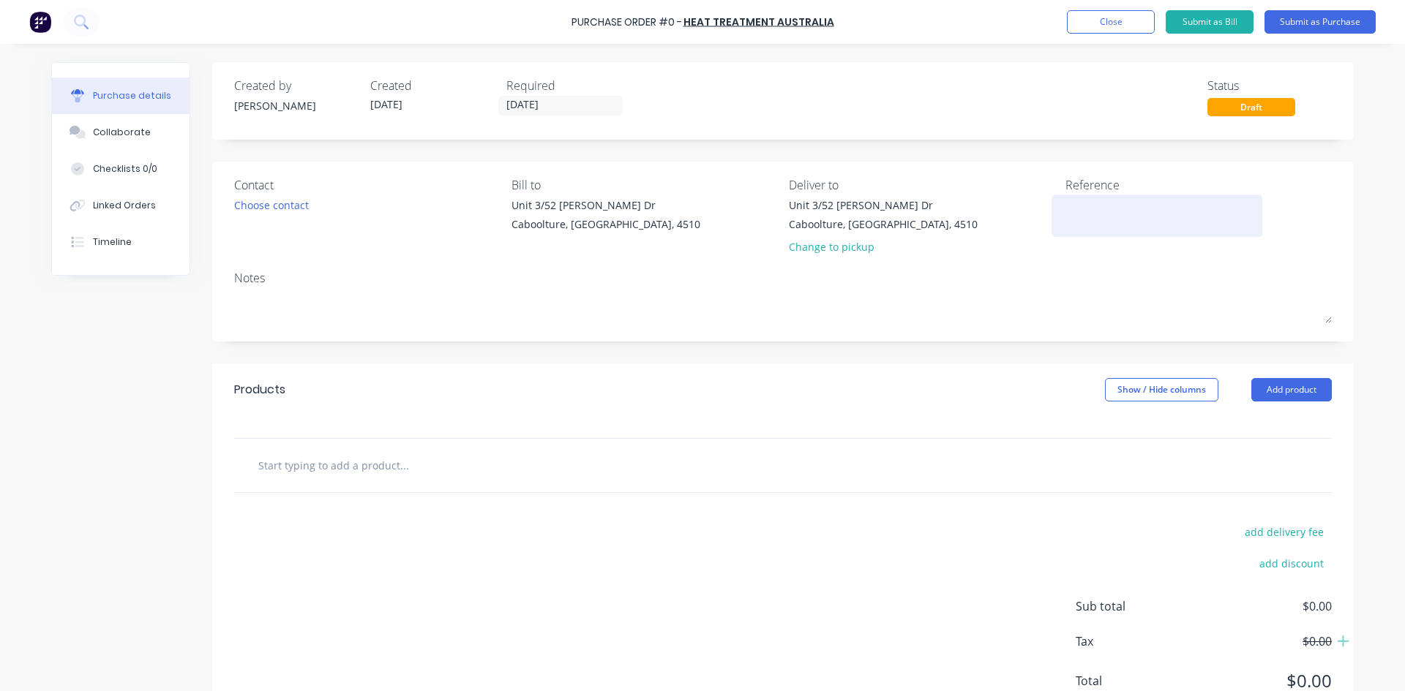
click at [1066, 208] on textarea at bounding box center [1156, 214] width 183 height 33
type textarea "QUEENSLAND DRILL ING PIN"
click at [1272, 391] on button "Add product" at bounding box center [1291, 389] width 80 height 23
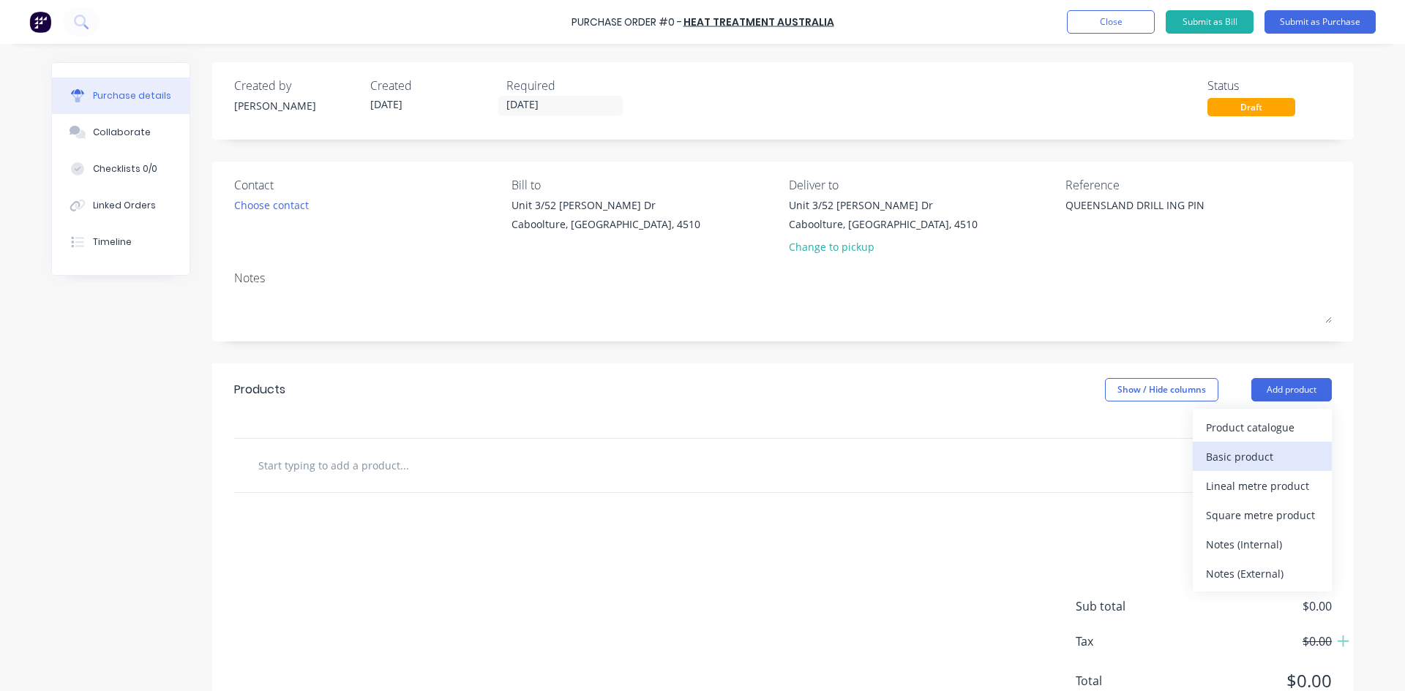
click at [1253, 451] on div "Basic product" at bounding box center [1262, 456] width 113 height 21
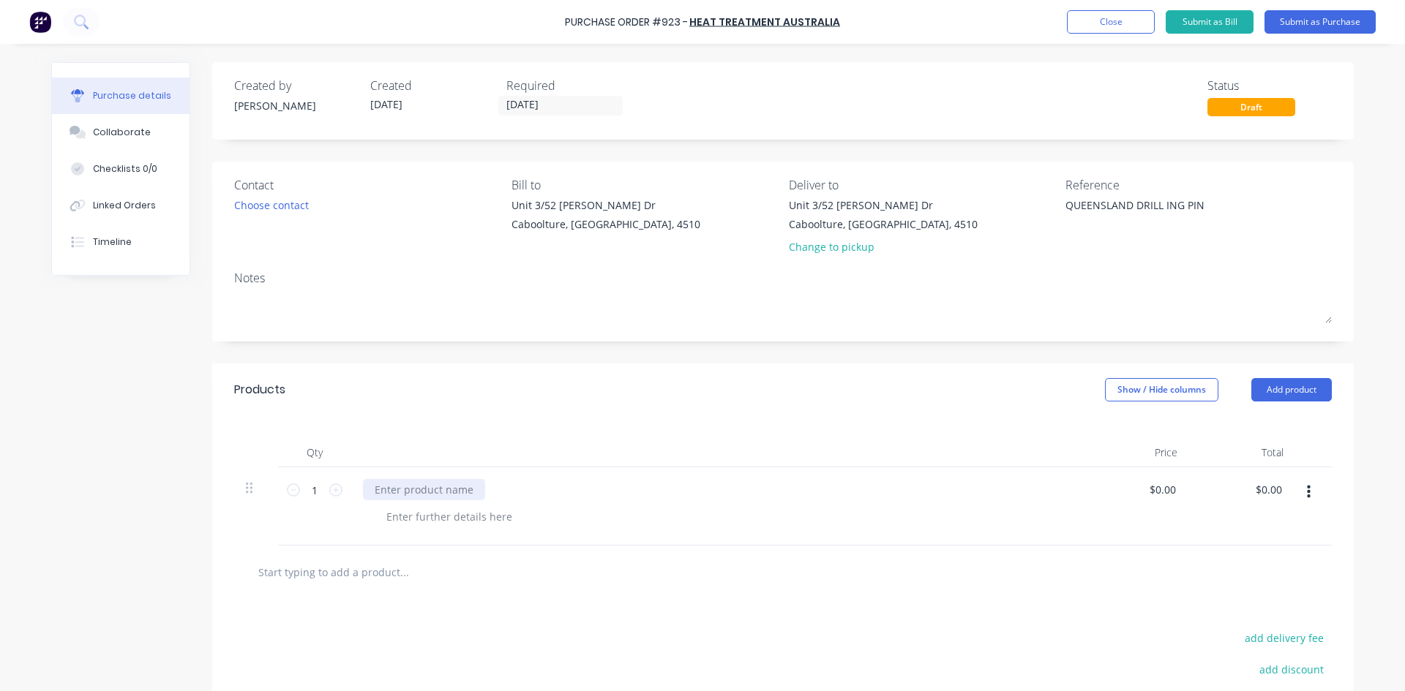
click at [431, 491] on div at bounding box center [424, 489] width 122 height 21
type input "$0.00"
click at [1267, 498] on input "0.00" at bounding box center [1271, 489] width 28 height 21
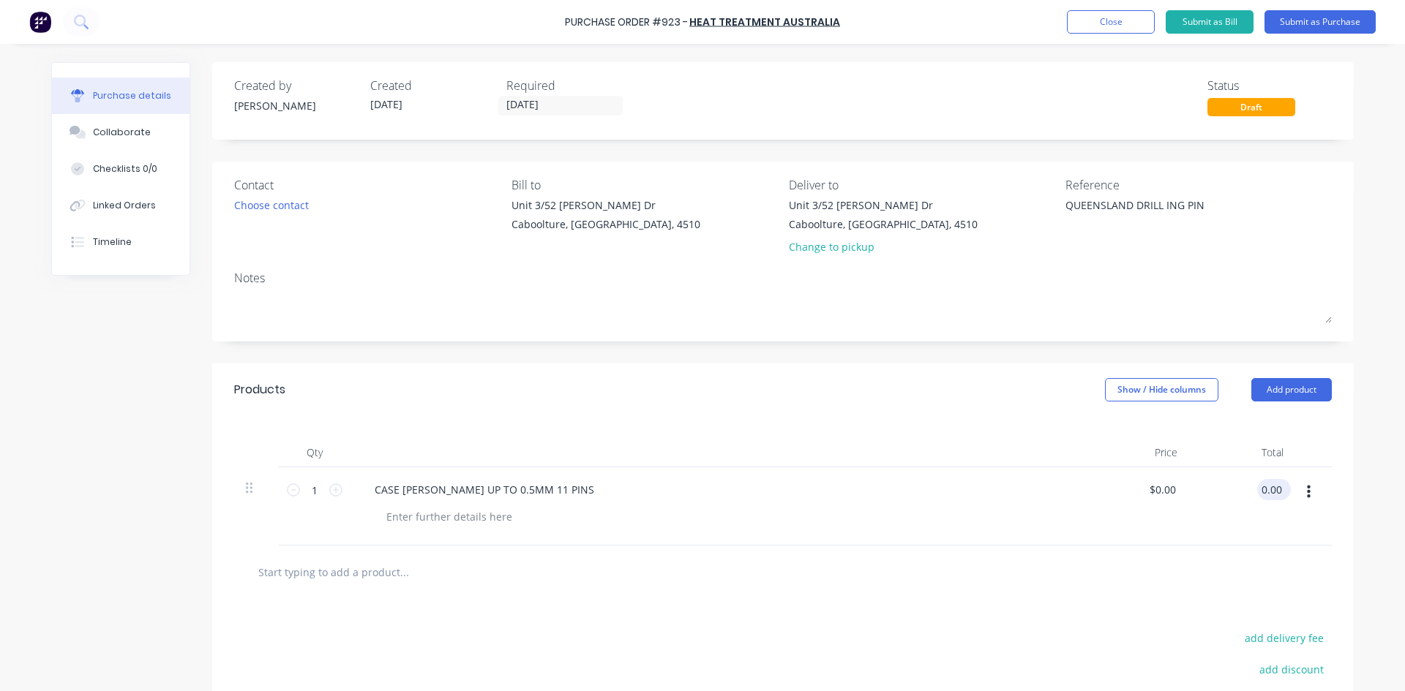
click at [1267, 498] on input "0.00" at bounding box center [1271, 489] width 28 height 21
type input "117.30"
type input "$117.30"
click at [1357, 20] on button "Submit as Purchase" at bounding box center [1319, 21] width 111 height 23
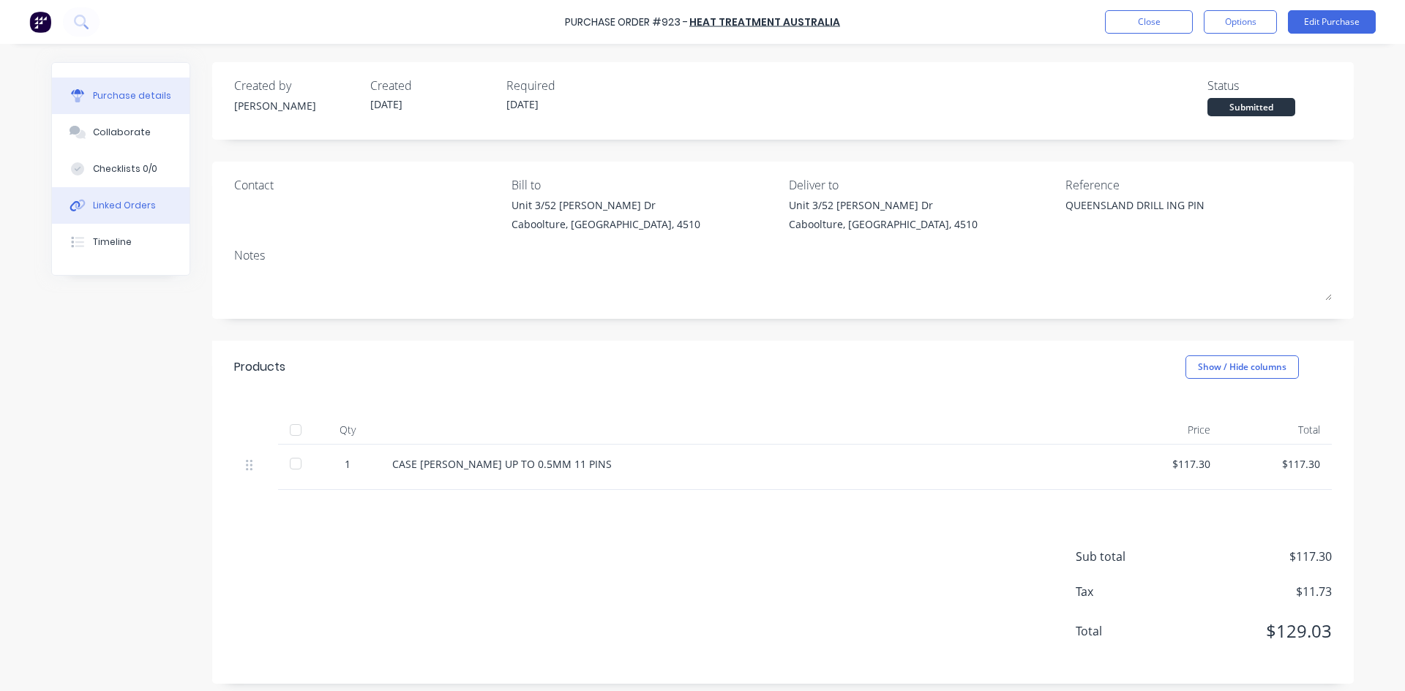
click at [116, 206] on div "Linked Orders" at bounding box center [124, 205] width 63 height 13
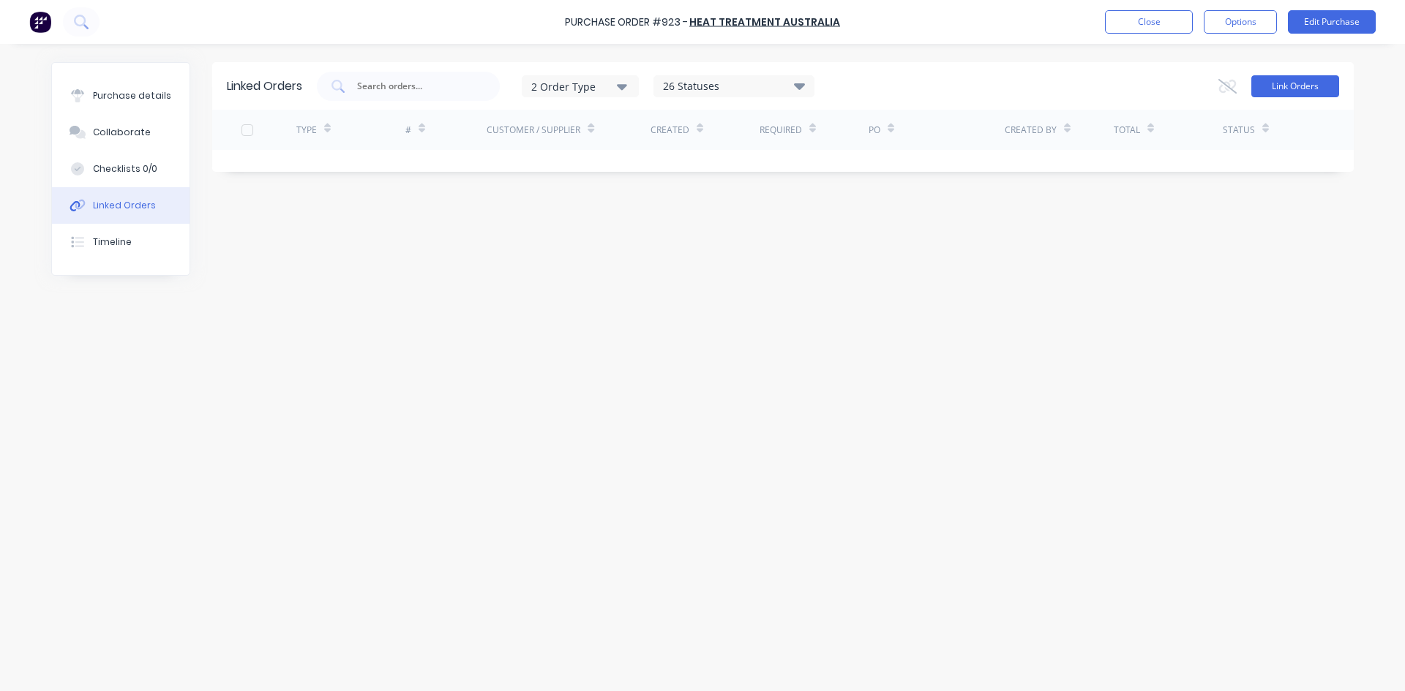
click at [1267, 84] on button "Link Orders" at bounding box center [1295, 86] width 88 height 22
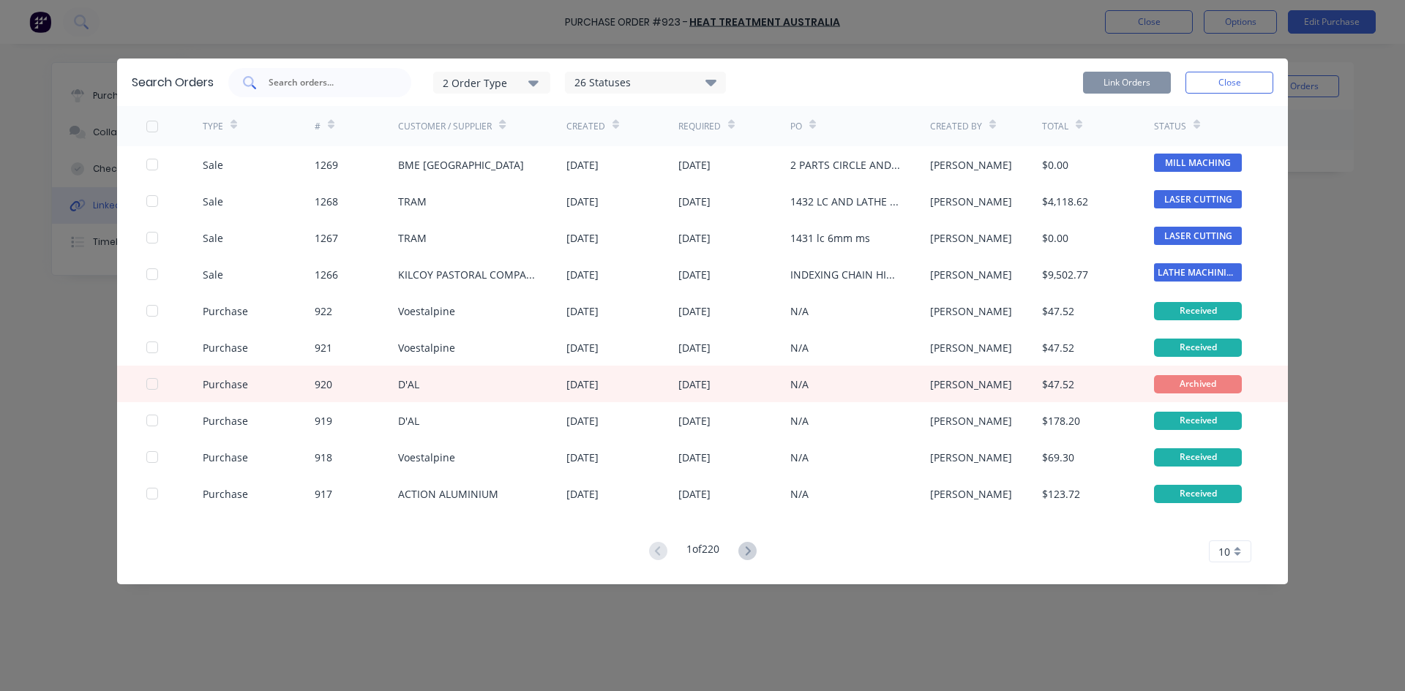
click at [294, 77] on input "text" at bounding box center [327, 82] width 121 height 15
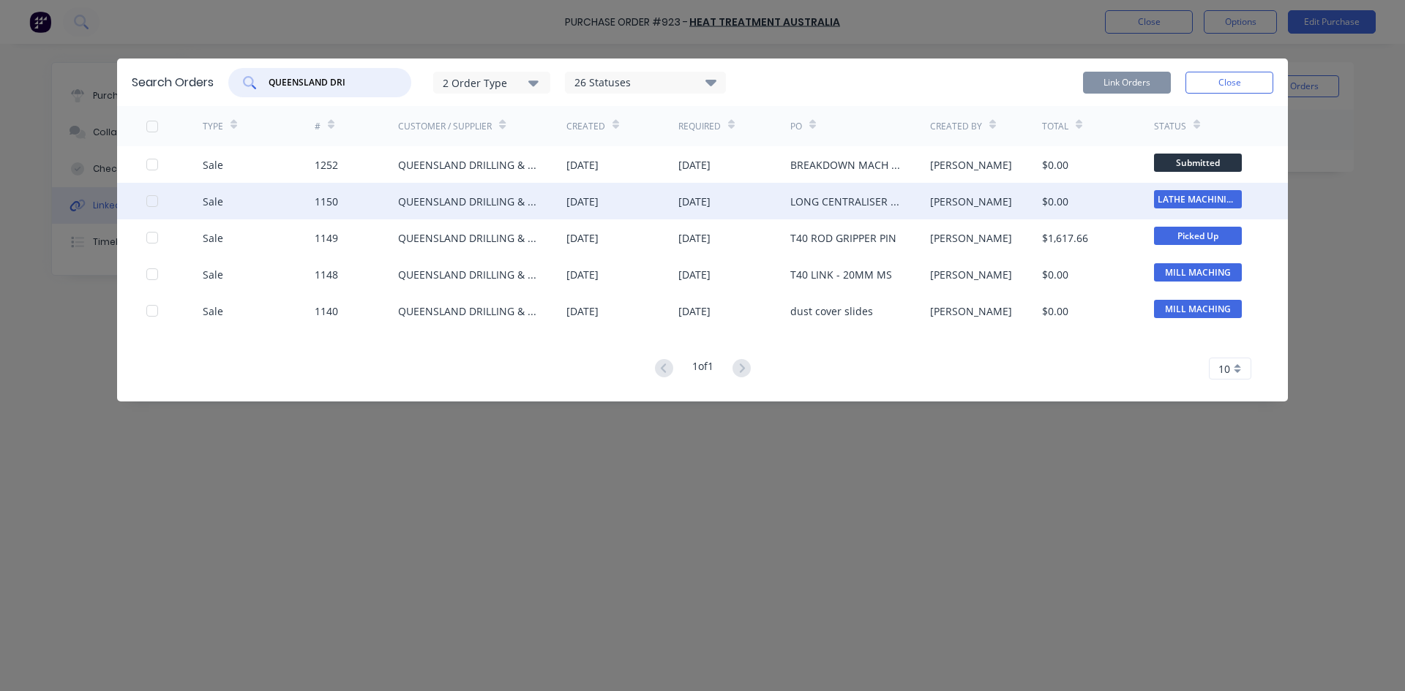
type input "QUEENSLAND DRI"
click at [159, 204] on div at bounding box center [174, 201] width 56 height 37
click at [148, 202] on div at bounding box center [152, 201] width 29 height 29
click at [1146, 80] on button "Link Orders" at bounding box center [1127, 83] width 88 height 22
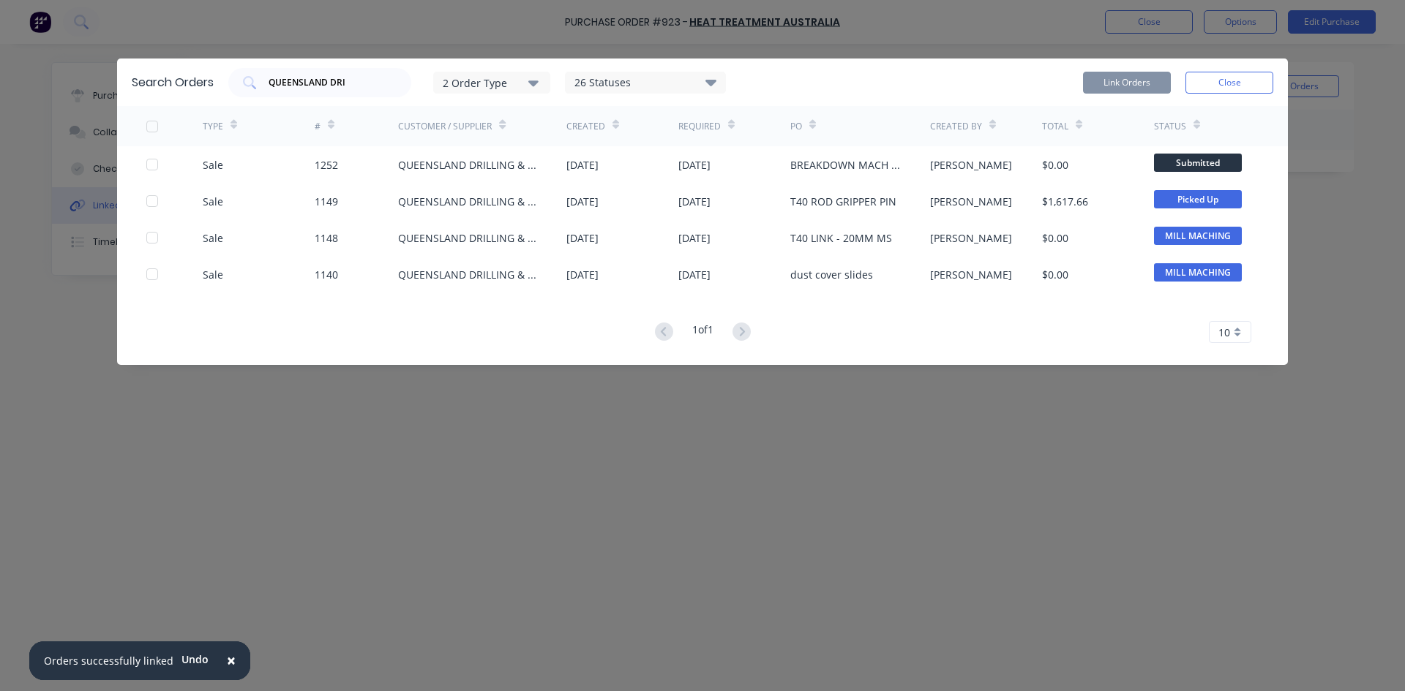
click at [1238, 77] on button "Close" at bounding box center [1229, 83] width 88 height 22
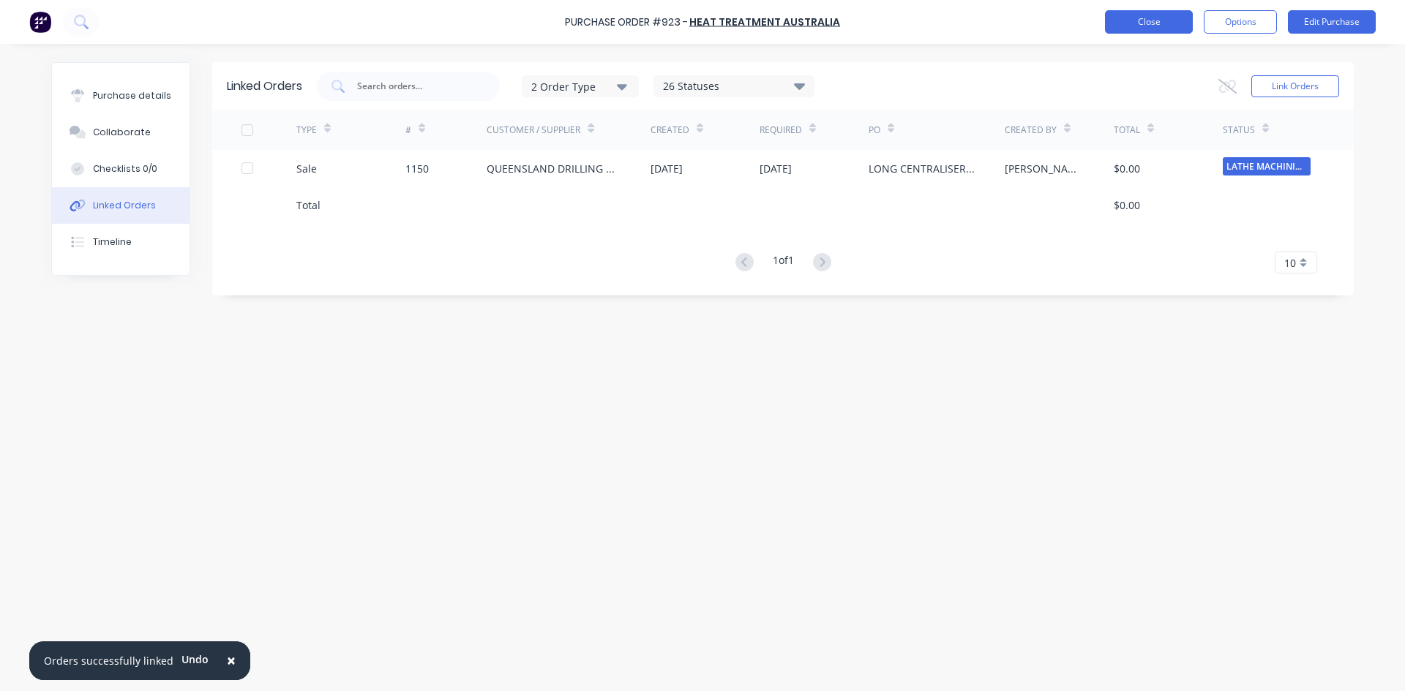
click at [1156, 25] on button "Close" at bounding box center [1149, 21] width 88 height 23
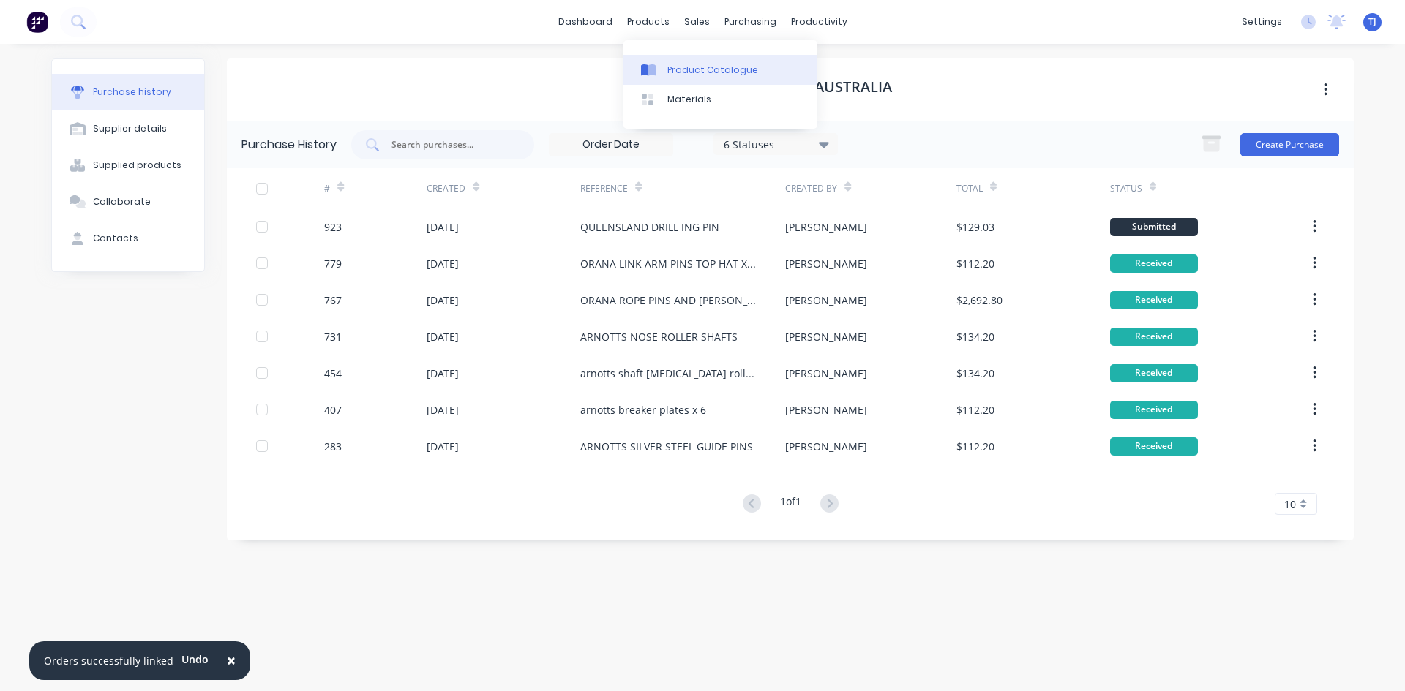
click at [697, 70] on div "Product Catalogue" at bounding box center [712, 70] width 91 height 13
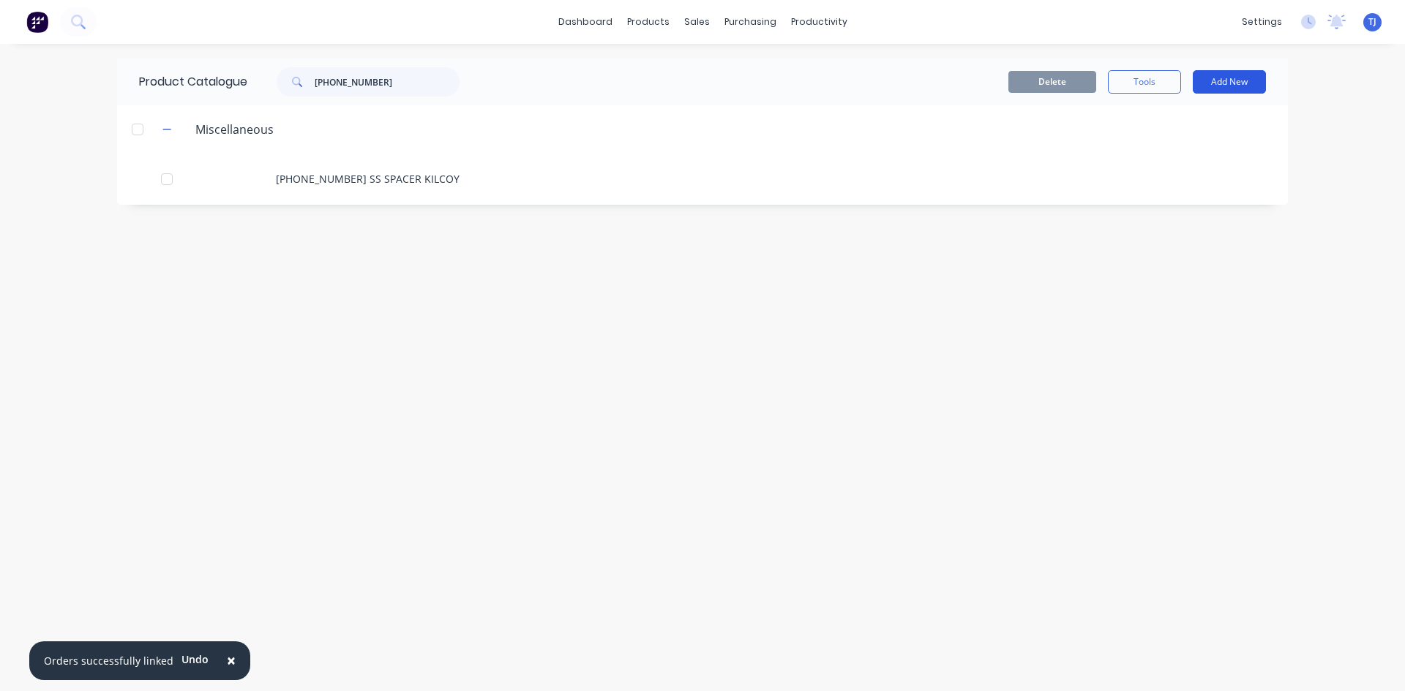
click at [1247, 78] on button "Add New" at bounding box center [1229, 81] width 73 height 23
click at [1189, 151] on div "Product" at bounding box center [1196, 148] width 113 height 21
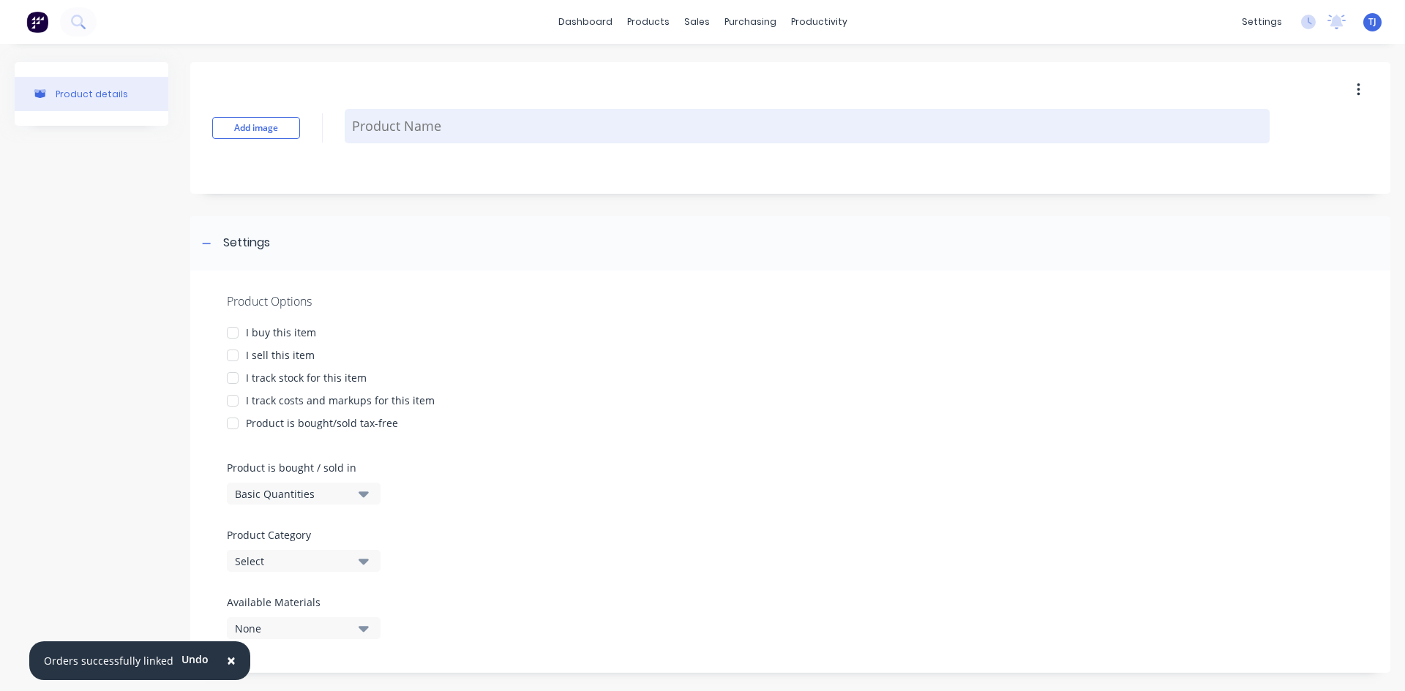
click at [364, 132] on textarea at bounding box center [807, 126] width 925 height 34
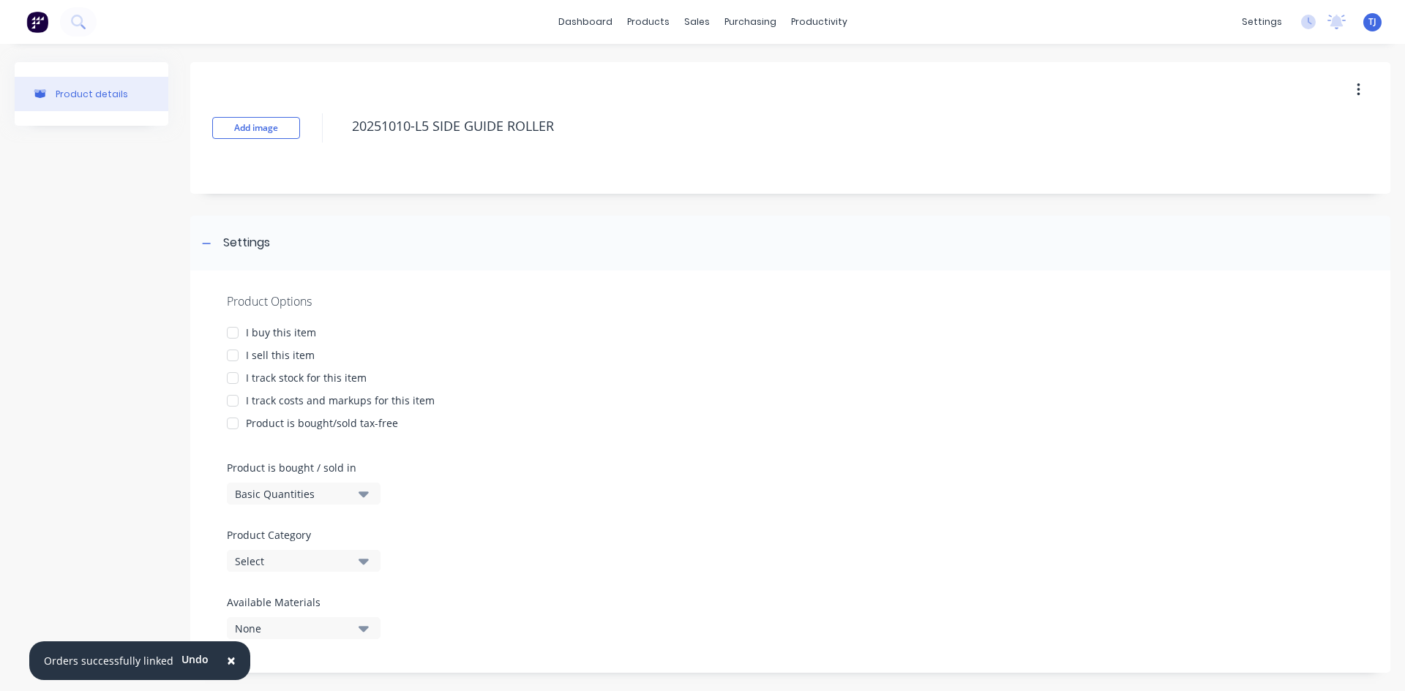
click at [230, 359] on div at bounding box center [232, 355] width 29 height 29
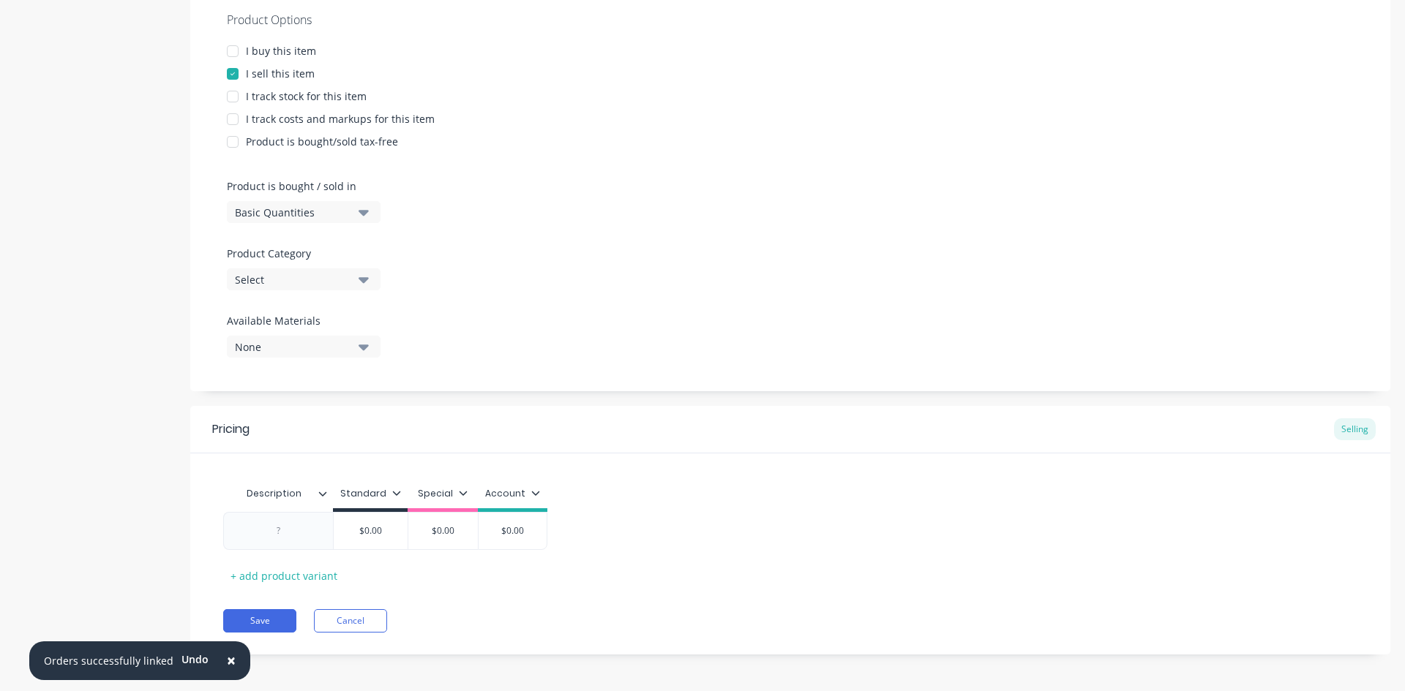
scroll to position [285, 0]
type textarea "20251010-L5 SIDE GUIDE ROLLER"
click at [307, 526] on div at bounding box center [278, 527] width 73 height 19
click at [283, 620] on button "Save" at bounding box center [259, 617] width 73 height 23
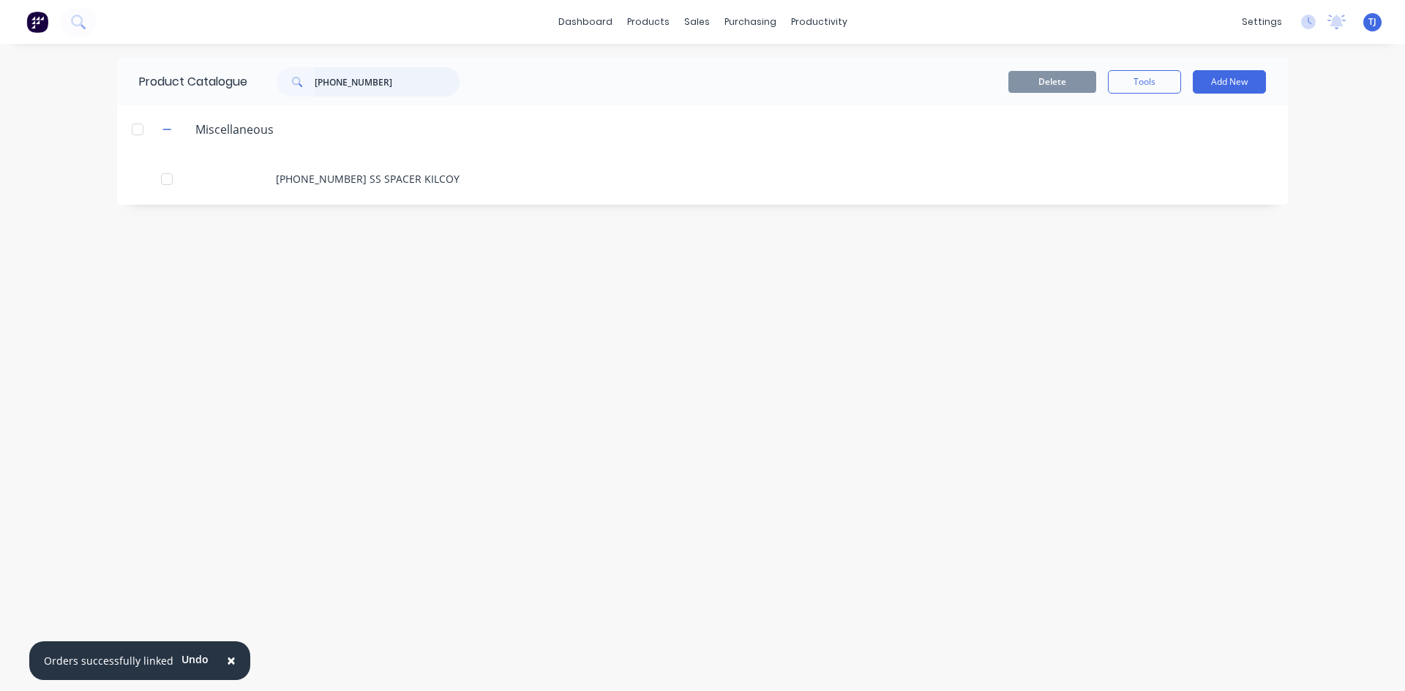
click at [358, 84] on input "[PHONE_NUMBER]" at bounding box center [387, 81] width 145 height 29
click at [357, 85] on input "[PHONE_NUMBER]" at bounding box center [387, 81] width 145 height 29
click at [357, 86] on input "[PHONE_NUMBER]" at bounding box center [387, 81] width 145 height 29
click at [337, 89] on input "[PHONE_NUMBER]" at bounding box center [387, 81] width 145 height 29
click at [337, 88] on input "[PHONE_NUMBER]" at bounding box center [387, 81] width 145 height 29
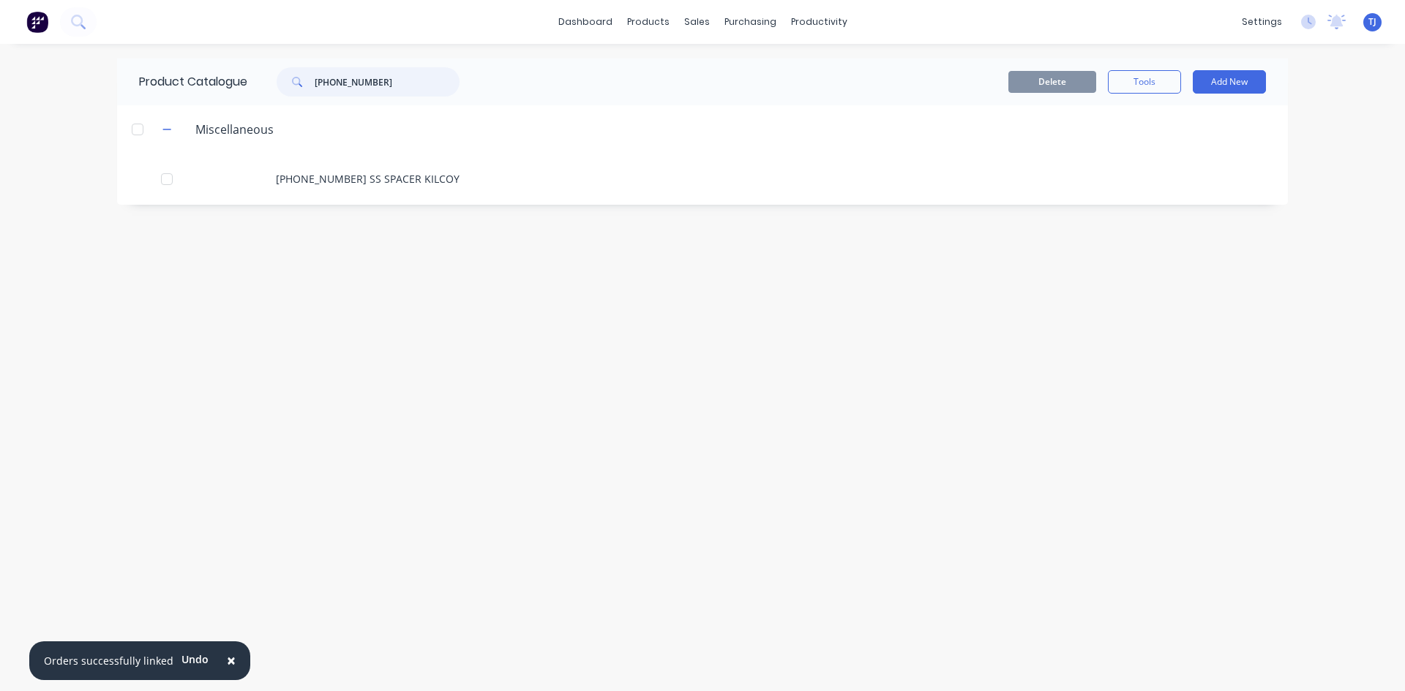
click at [337, 88] on input "[PHONE_NUMBER]" at bounding box center [387, 81] width 145 height 29
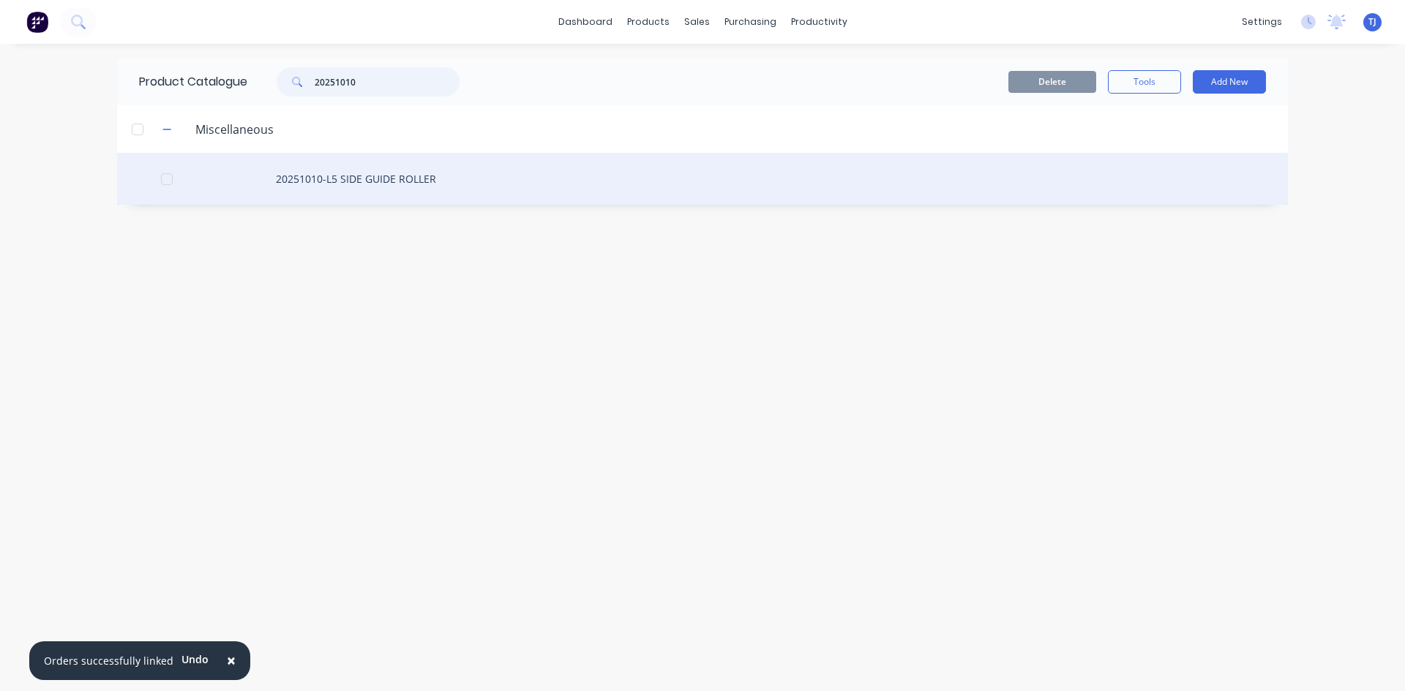
type input "20251010"
click at [372, 181] on div "20251010-L5 SIDE GUIDE ROLLER" at bounding box center [702, 179] width 1171 height 52
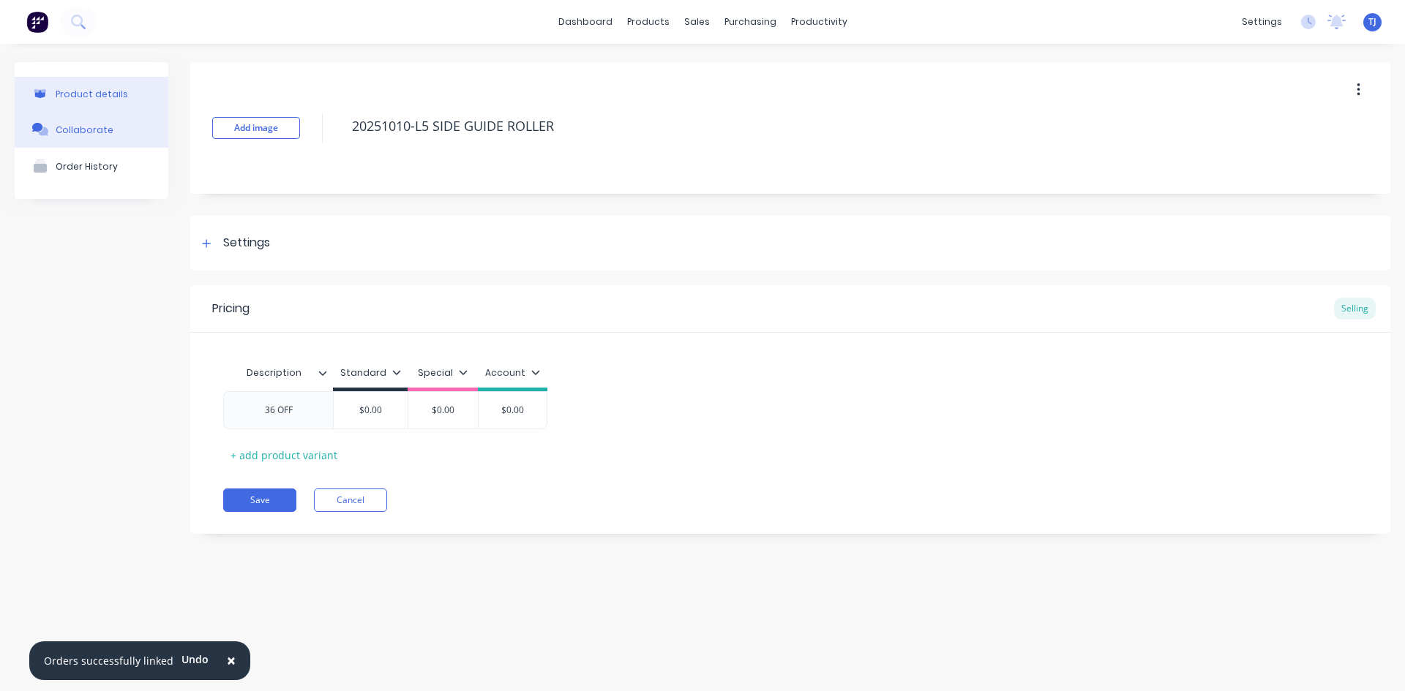
click at [89, 133] on div "Collaborate" at bounding box center [85, 129] width 58 height 11
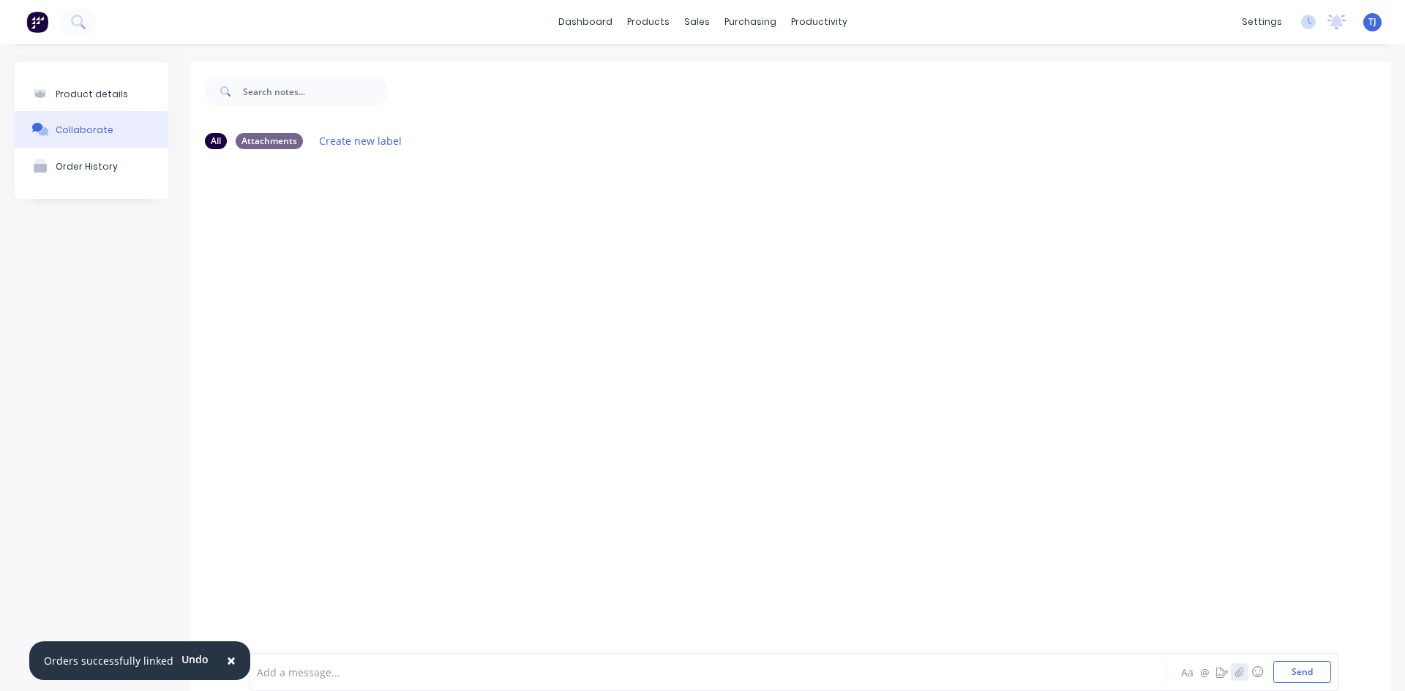
click at [1235, 675] on icon "button" at bounding box center [1239, 672] width 9 height 10
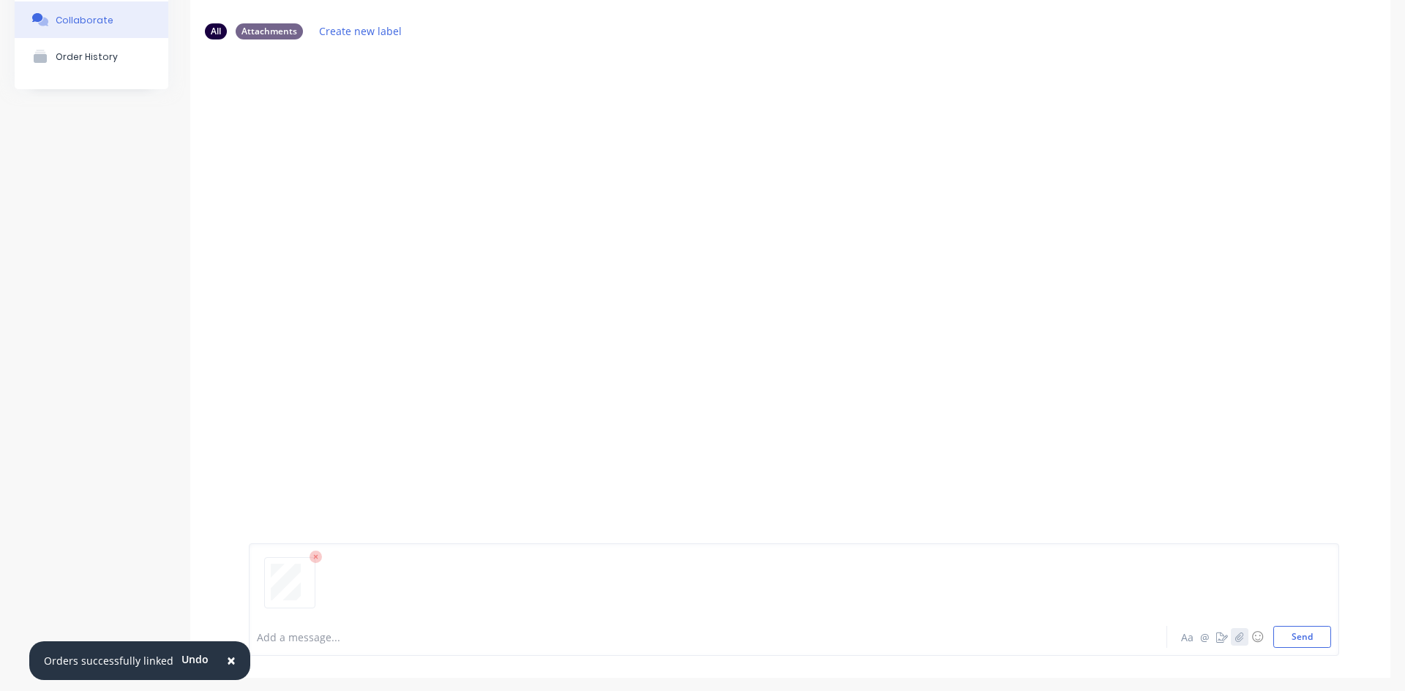
scroll to position [115, 0]
click at [1301, 624] on button "Send" at bounding box center [1302, 632] width 58 height 22
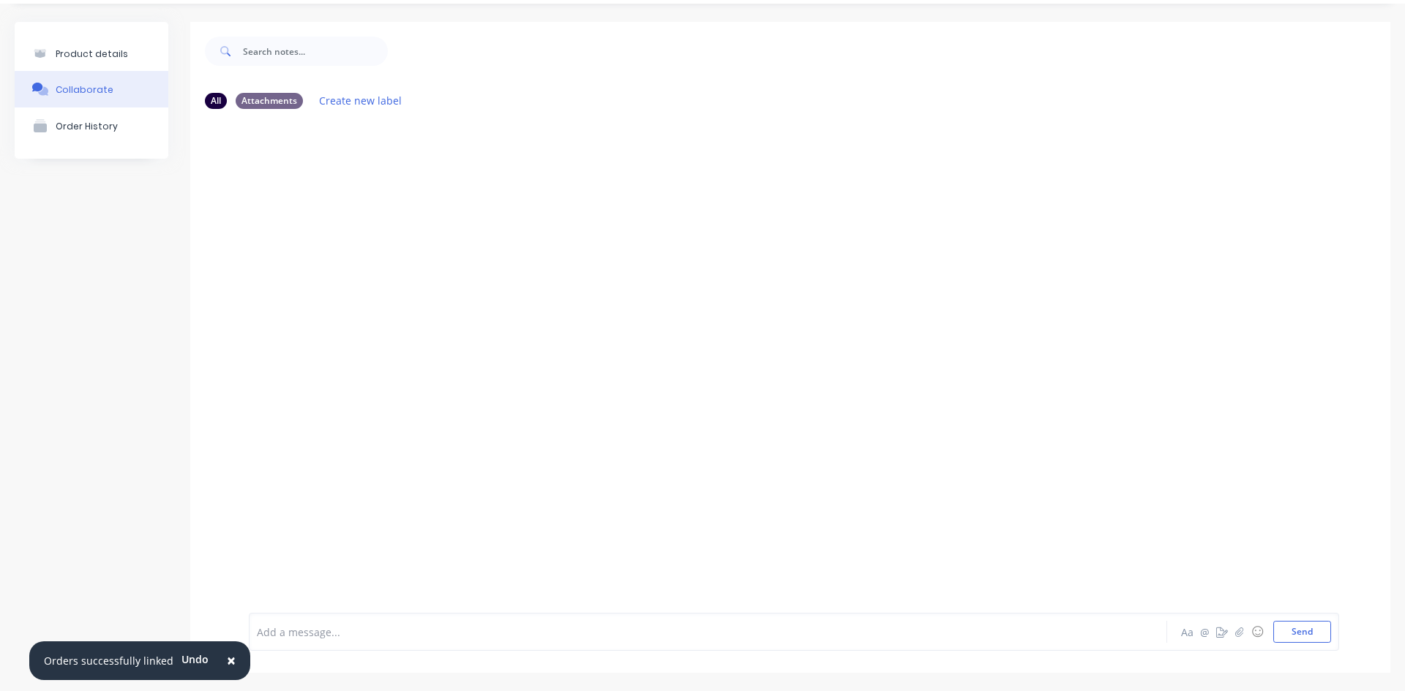
scroll to position [40, 0]
click at [1235, 633] on icon "button" at bounding box center [1239, 632] width 9 height 10
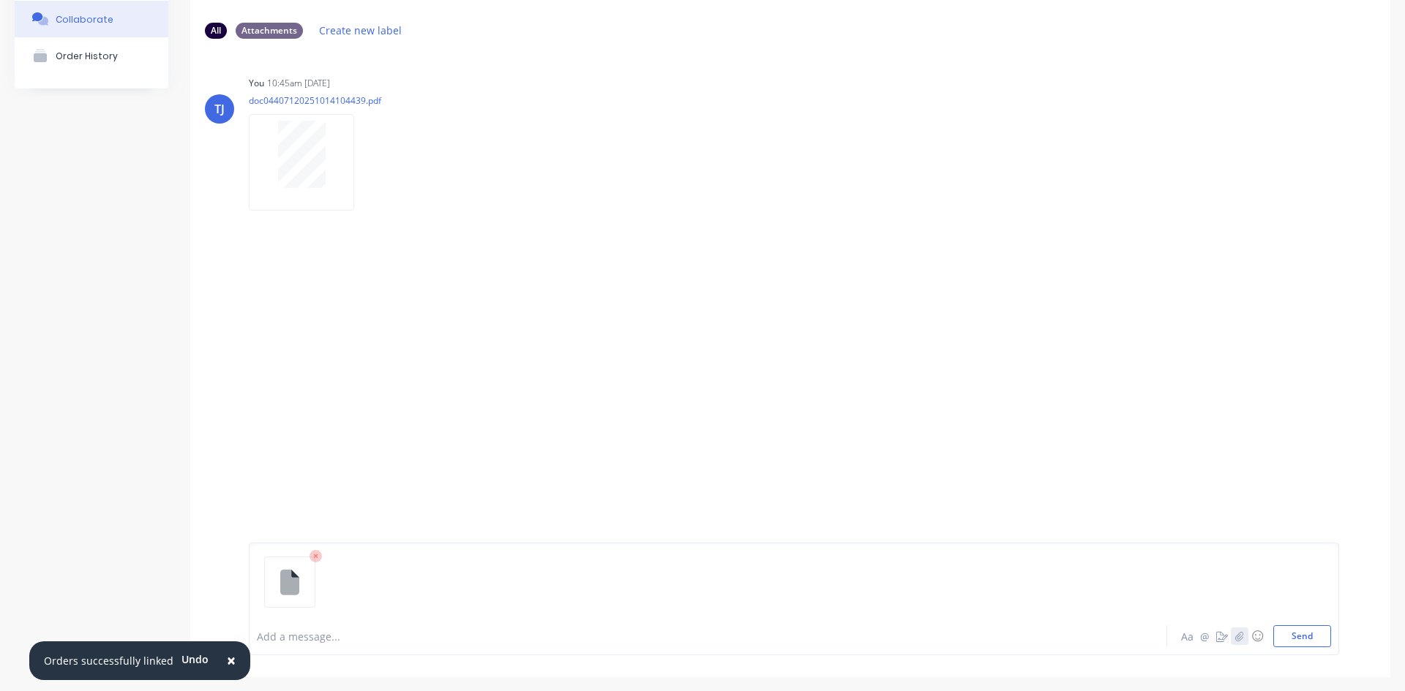
scroll to position [115, 0]
click at [1235, 636] on icon "button" at bounding box center [1239, 632] width 9 height 10
click at [1232, 638] on button "button" at bounding box center [1240, 632] width 18 height 18
click at [1235, 632] on icon "button" at bounding box center [1239, 632] width 9 height 10
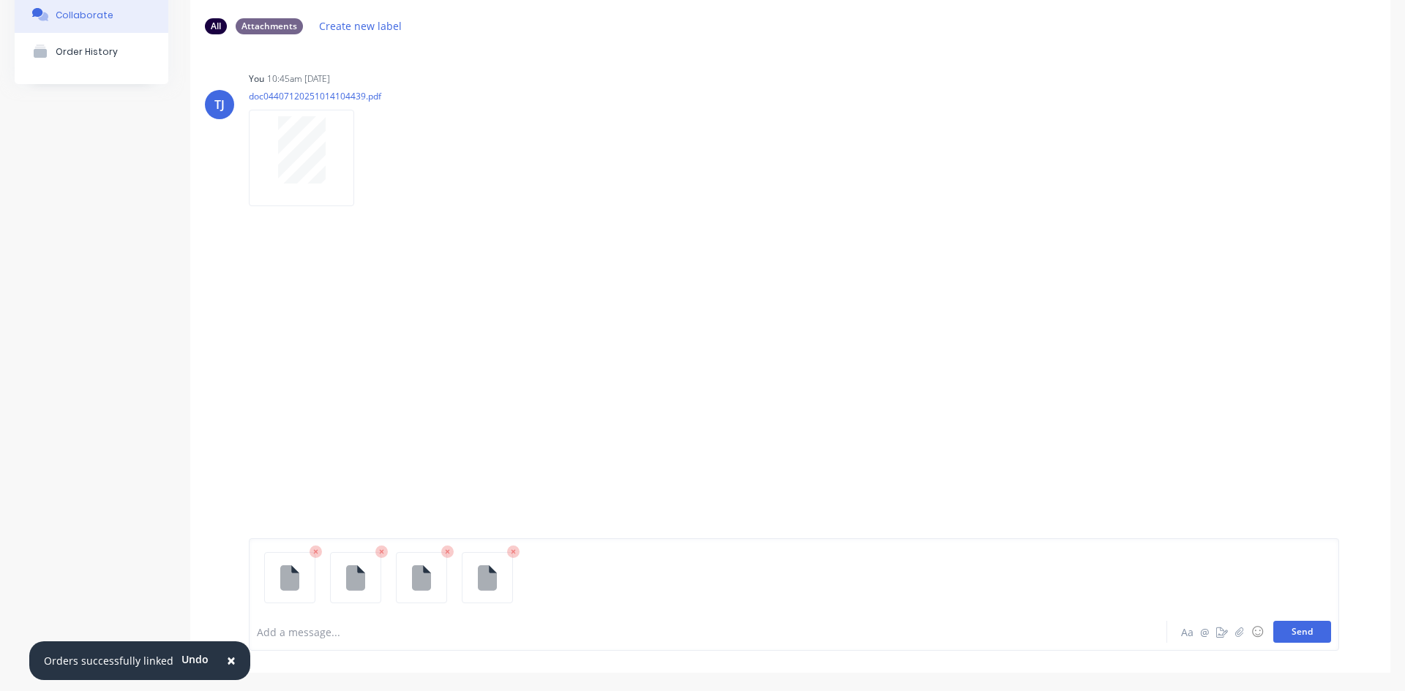
click at [1302, 629] on button "Send" at bounding box center [1302, 632] width 58 height 22
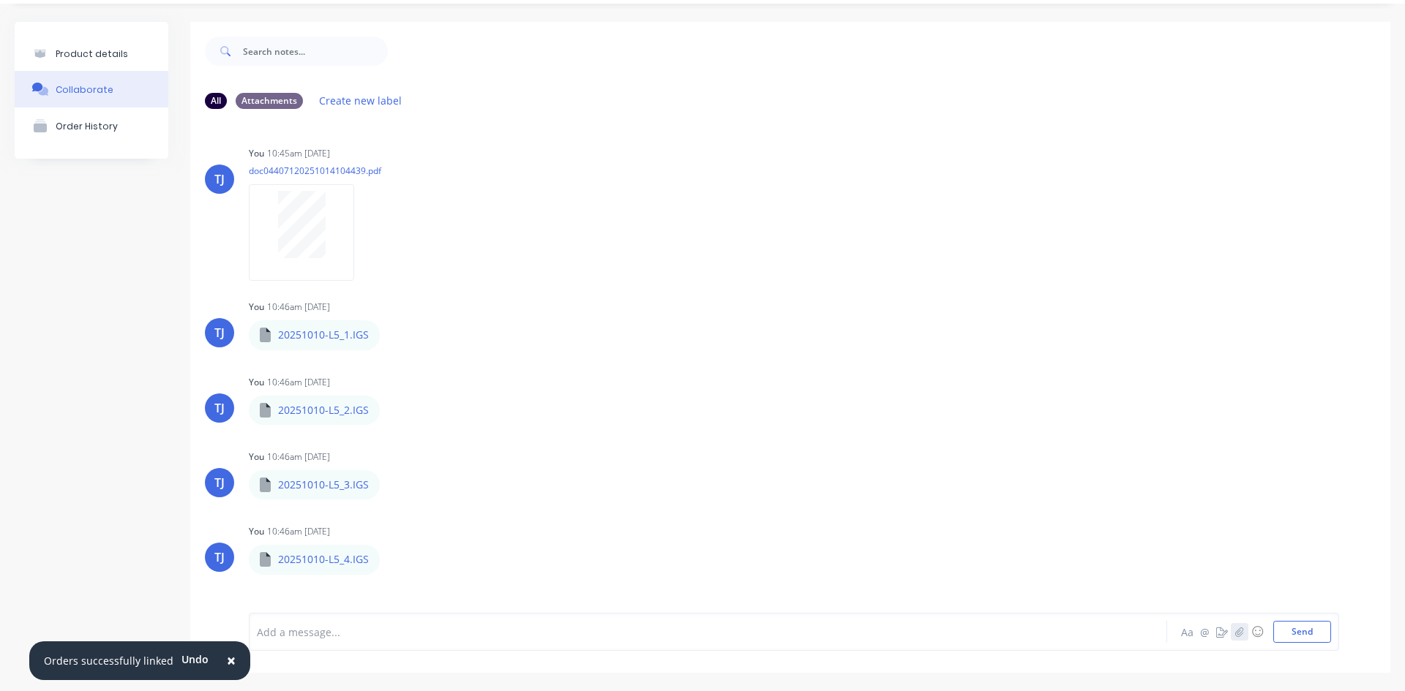
click at [1235, 633] on icon "button" at bounding box center [1239, 632] width 9 height 10
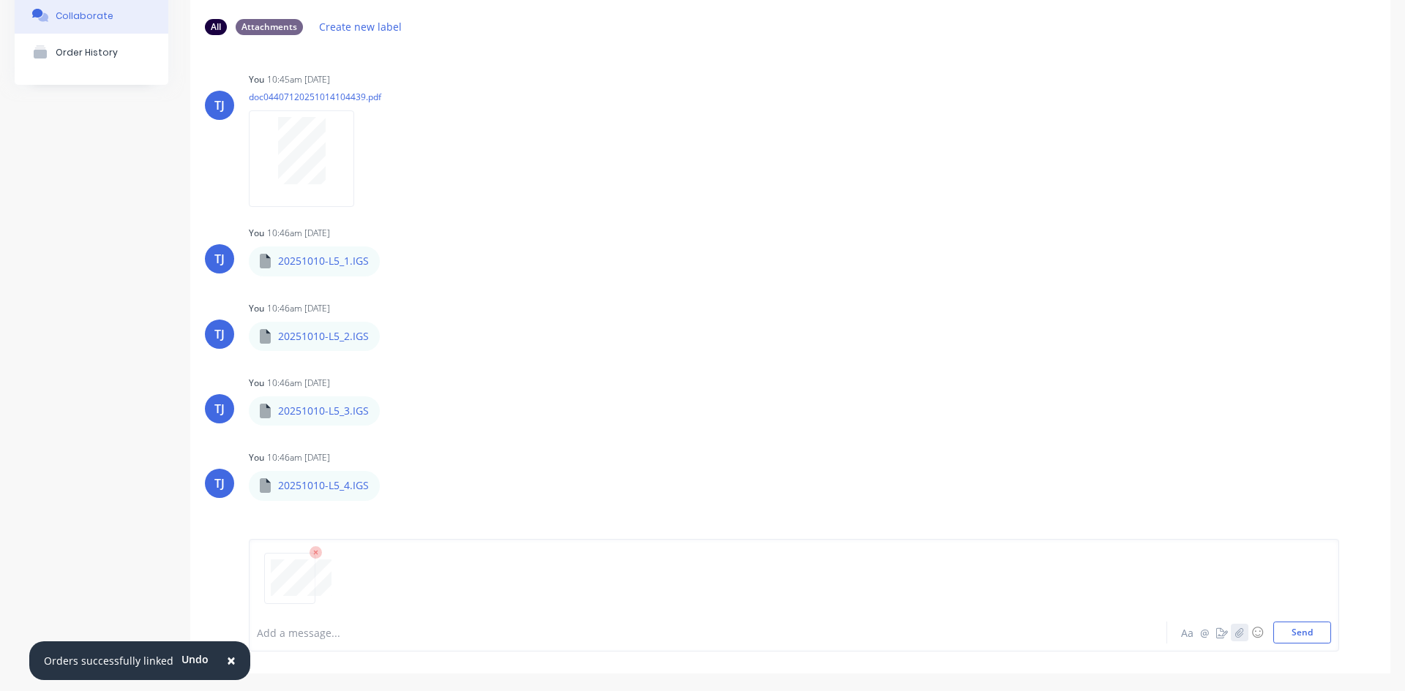
scroll to position [115, 0]
click at [1298, 635] on button "Send" at bounding box center [1302, 632] width 58 height 22
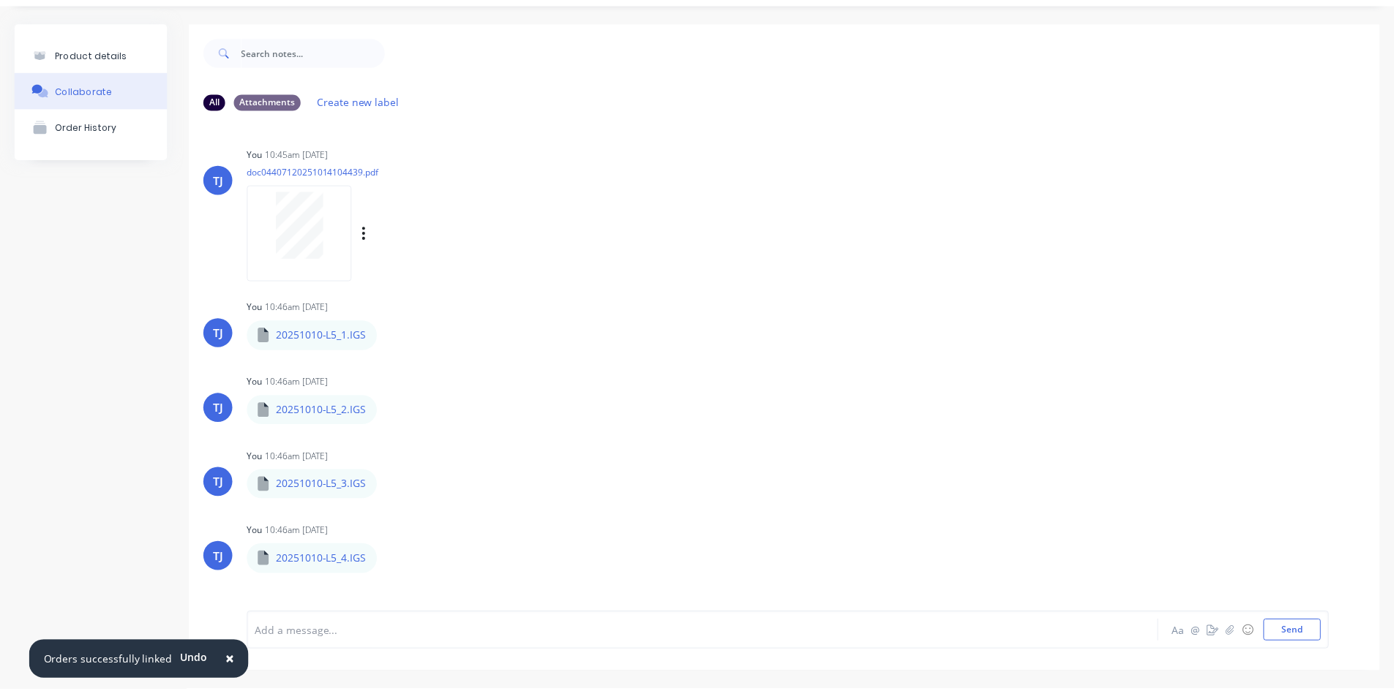
scroll to position [0, 0]
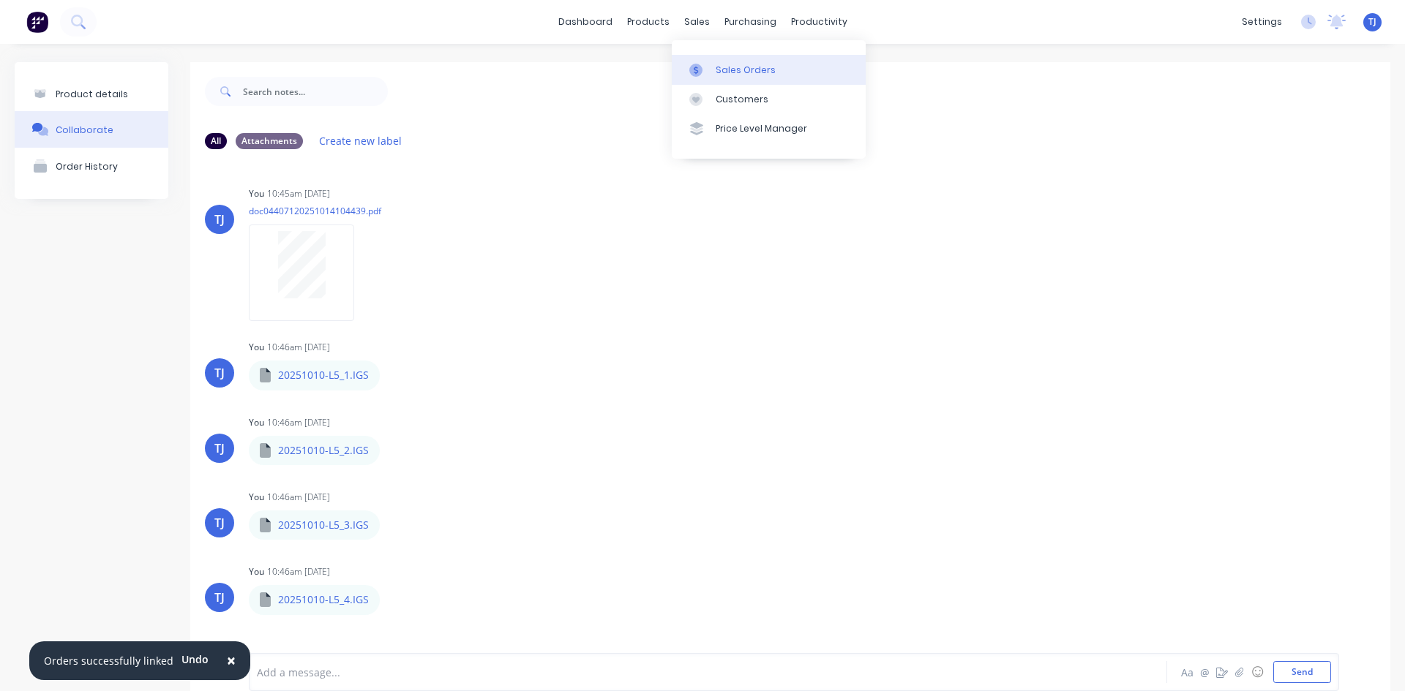
click at [727, 70] on div "Sales Orders" at bounding box center [746, 70] width 60 height 13
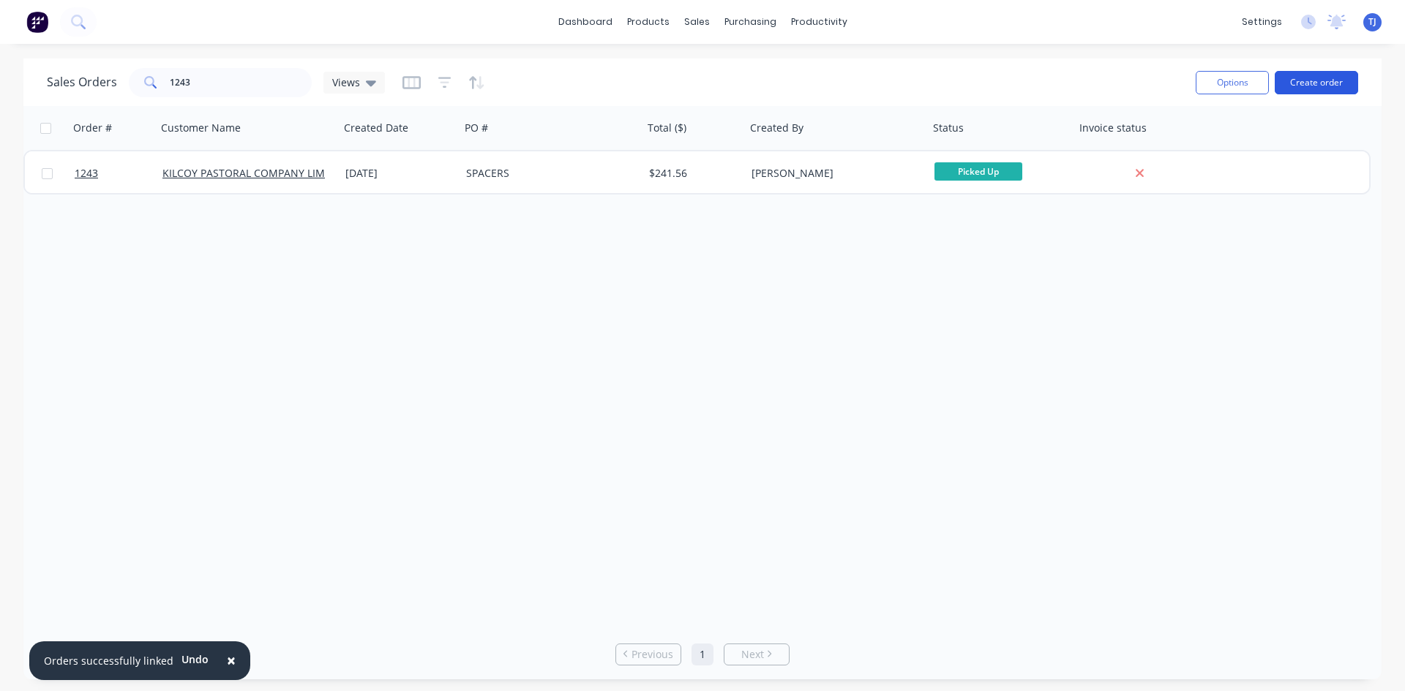
click at [1302, 90] on button "Create order" at bounding box center [1316, 82] width 83 height 23
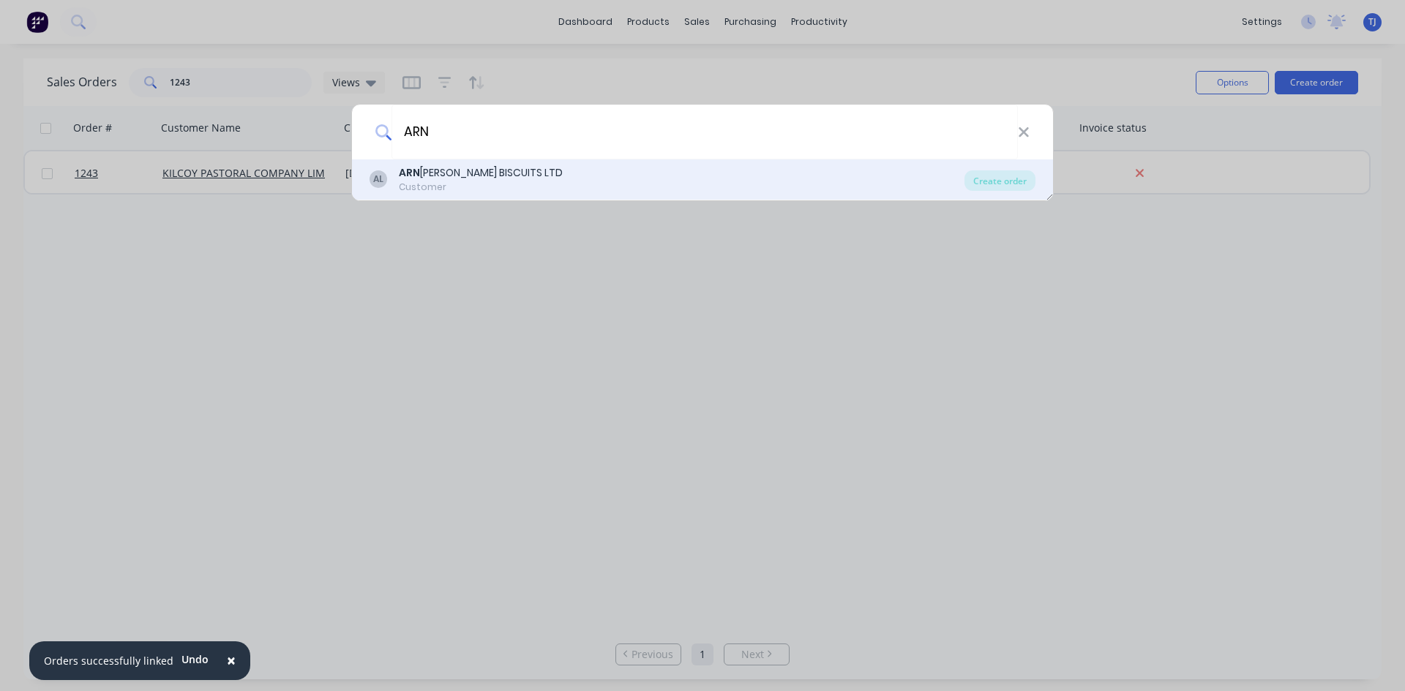
type input "ARN"
click at [416, 181] on div "Customer" at bounding box center [481, 187] width 164 height 13
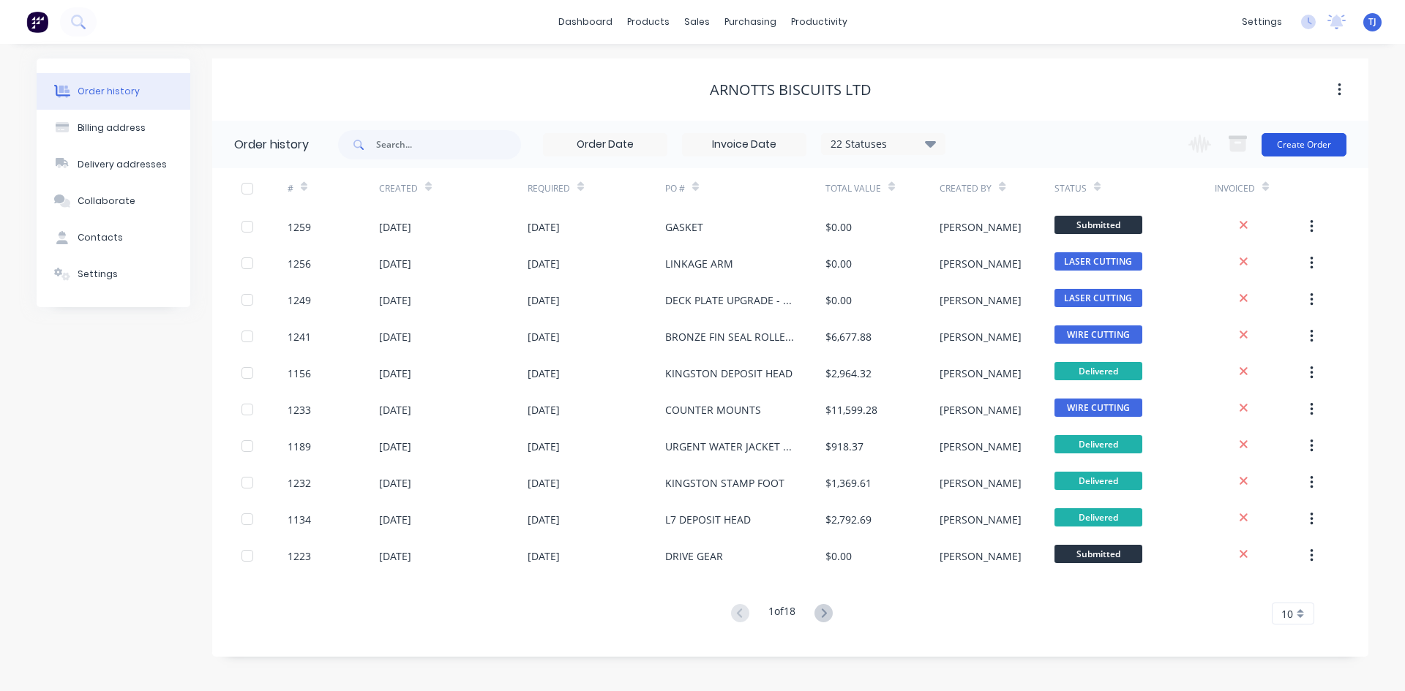
click at [1305, 145] on button "Create Order" at bounding box center [1303, 144] width 85 height 23
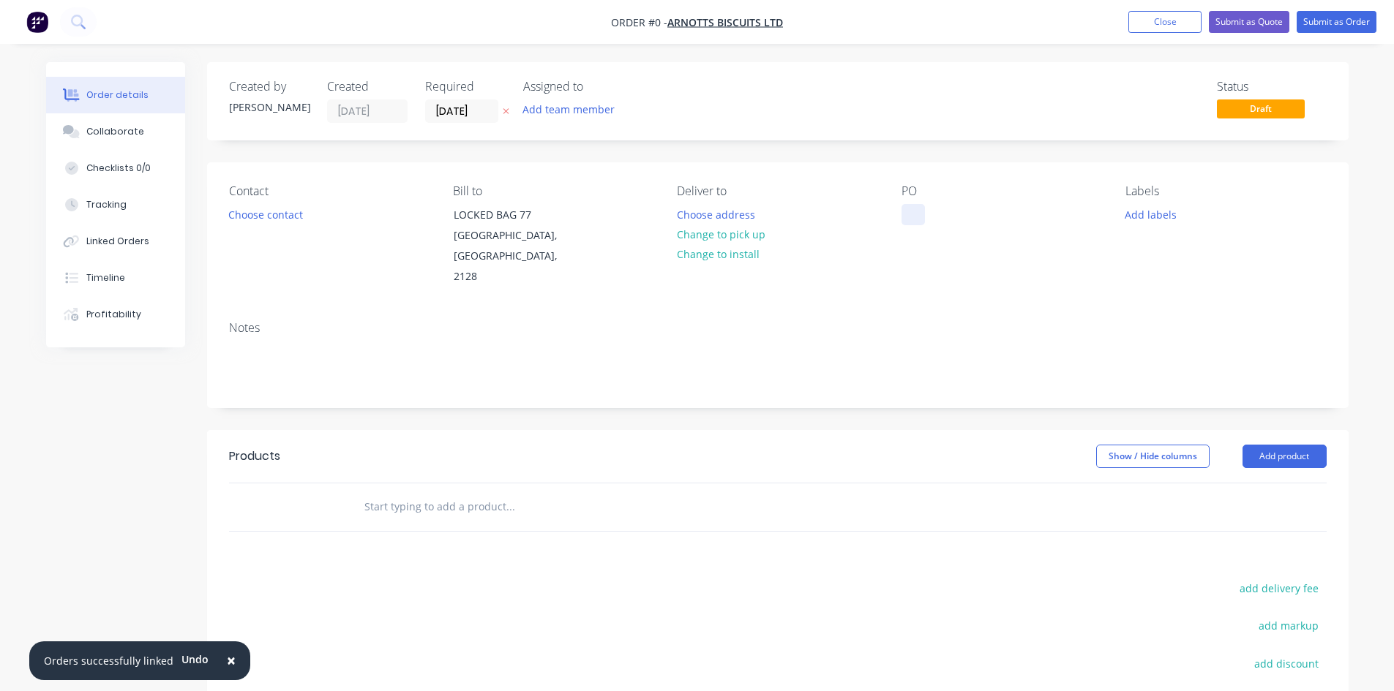
click at [907, 222] on div at bounding box center [912, 214] width 23 height 21
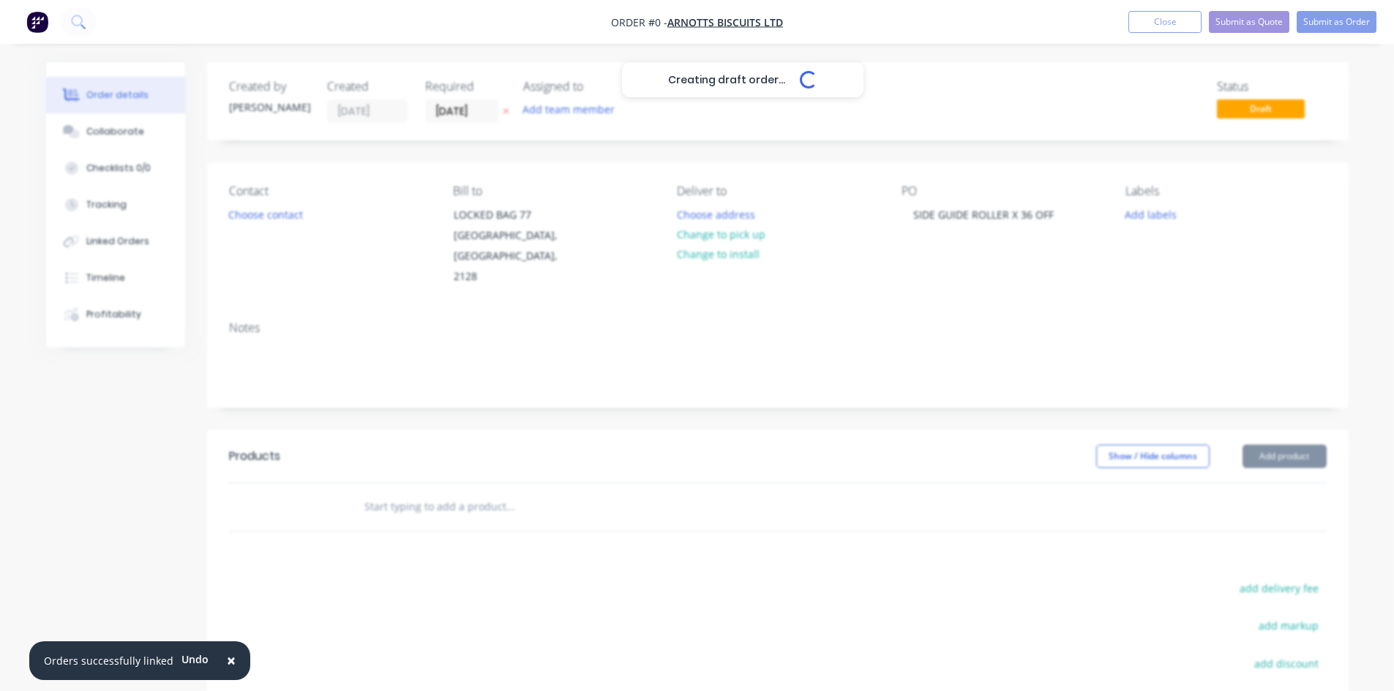
click at [391, 490] on div "Creating draft order... Loading... Order details Collaborate Checklists 0/0 Tra…" at bounding box center [697, 483] width 1332 height 843
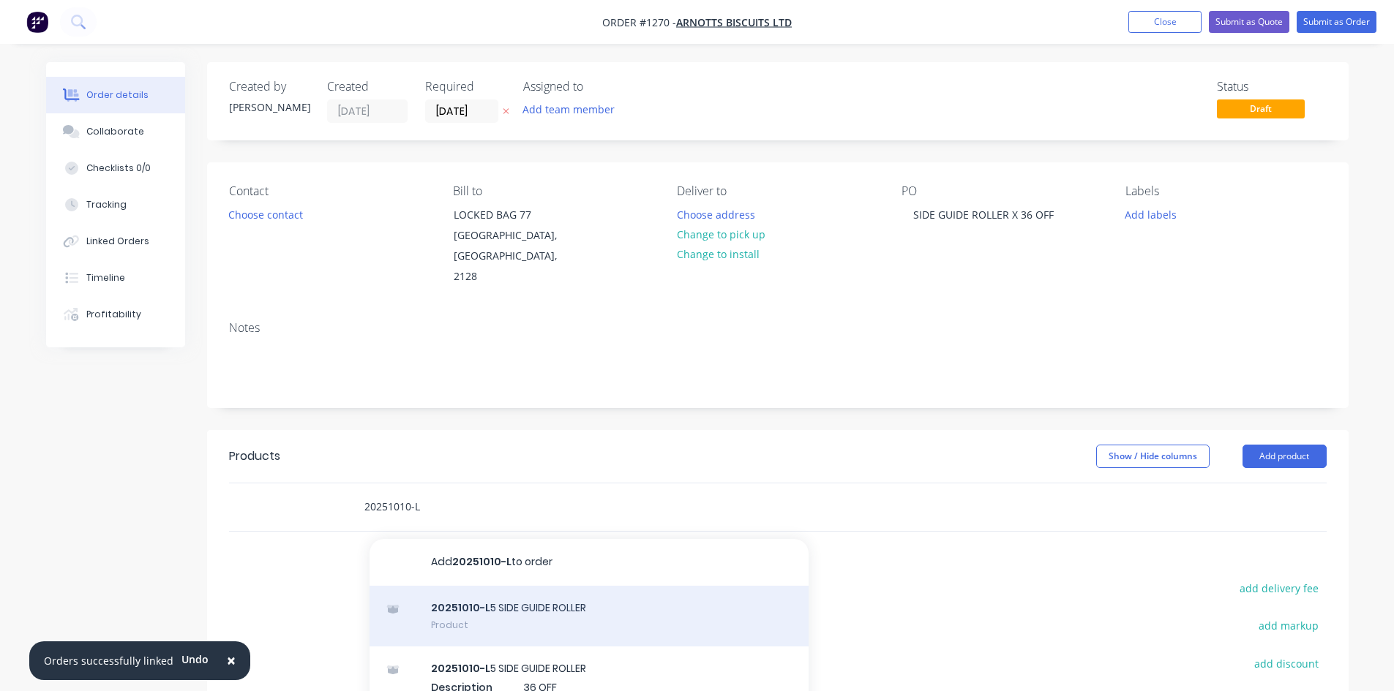
type input "20251010-L"
click at [480, 593] on div "20251010-L 5 SIDE GUIDE ROLLER Product" at bounding box center [588, 616] width 439 height 61
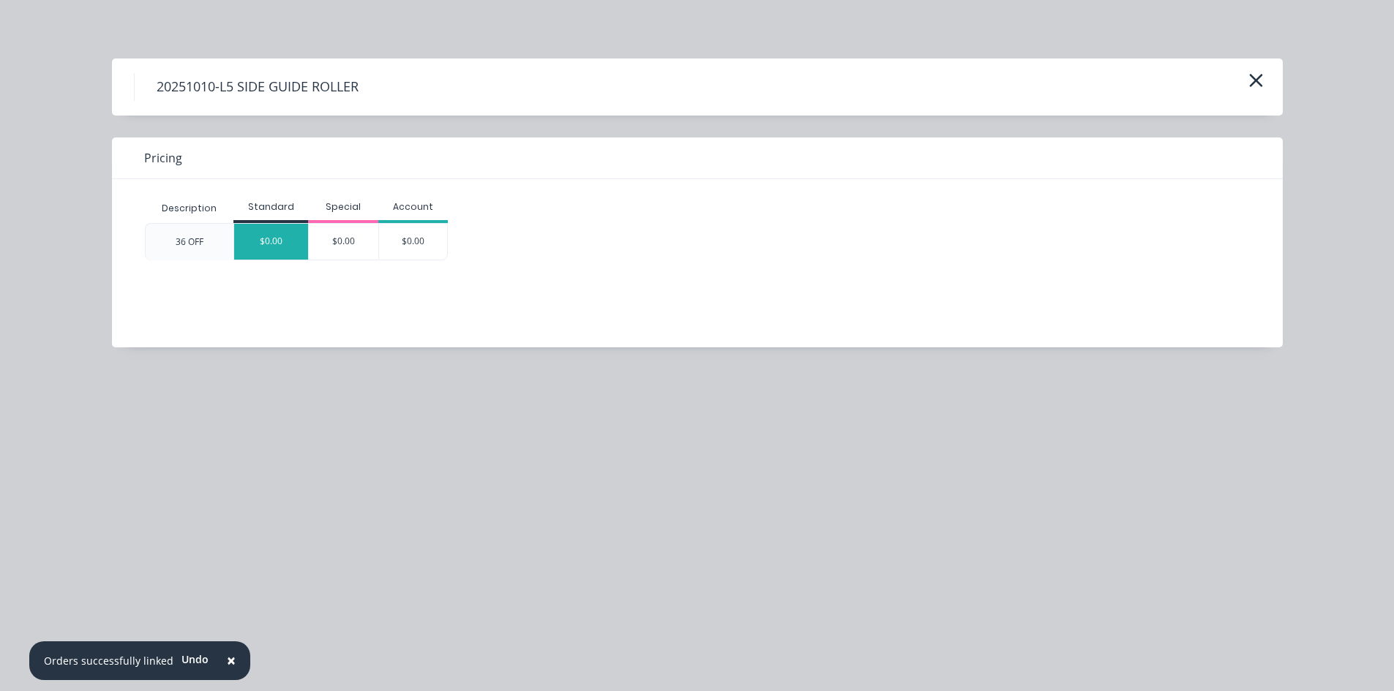
click at [279, 245] on div "$0.00" at bounding box center [271, 242] width 74 height 36
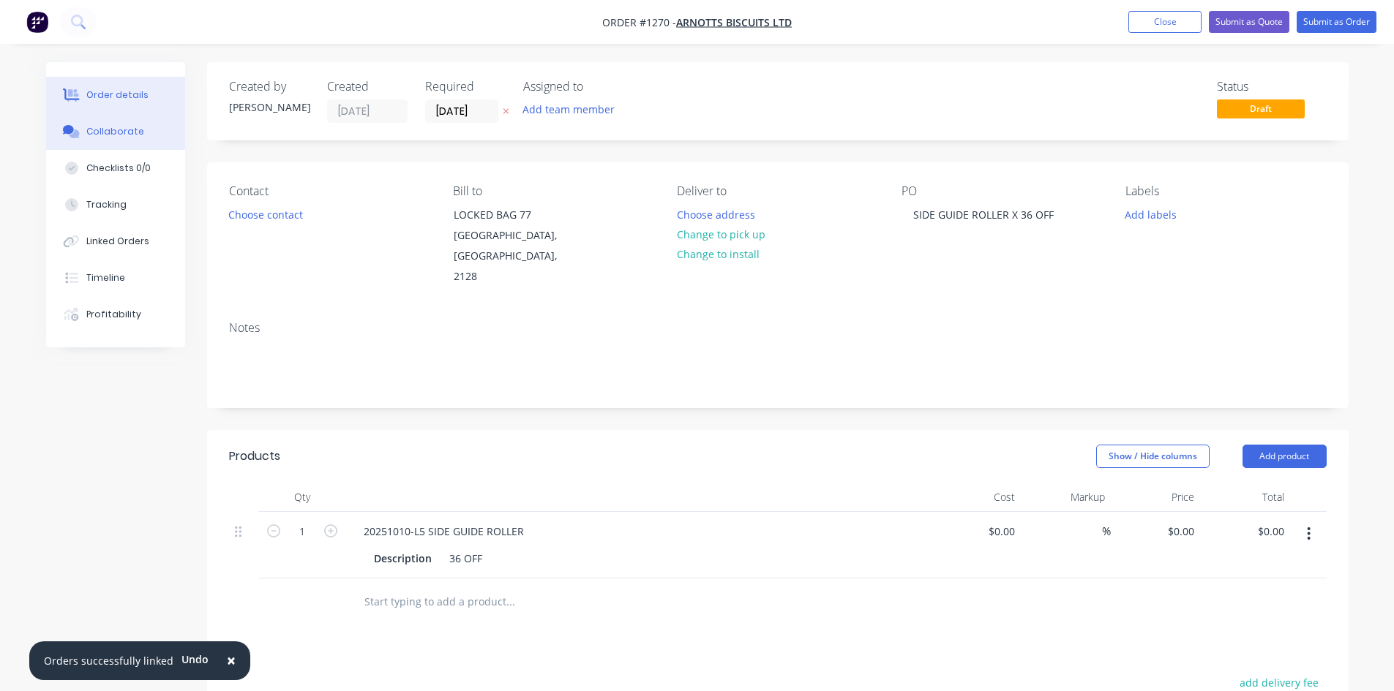
click at [124, 135] on div "Collaborate" at bounding box center [115, 131] width 58 height 13
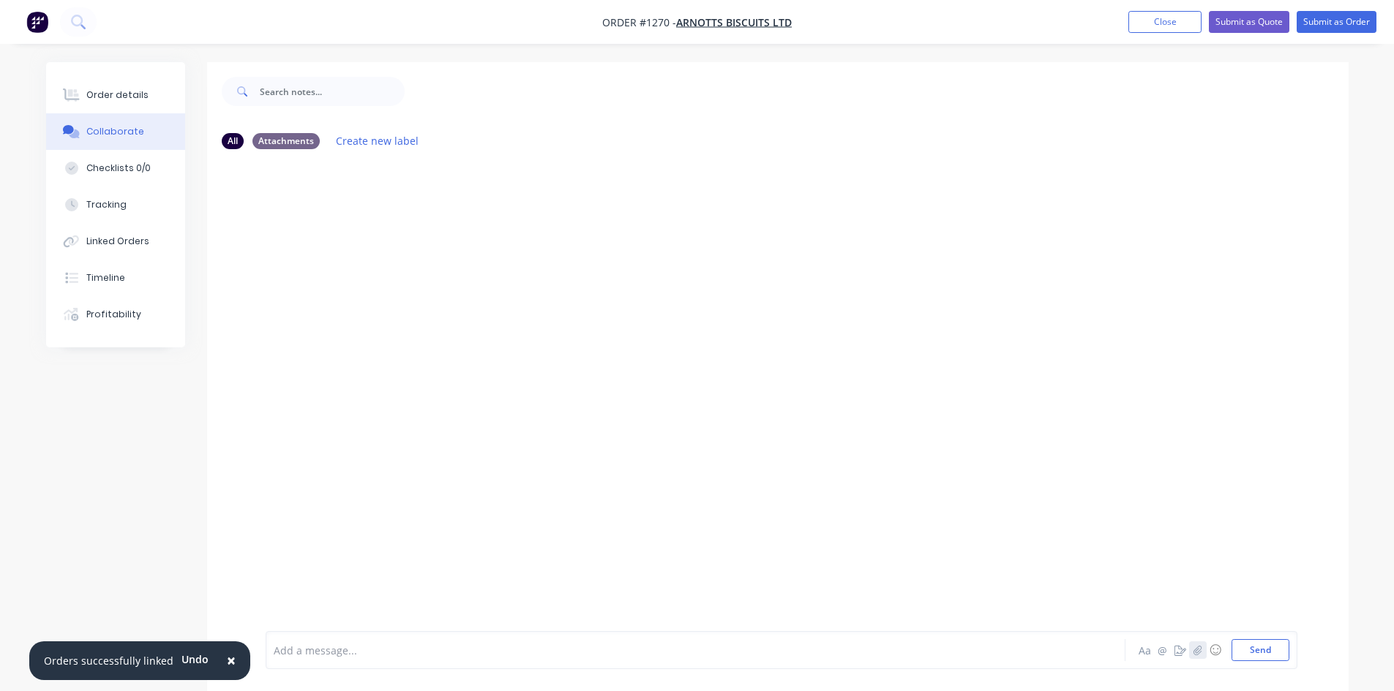
click at [1198, 655] on icon "button" at bounding box center [1197, 650] width 9 height 10
click at [1202, 652] on button "button" at bounding box center [1198, 651] width 18 height 18
click at [1197, 648] on icon "button" at bounding box center [1197, 650] width 8 height 10
click at [1196, 654] on icon "button" at bounding box center [1197, 650] width 9 height 10
click at [1197, 652] on icon "button" at bounding box center [1197, 650] width 9 height 10
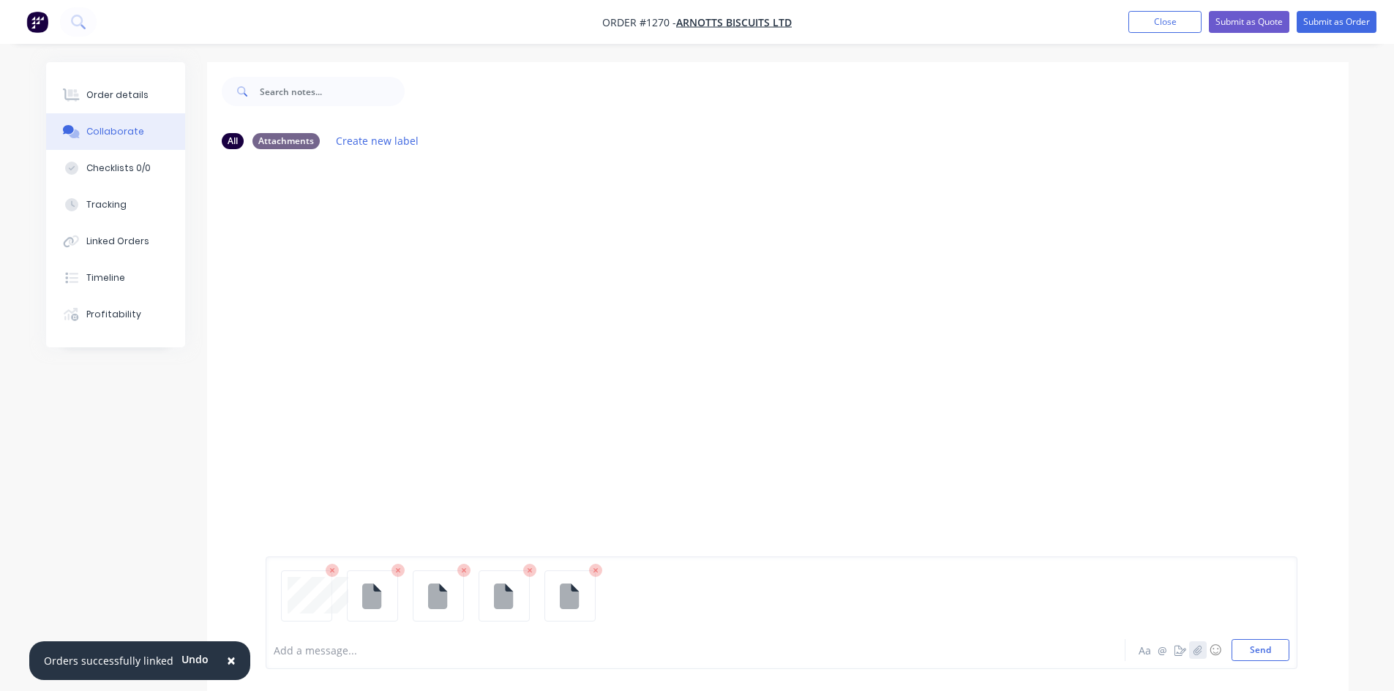
click at [1198, 645] on icon "button" at bounding box center [1197, 650] width 9 height 10
click at [1259, 656] on button "Send" at bounding box center [1260, 650] width 58 height 22
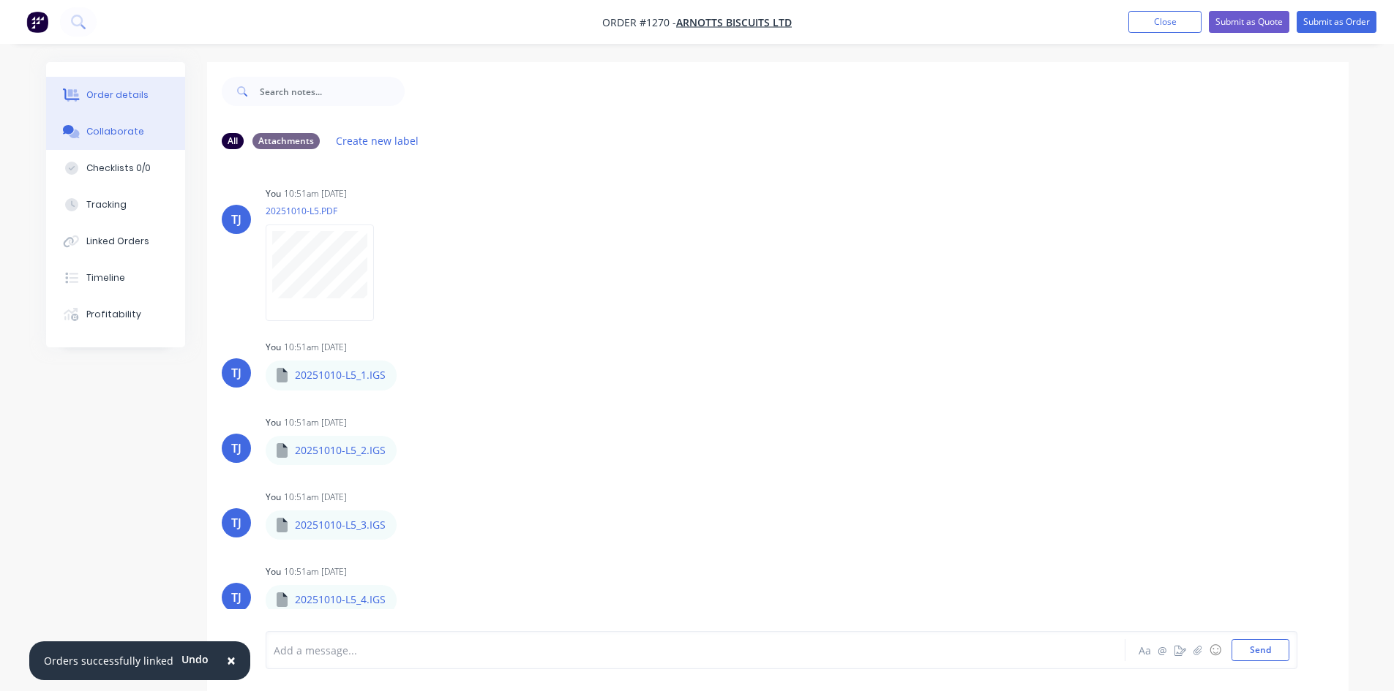
click at [125, 90] on div "Order details" at bounding box center [117, 95] width 62 height 13
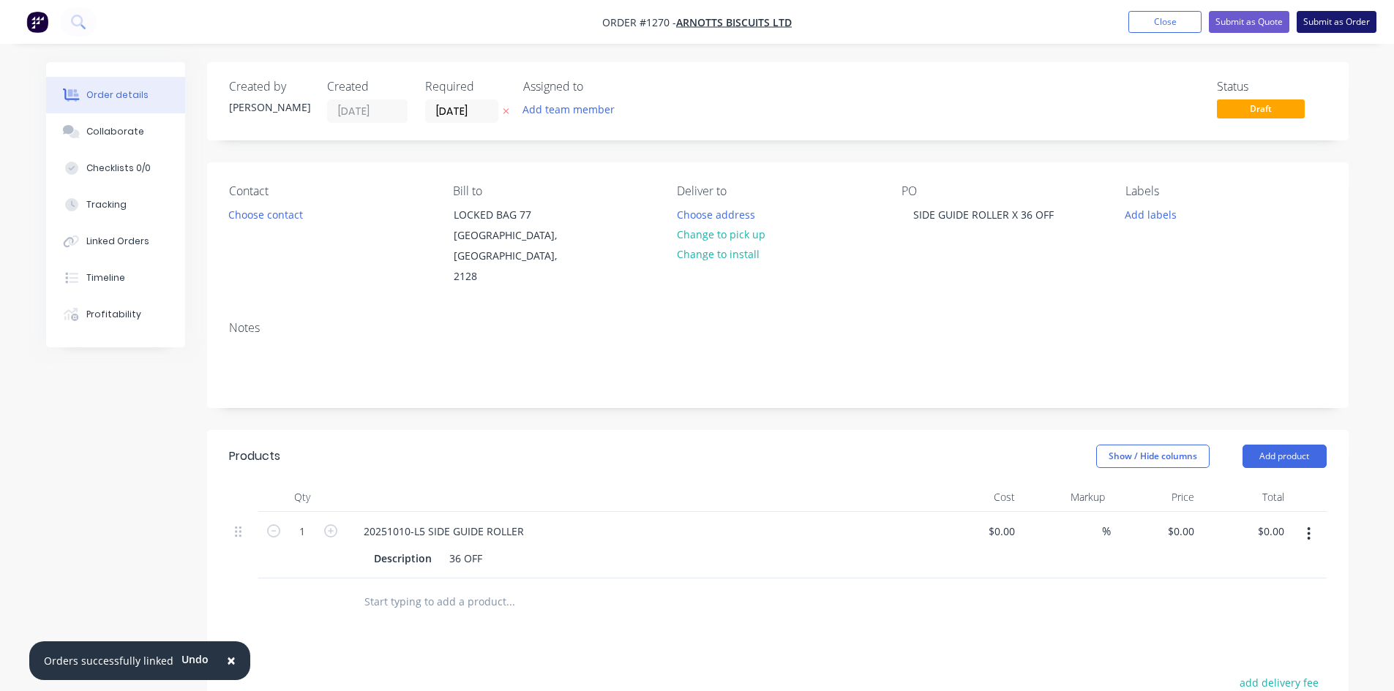
click at [1337, 23] on button "Submit as Order" at bounding box center [1337, 22] width 80 height 22
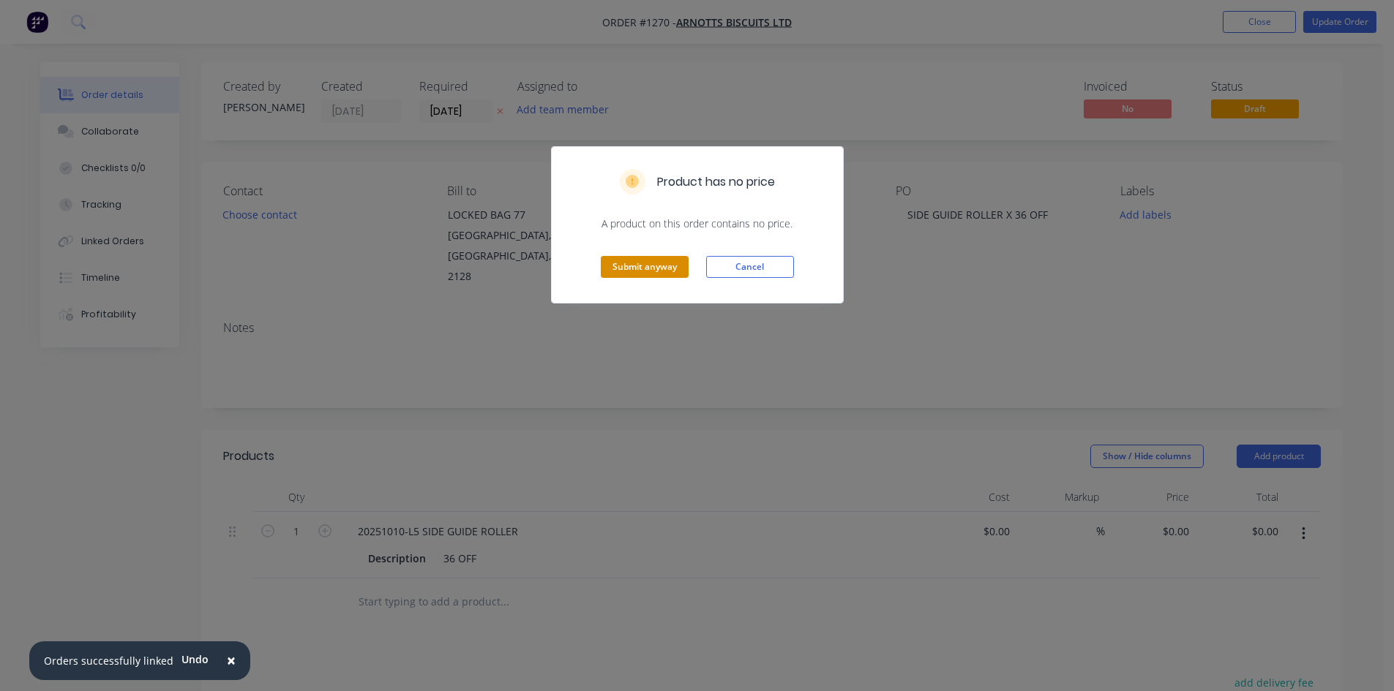
click at [645, 263] on button "Submit anyway" at bounding box center [645, 267] width 88 height 22
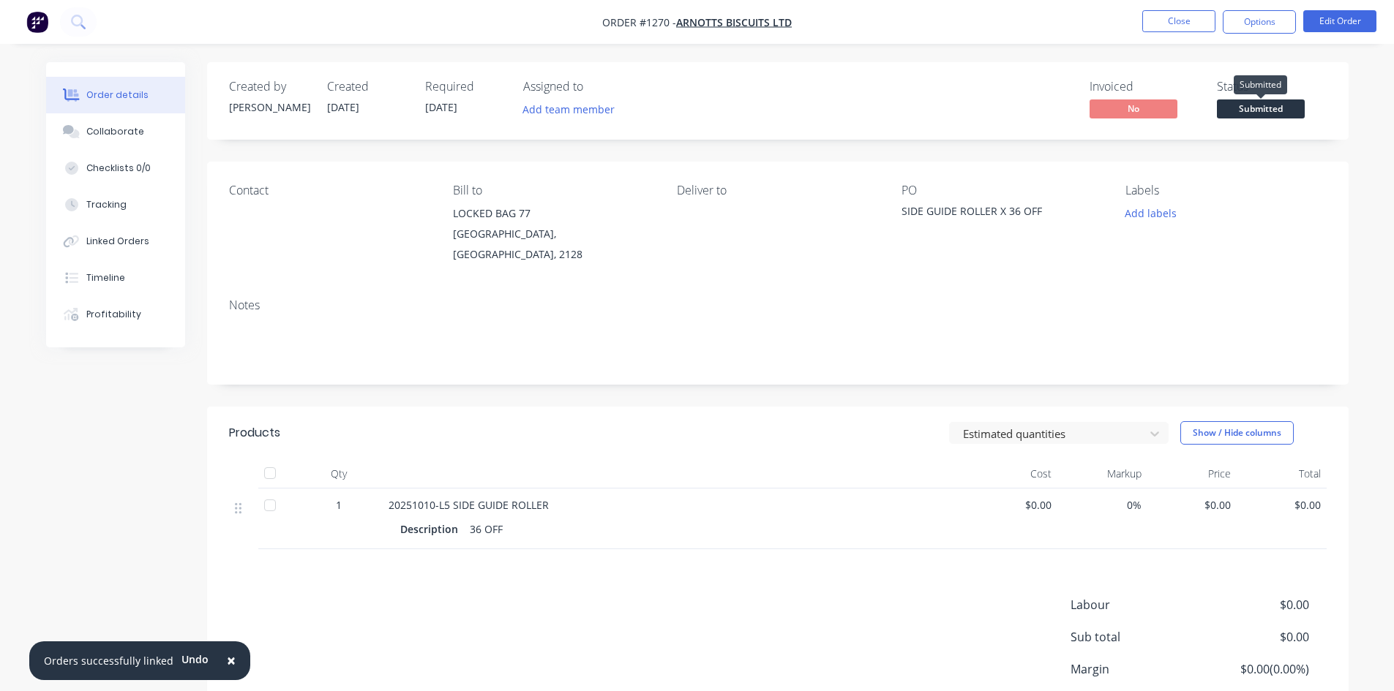
click at [1274, 113] on span "Submitted" at bounding box center [1261, 109] width 88 height 18
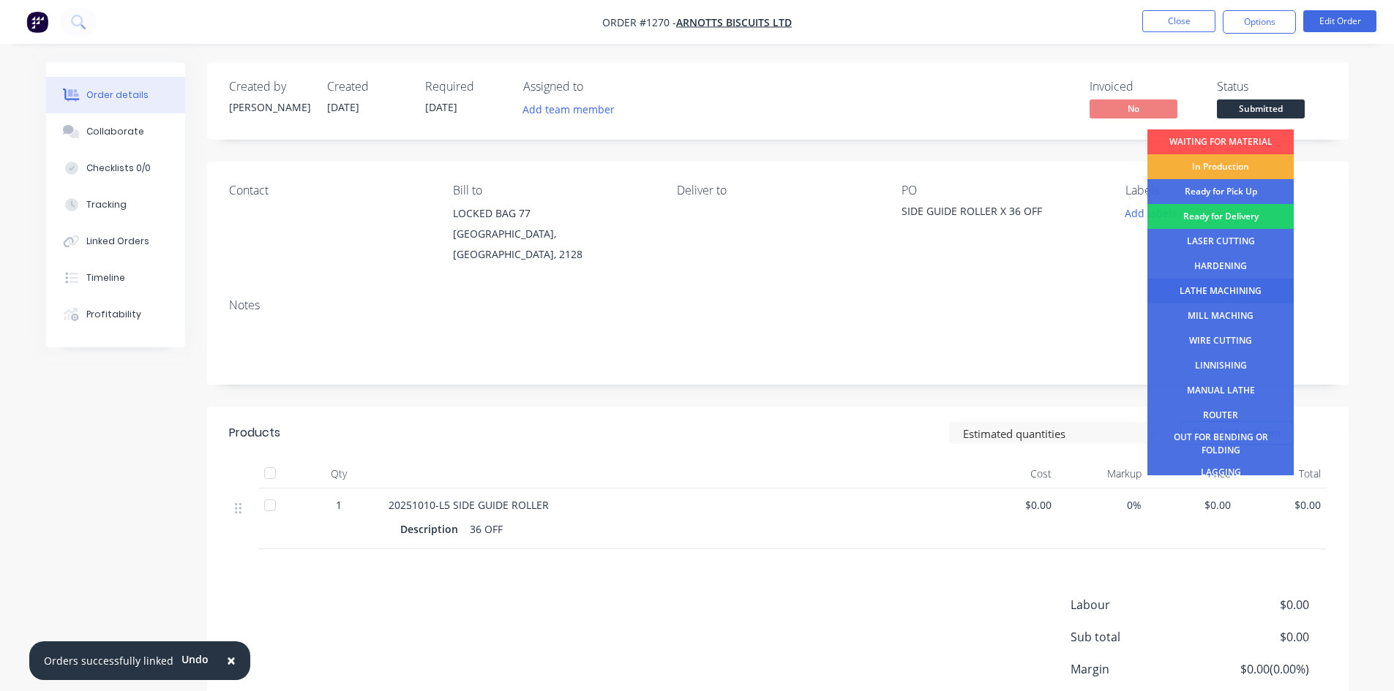
click at [1219, 286] on div "LATHE MACHINING" at bounding box center [1220, 291] width 146 height 25
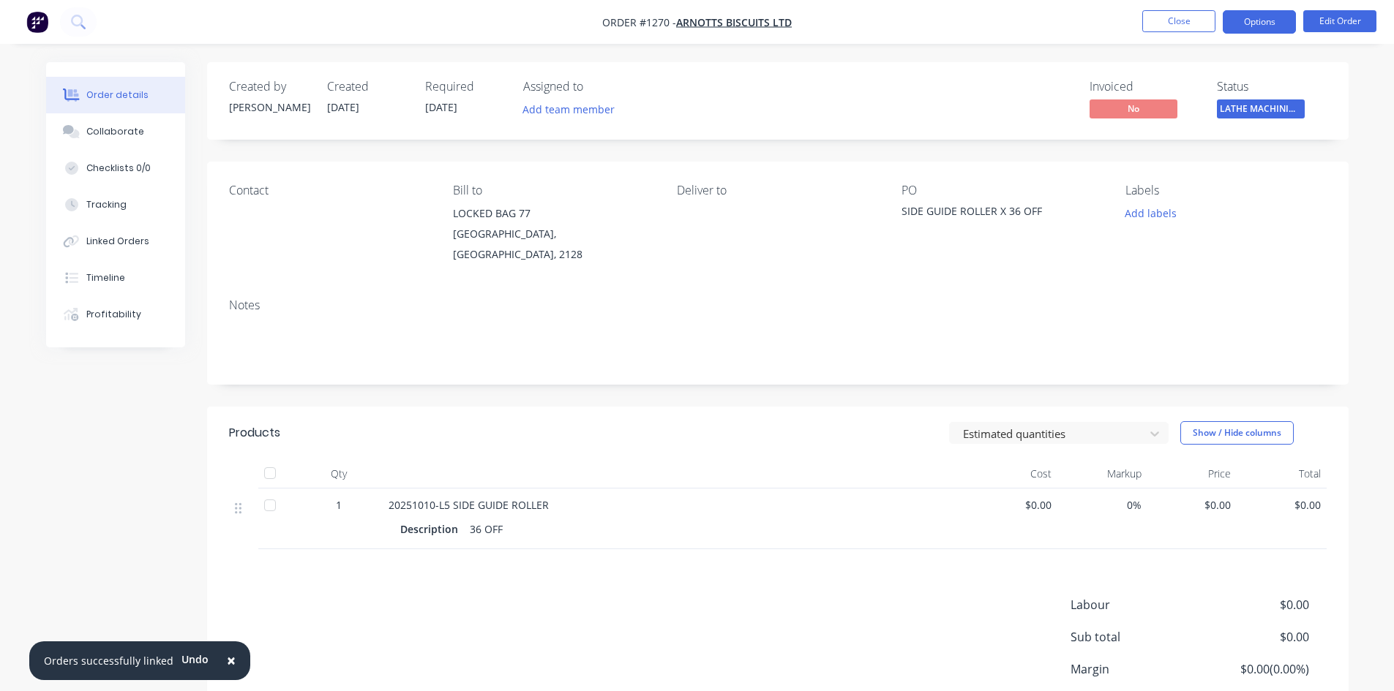
click at [1268, 27] on button "Options" at bounding box center [1259, 21] width 73 height 23
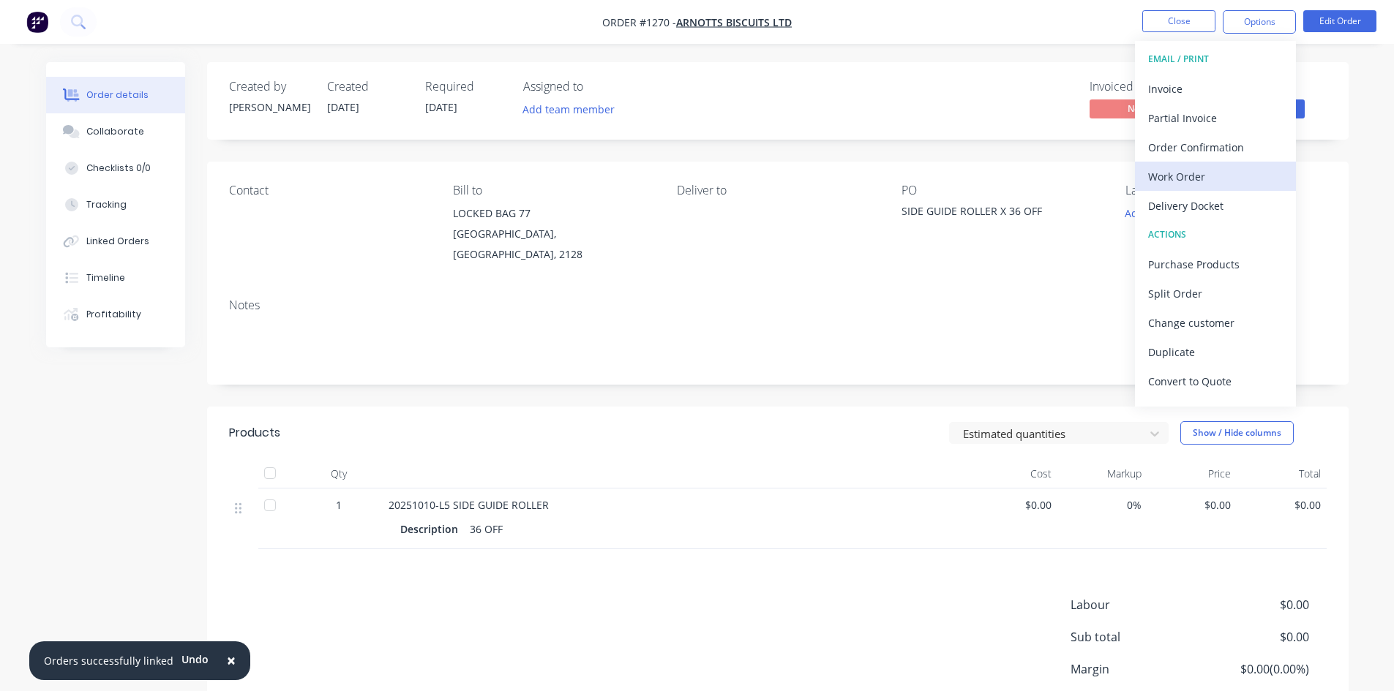
click at [1179, 180] on div "Work Order" at bounding box center [1215, 176] width 135 height 21
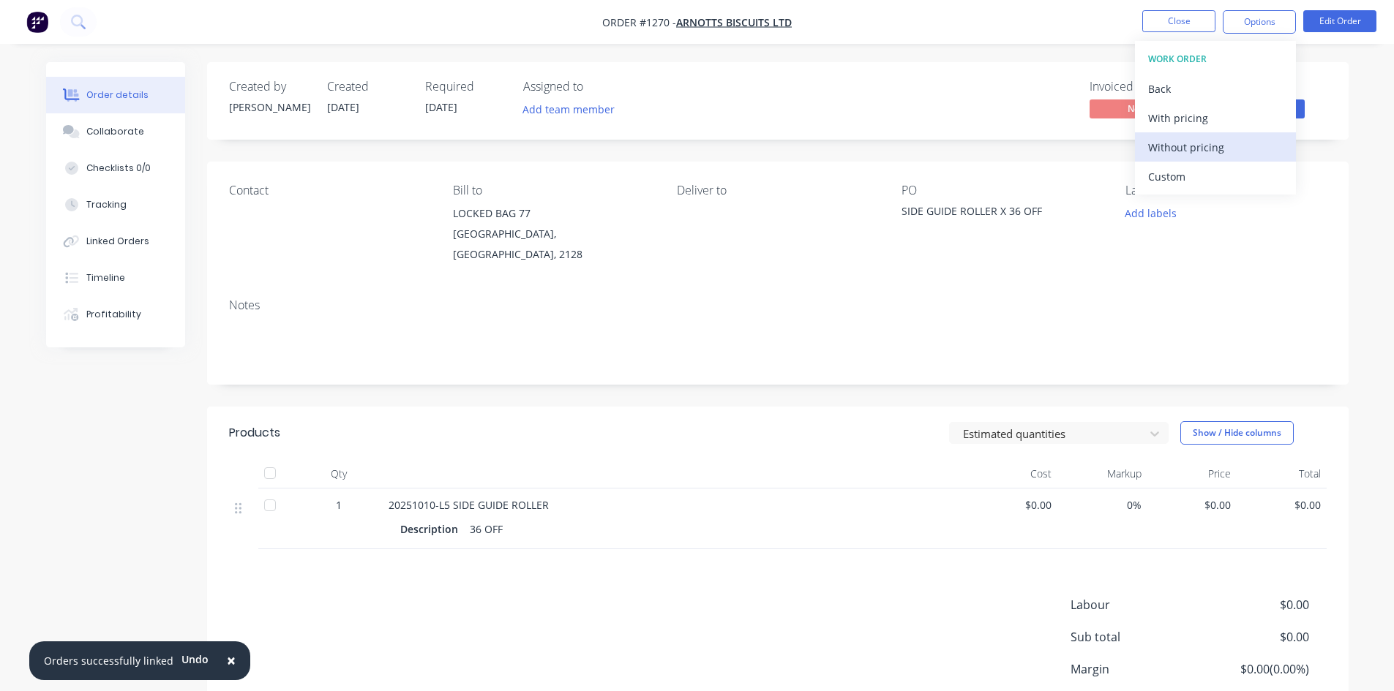
click at [1192, 148] on div "Without pricing" at bounding box center [1215, 147] width 135 height 21
